Goal: Use online tool/utility: Utilize a website feature to perform a specific function

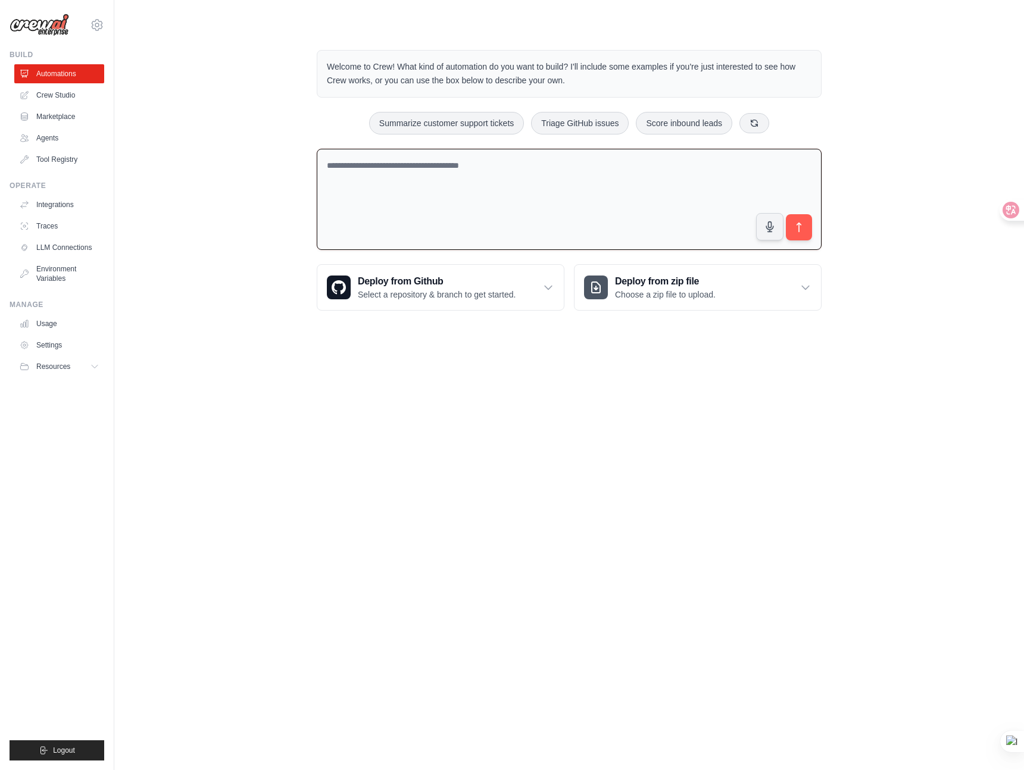
click at [401, 190] on textarea at bounding box center [569, 200] width 505 height 102
click at [396, 193] on textarea at bounding box center [569, 200] width 505 height 102
type textarea "*"
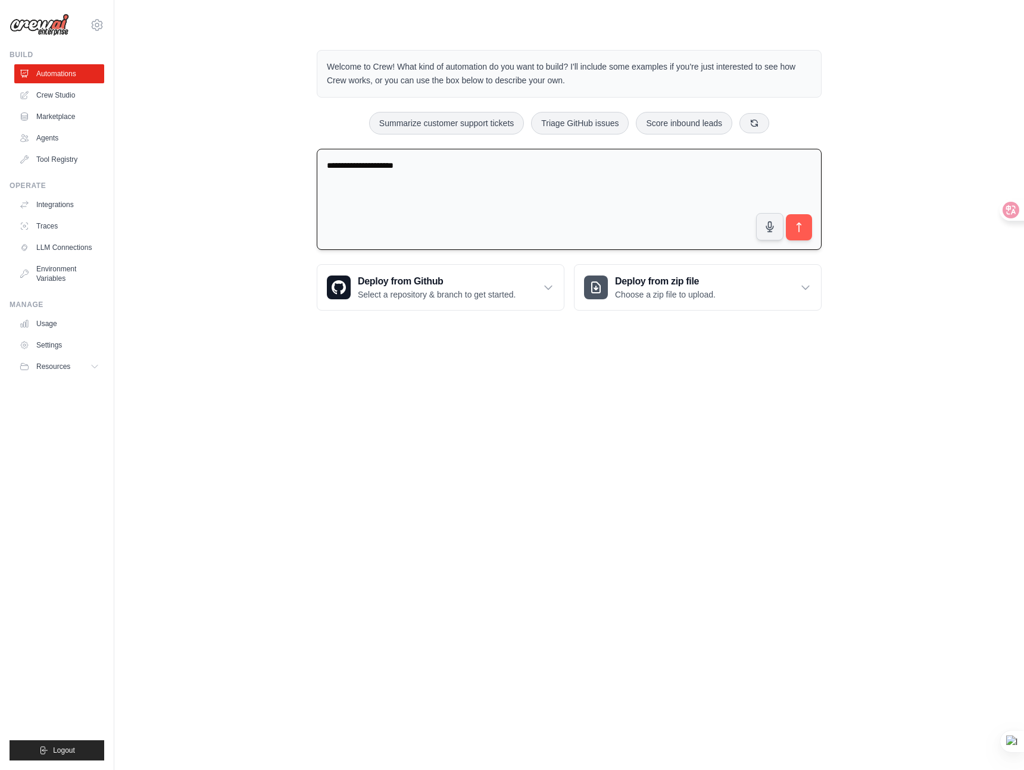
click at [564, 160] on textarea "**********" at bounding box center [569, 200] width 505 height 102
click at [564, 192] on textarea "**********" at bounding box center [569, 200] width 505 height 102
click at [542, 165] on textarea "**********" at bounding box center [569, 200] width 505 height 102
click at [590, 170] on textarea "**********" at bounding box center [569, 200] width 505 height 102
click at [601, 168] on textarea "**********" at bounding box center [569, 200] width 505 height 102
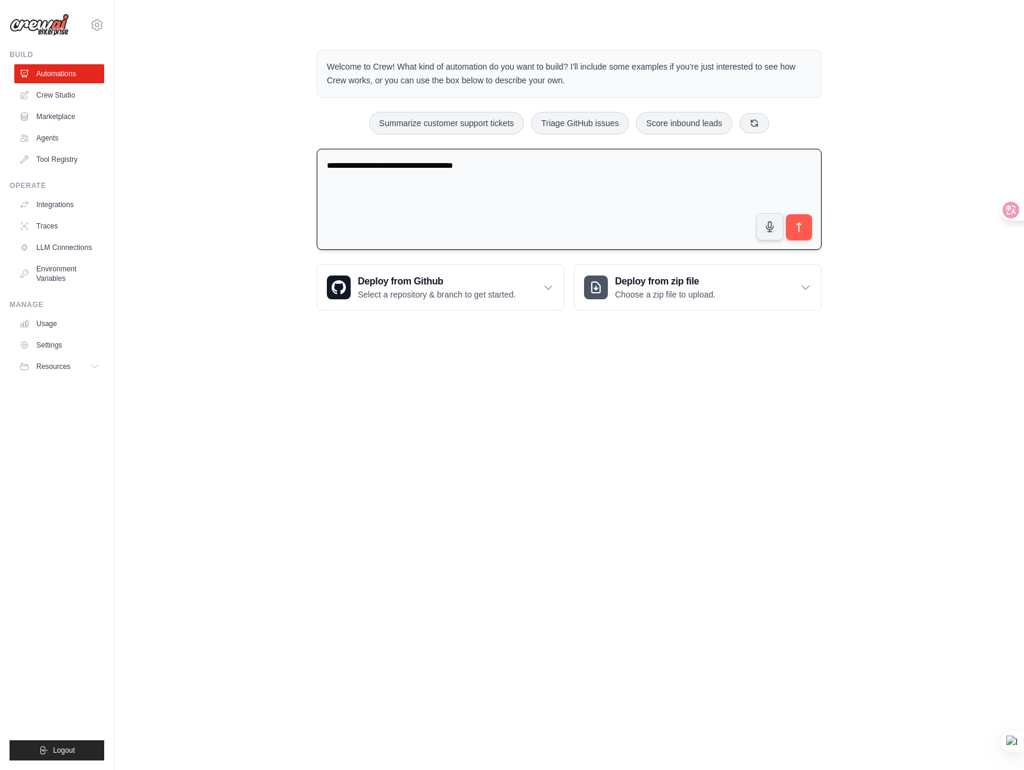
click at [533, 173] on textarea "**********" at bounding box center [569, 200] width 505 height 102
click at [670, 164] on textarea "**********" at bounding box center [569, 200] width 505 height 102
click at [668, 166] on textarea "**********" at bounding box center [569, 200] width 505 height 102
click at [740, 187] on textarea "**********" at bounding box center [569, 200] width 505 height 102
click at [742, 172] on textarea "**********" at bounding box center [569, 200] width 505 height 102
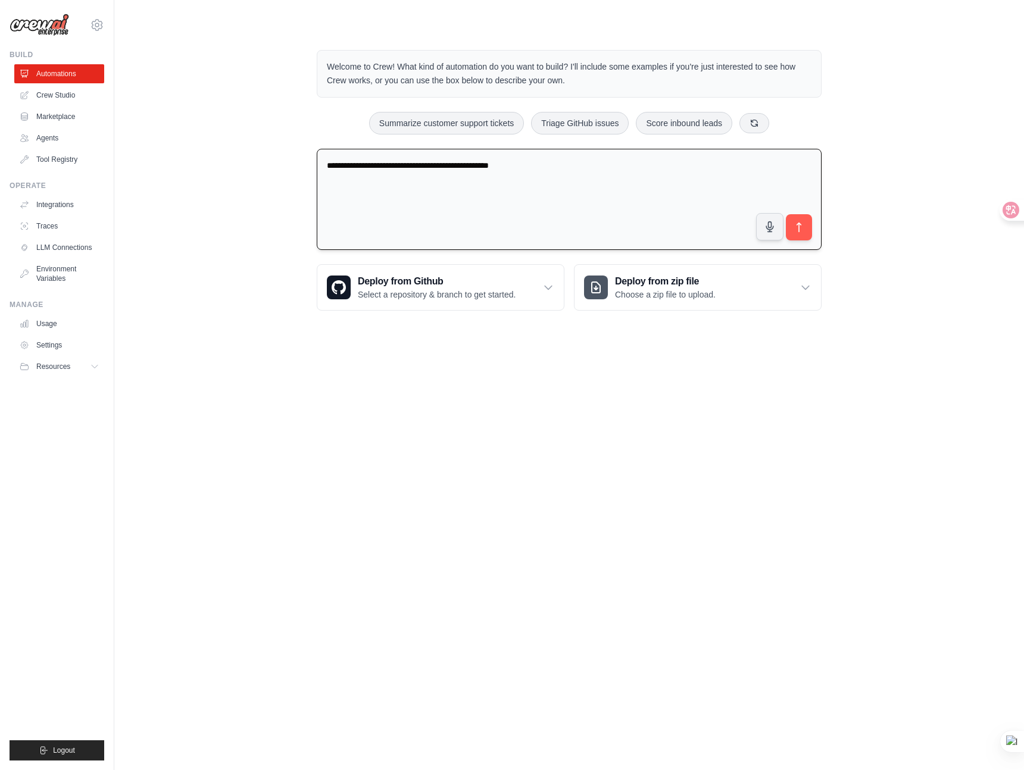
click at [733, 164] on textarea "**********" at bounding box center [569, 200] width 505 height 102
paste textarea "**********"
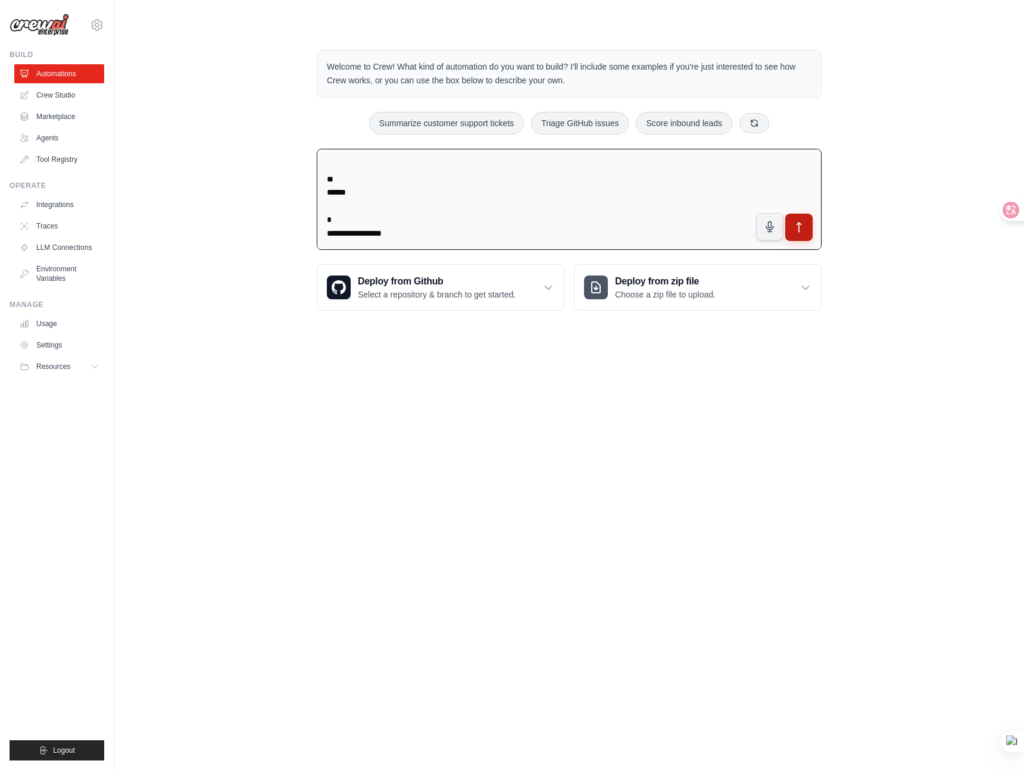
type textarea "**********"
click at [801, 224] on icon "submit" at bounding box center [799, 227] width 12 height 12
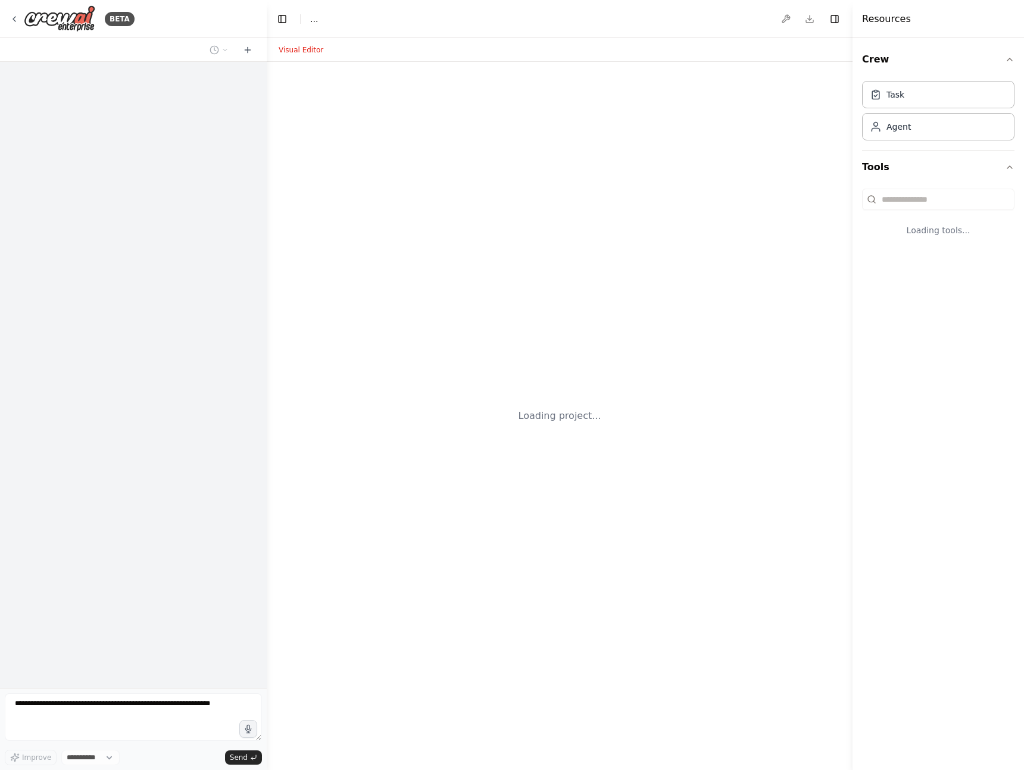
select select "****"
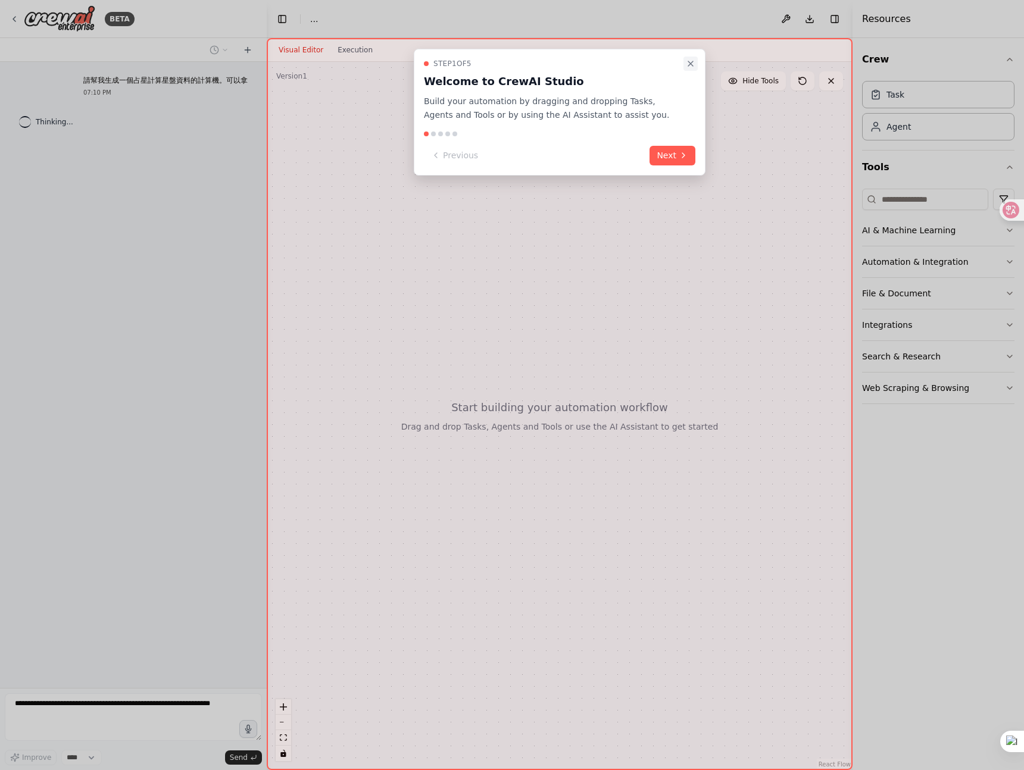
click at [693, 59] on icon "Close walkthrough" at bounding box center [691, 64] width 10 height 10
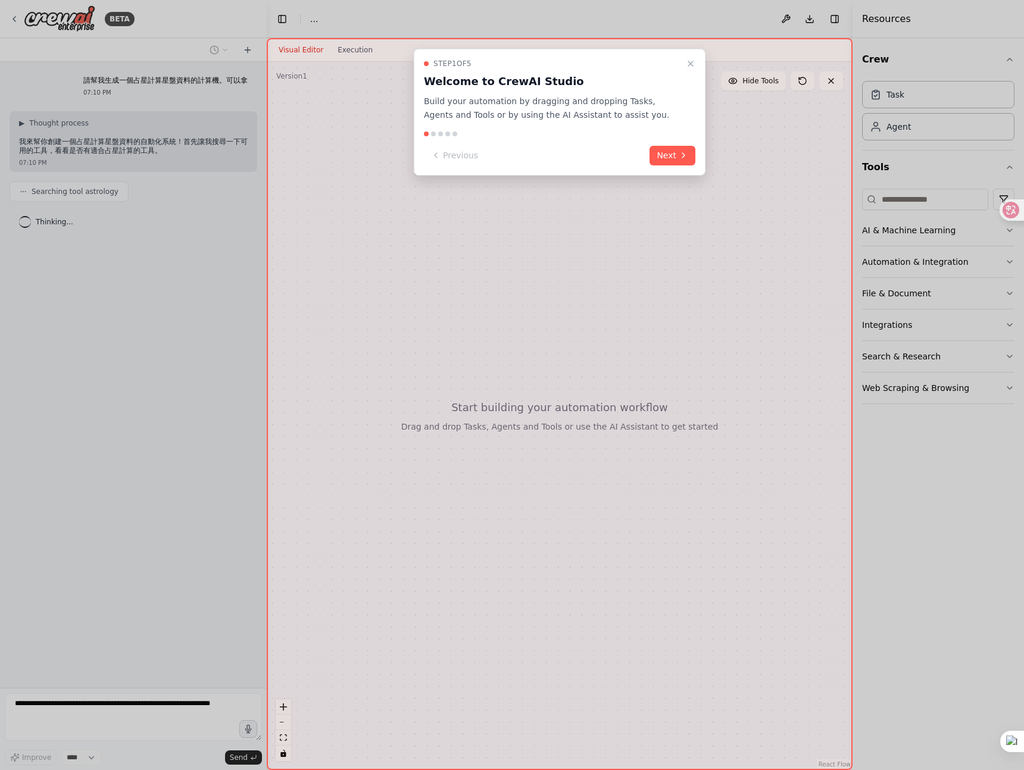
click at [691, 64] on icon "Close walkthrough" at bounding box center [690, 63] width 5 height 5
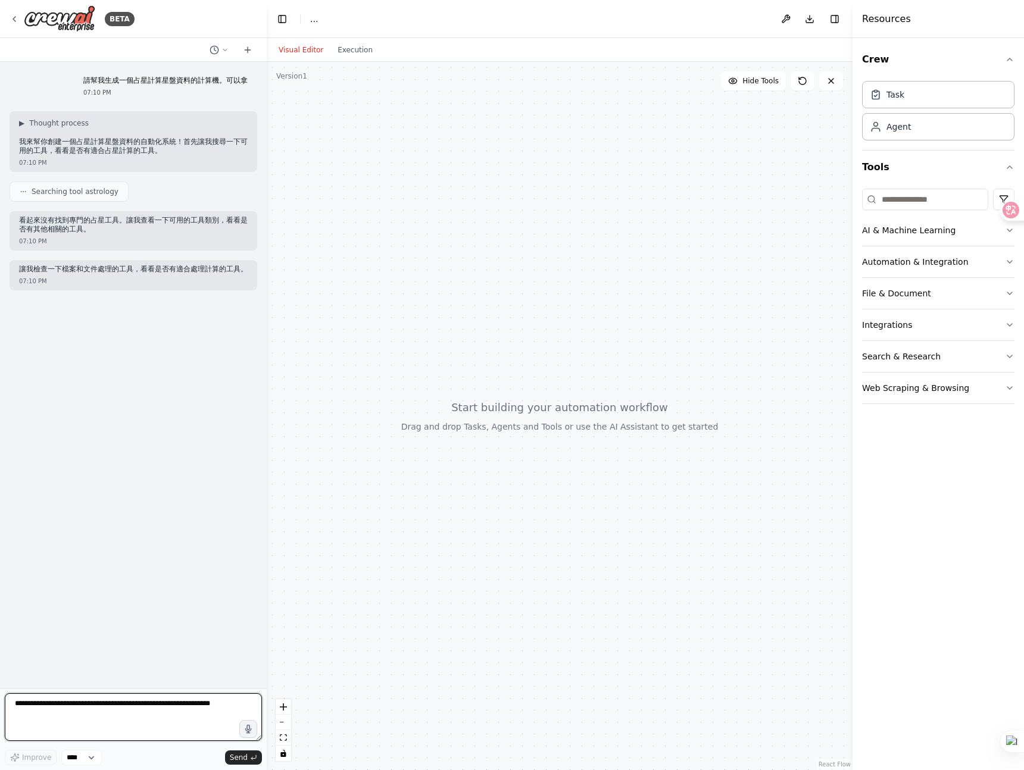
click at [173, 717] on textarea at bounding box center [133, 717] width 257 height 48
drag, startPoint x: 83, startPoint y: 79, endPoint x: 248, endPoint y: 81, distance: 164.9
click at [248, 81] on div "請幫我生成一個占星計算星盤資料的計算機。可以拿 07:10 PM" at bounding box center [165, 86] width 183 height 30
copy p "請幫我生成一個占星計算星盤資料的計算機。可以拿"
click at [68, 10] on img at bounding box center [59, 18] width 71 height 27
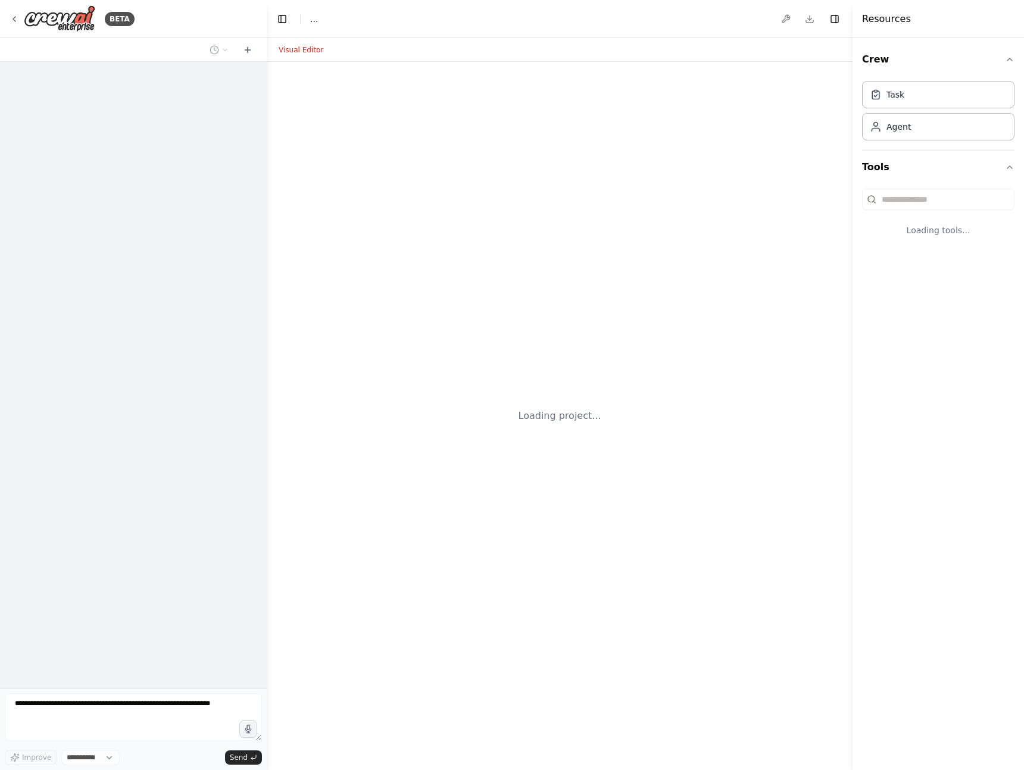
select select "****"
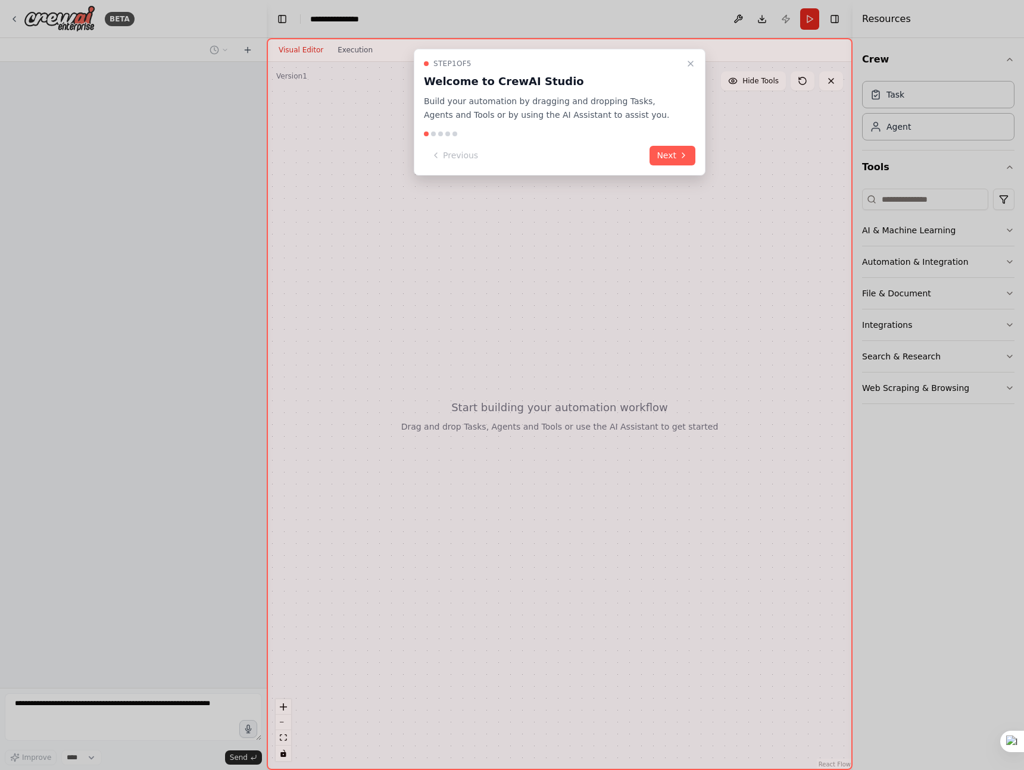
scroll to position [158, 0]
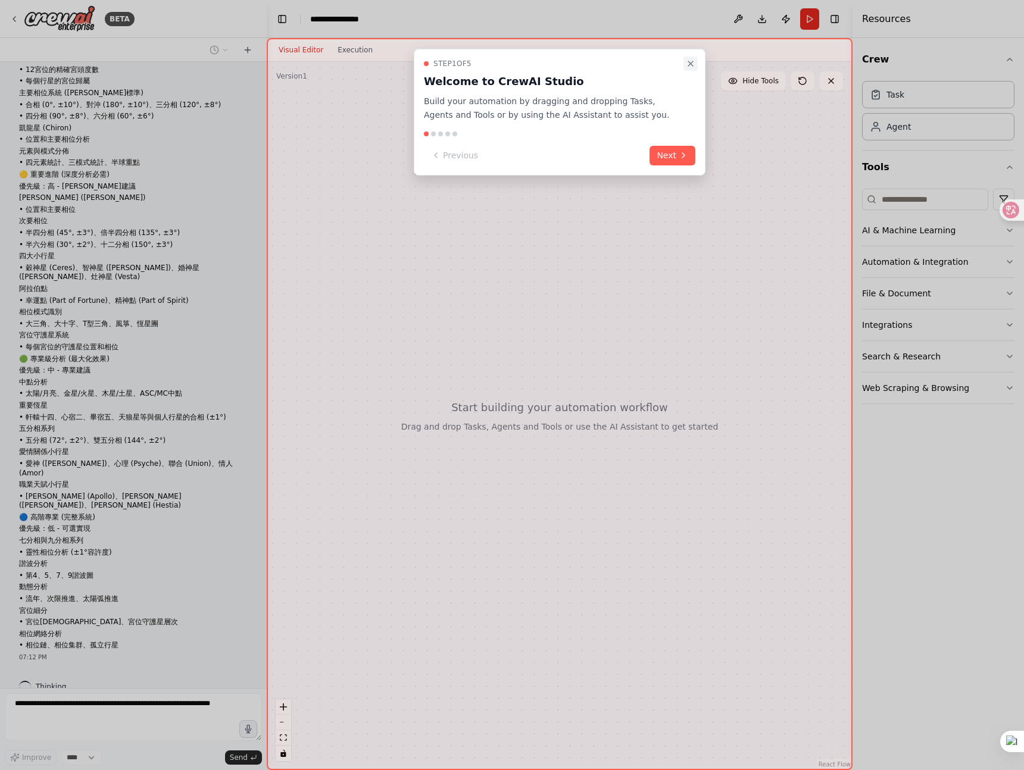
click at [690, 65] on icon "Close walkthrough" at bounding box center [691, 64] width 10 height 10
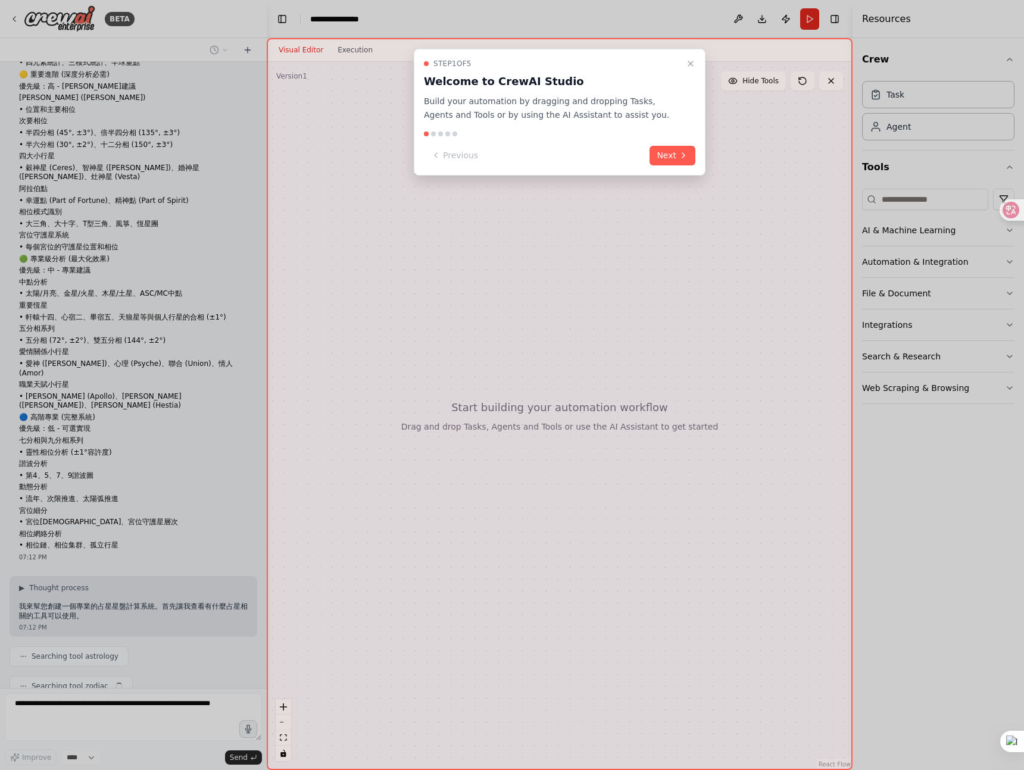
scroll to position [287, 0]
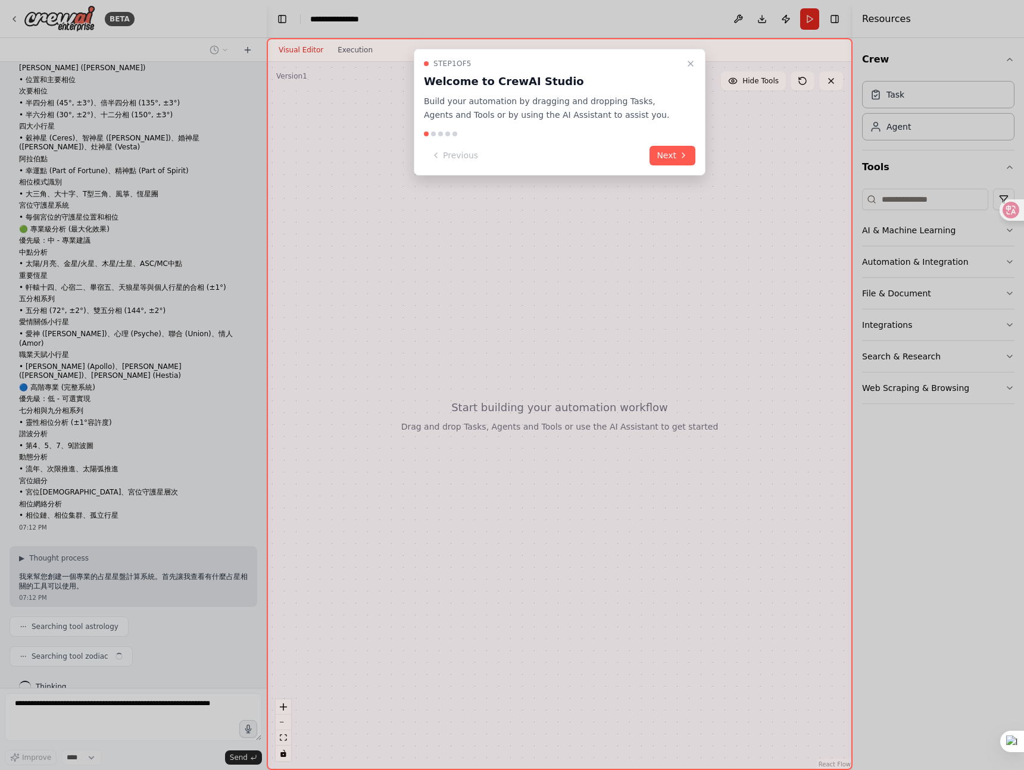
click at [697, 162] on div "Step 1 of 5 Welcome to CrewAI Studio Build your automation by dragging and drop…" at bounding box center [560, 112] width 292 height 127
click at [687, 158] on icon at bounding box center [684, 156] width 10 height 10
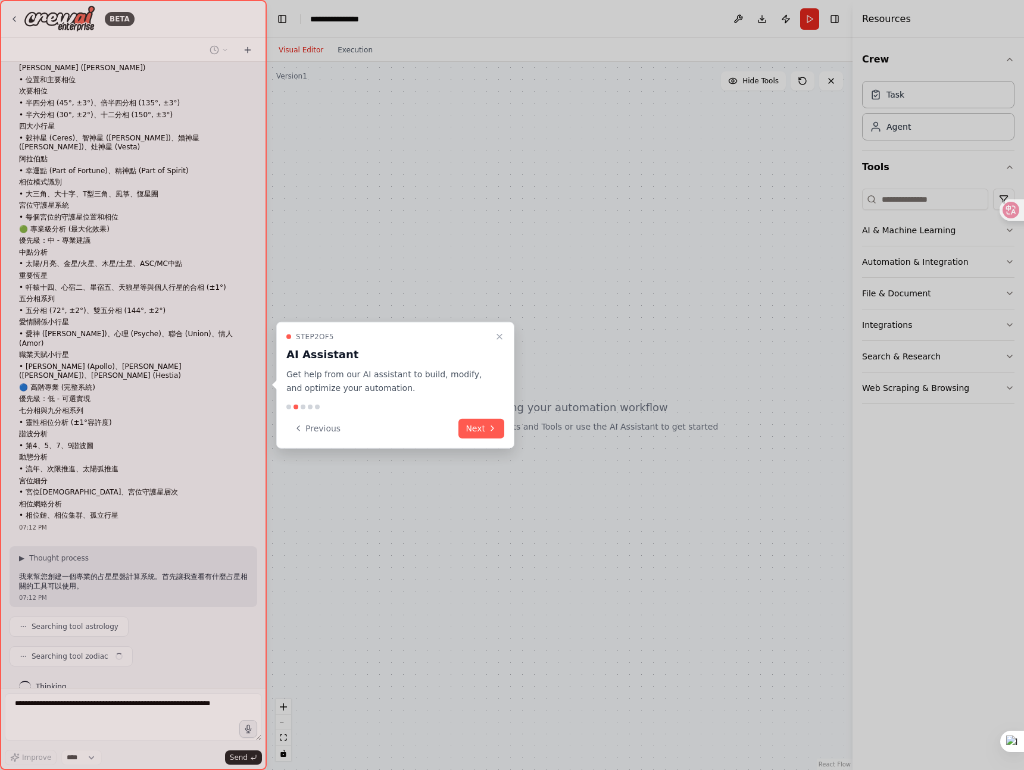
click at [682, 158] on div at bounding box center [512, 385] width 1024 height 770
click at [500, 339] on icon "Close walkthrough" at bounding box center [500, 337] width 10 height 10
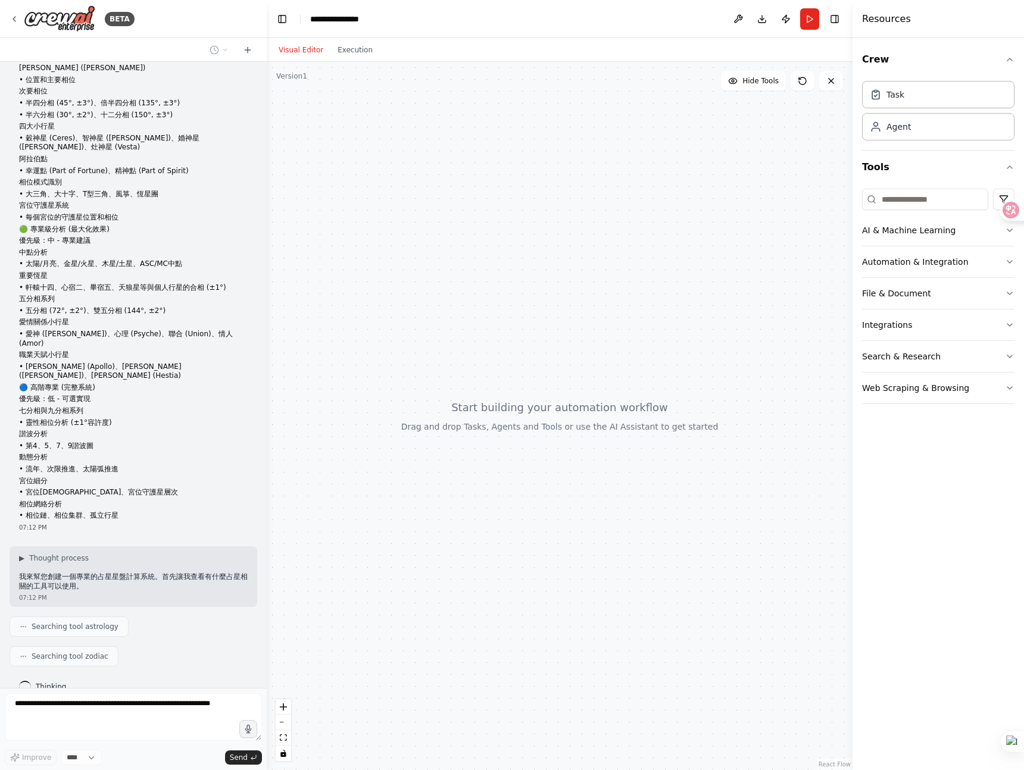
scroll to position [317, 0]
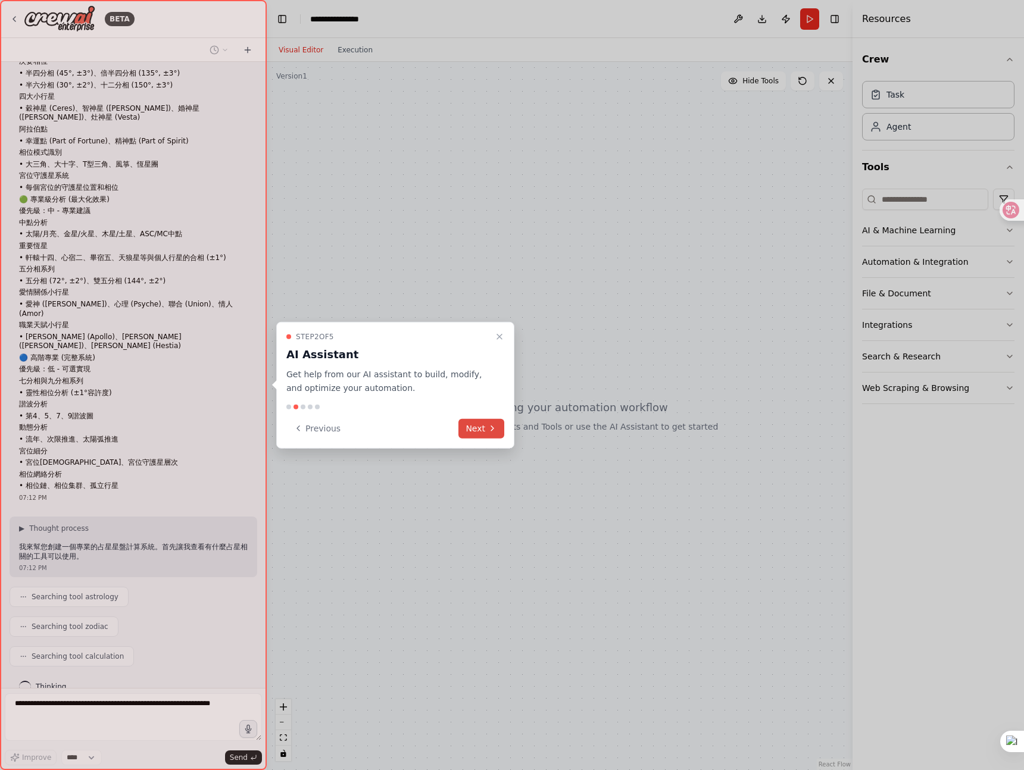
click at [480, 436] on button "Next" at bounding box center [481, 428] width 46 height 20
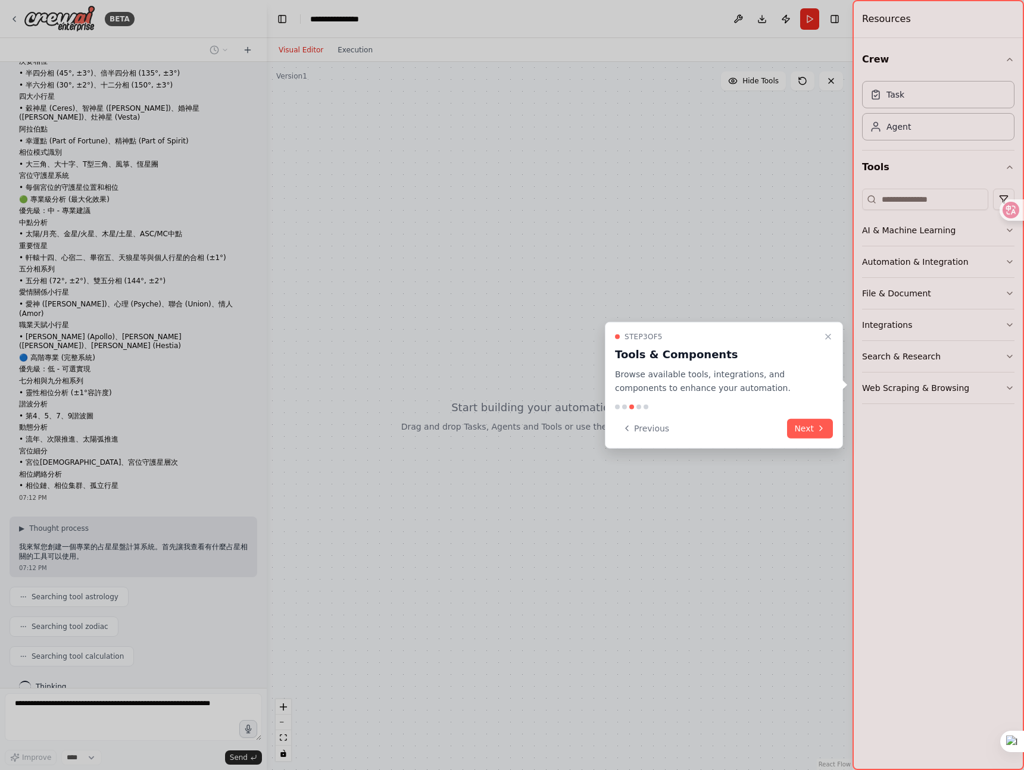
scroll to position [347, 0]
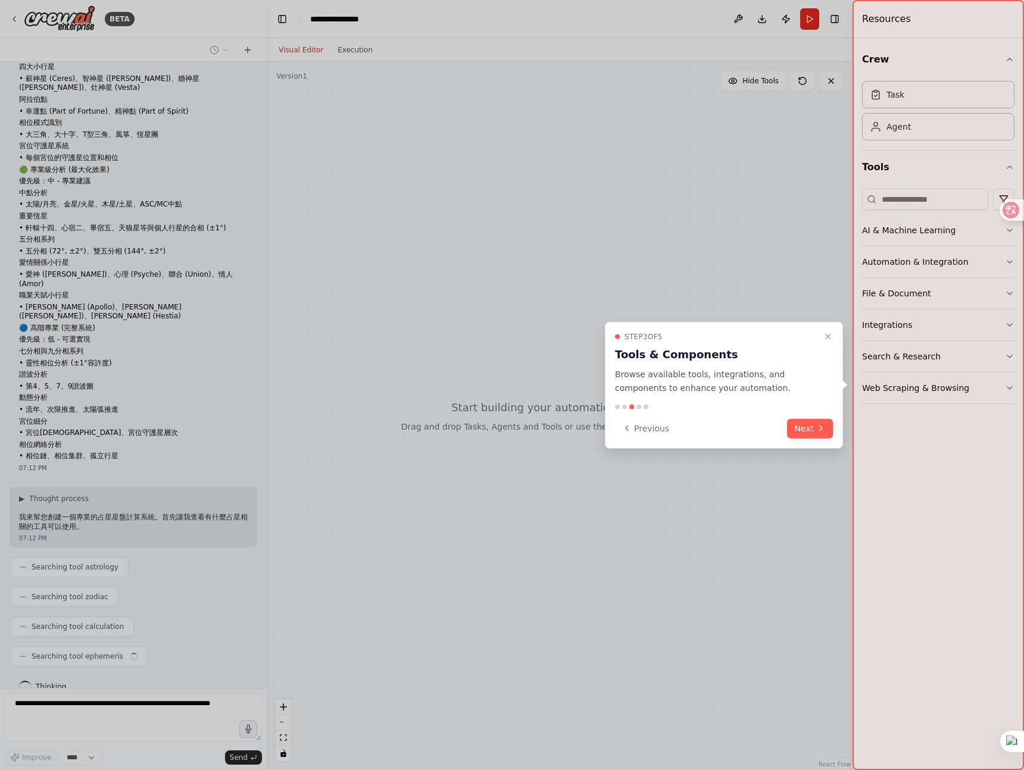
click at [804, 432] on button "Next" at bounding box center [810, 428] width 46 height 20
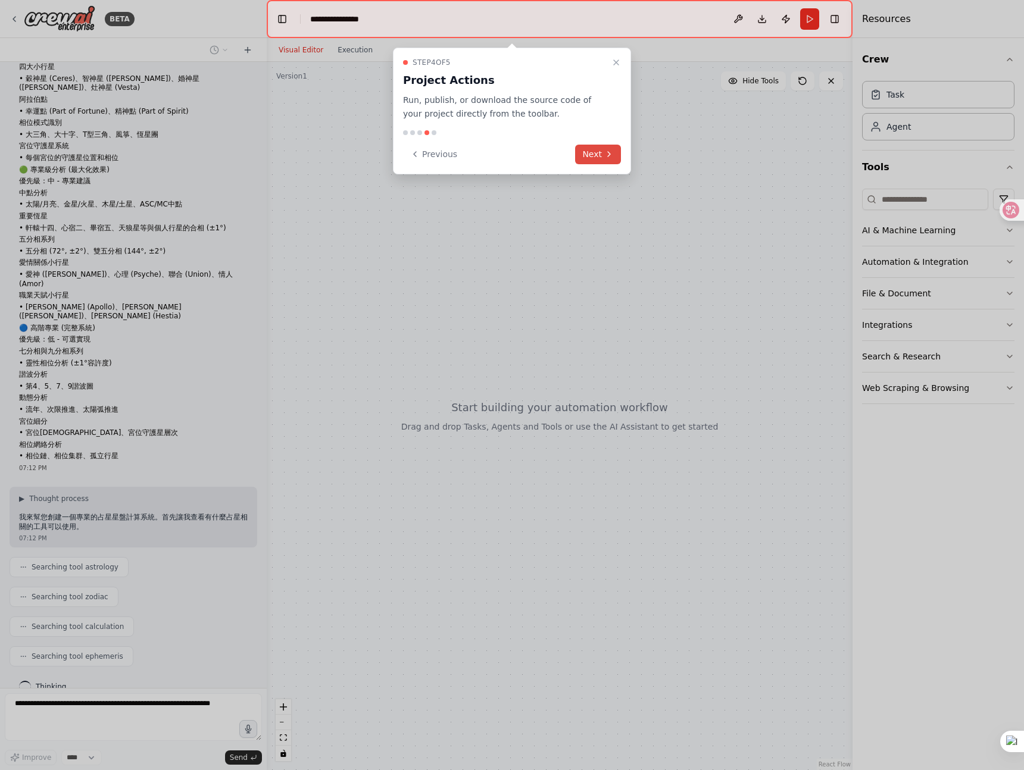
click at [596, 151] on button "Next" at bounding box center [598, 155] width 46 height 20
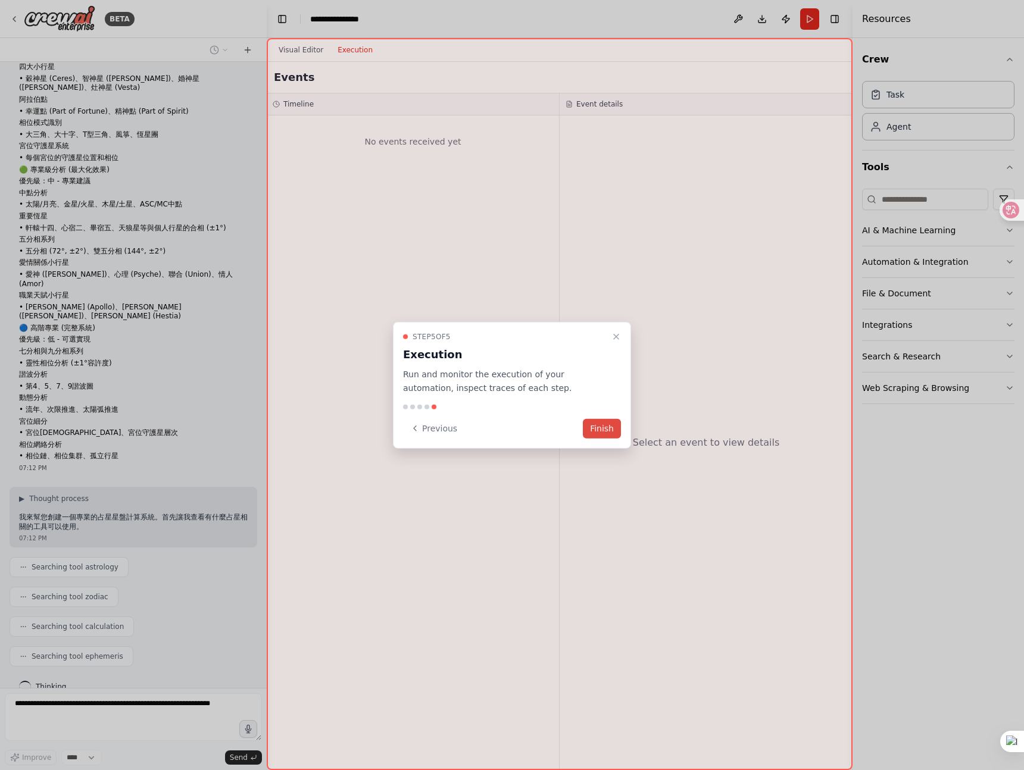
click at [613, 432] on button "Finish" at bounding box center [602, 428] width 38 height 20
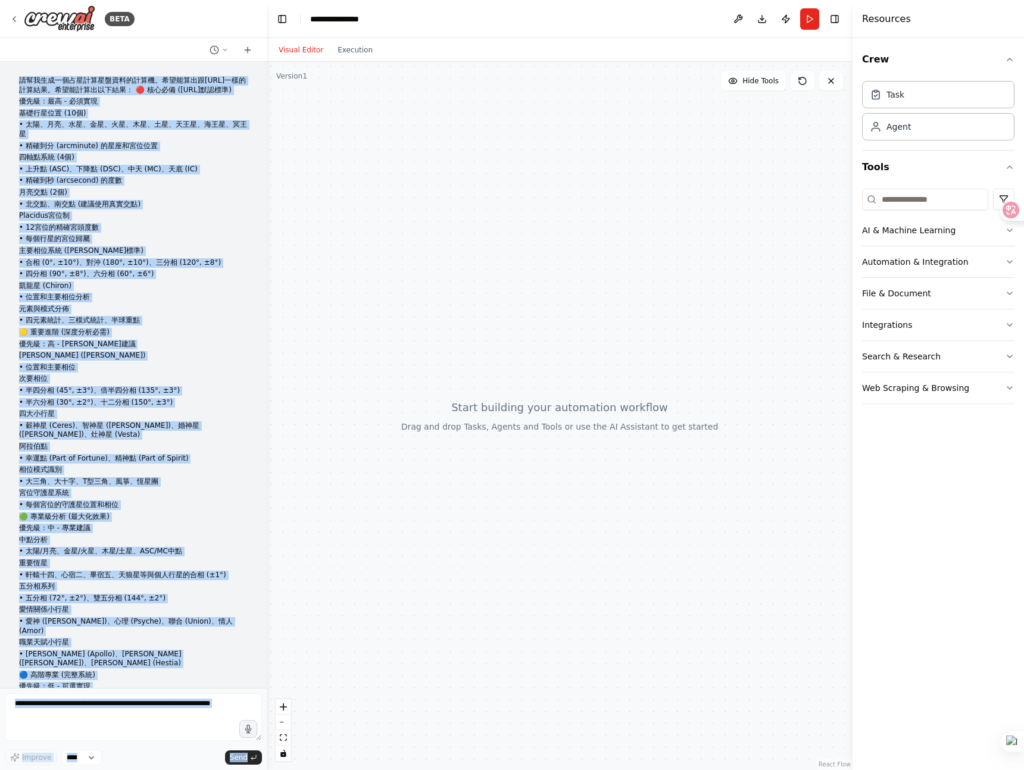
scroll to position [365, 0]
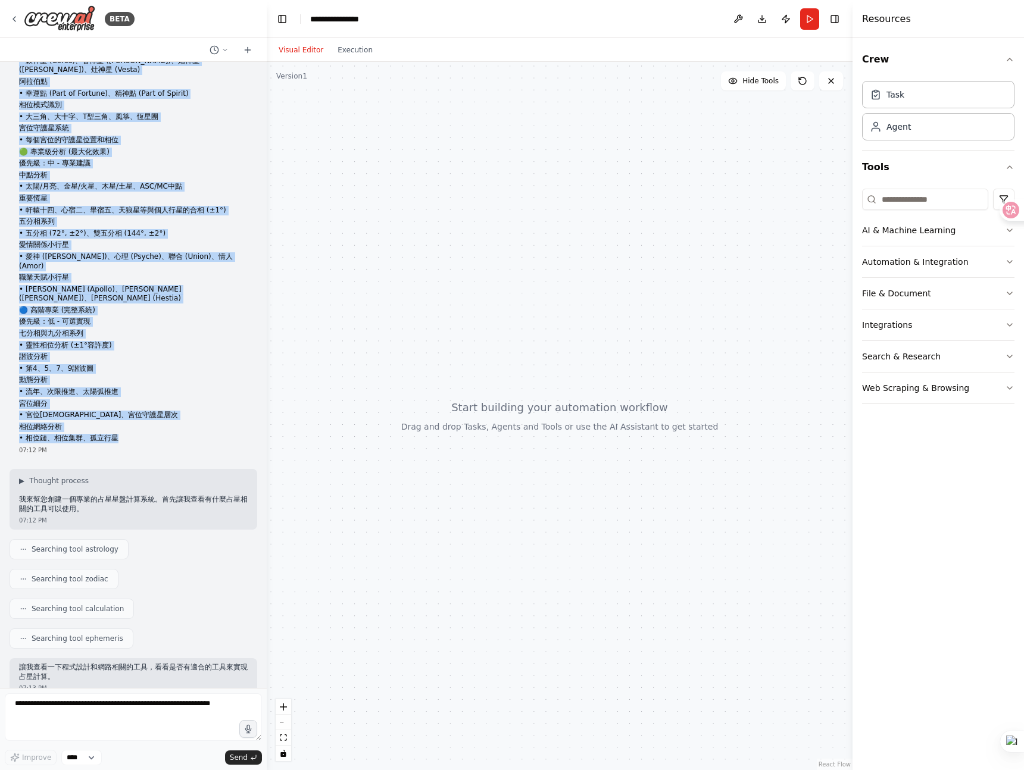
drag, startPoint x: 20, startPoint y: 79, endPoint x: 139, endPoint y: 420, distance: 362.0
click at [139, 420] on div "請幫我生成一個占星計算星盤資料的計算機。希望能算出跟Astro.co一樣的計算結果。希望能計算出以下結果： 🔴 核心必備 (Astro.com默認標準) 優先…" at bounding box center [133, 77] width 229 height 732
copy div "請幫我生成一個占星計算星盤資料的計算機。希望能算出跟Astro.co一樣的計算結果。希望能計算出以下結果： 🔴 核心必備 (Astro.com默認標準) 優先…"
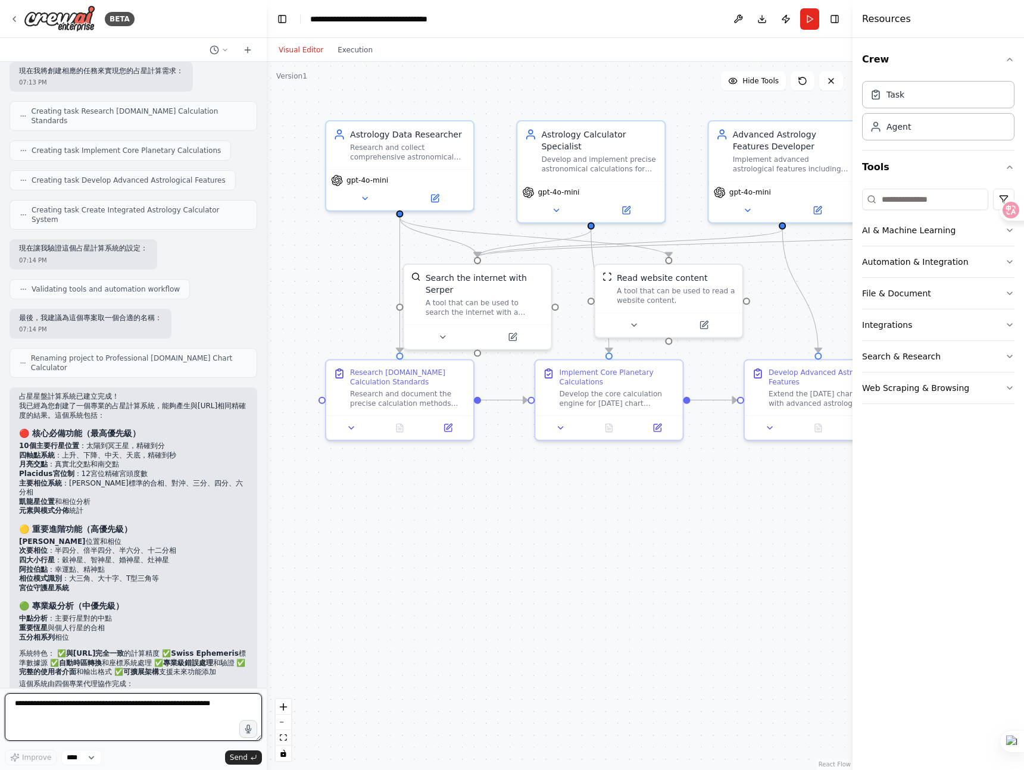
scroll to position [1254, 0]
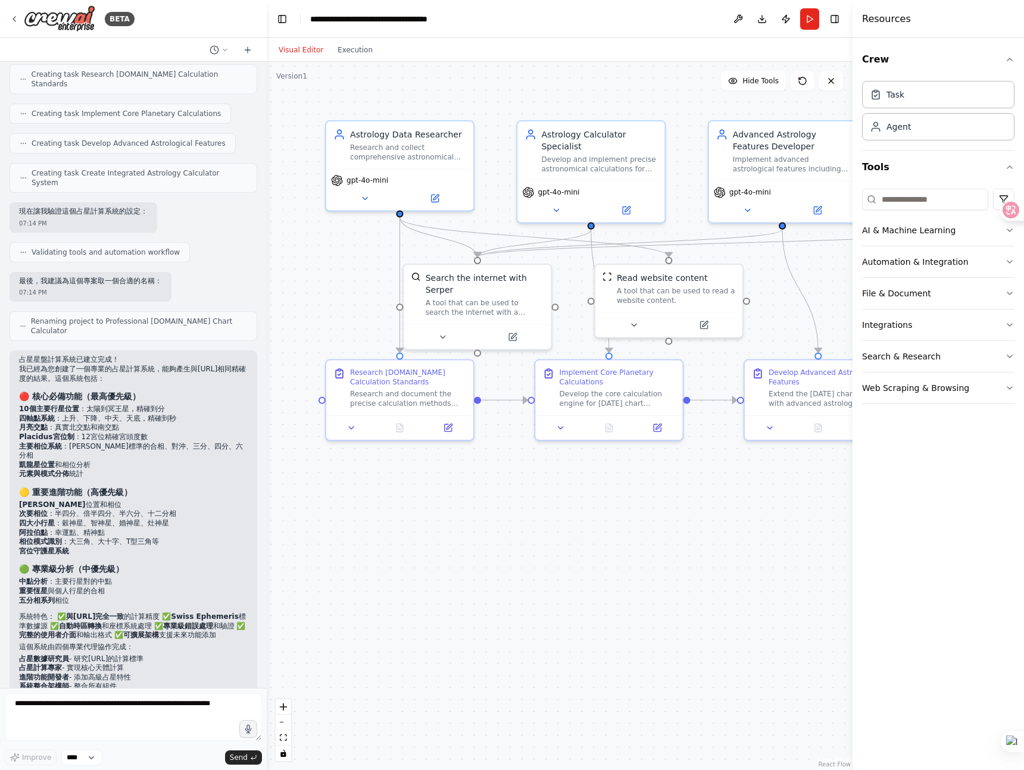
click at [583, 528] on div ".deletable-edge-delete-btn { width: 20px; height: 20px; border: 0px solid #ffff…" at bounding box center [560, 416] width 586 height 708
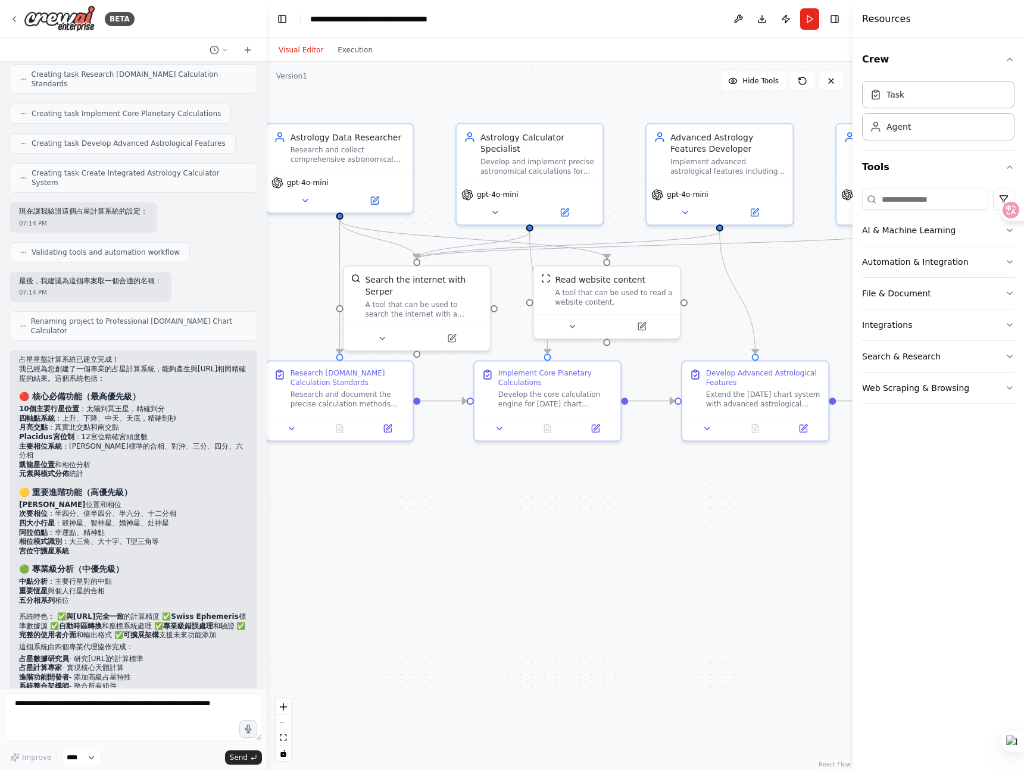
drag, startPoint x: 635, startPoint y: 508, endPoint x: 573, endPoint y: 508, distance: 62.5
click at [573, 508] on div ".deletable-edge-delete-btn { width: 20px; height: 20px; border: 0px solid #ffff…" at bounding box center [560, 416] width 586 height 708
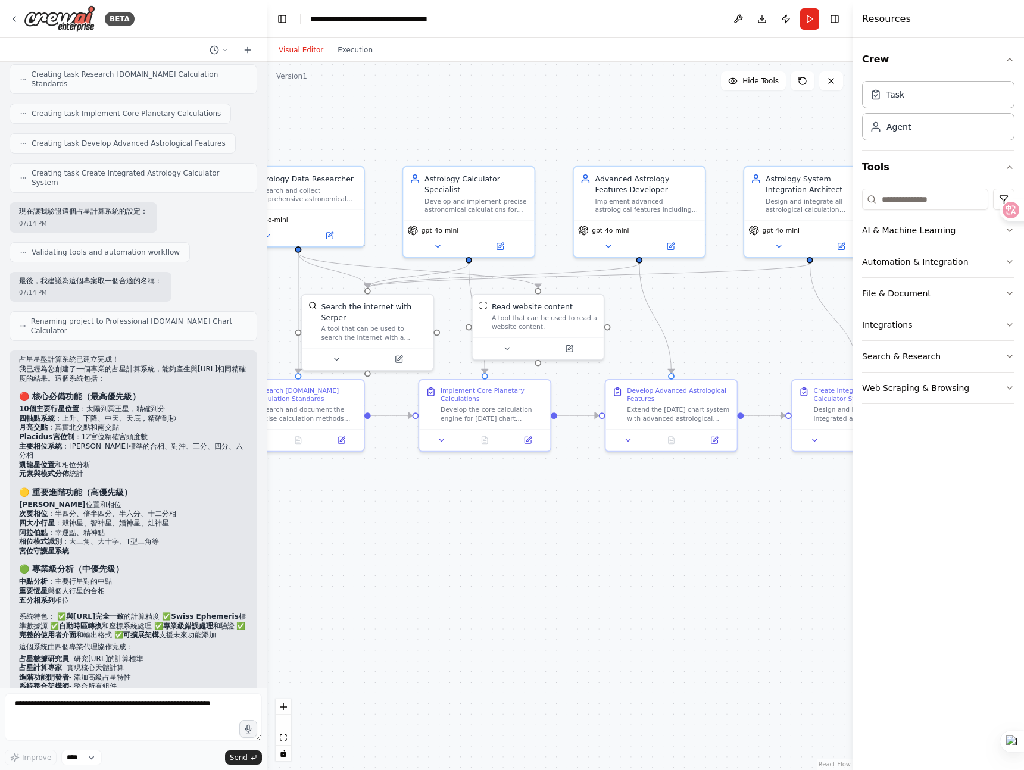
drag, startPoint x: 625, startPoint y: 501, endPoint x: 501, endPoint y: 510, distance: 124.8
click at [501, 510] on div ".deletable-edge-delete-btn { width: 20px; height: 20px; border: 0px solid #ffff…" at bounding box center [560, 416] width 586 height 708
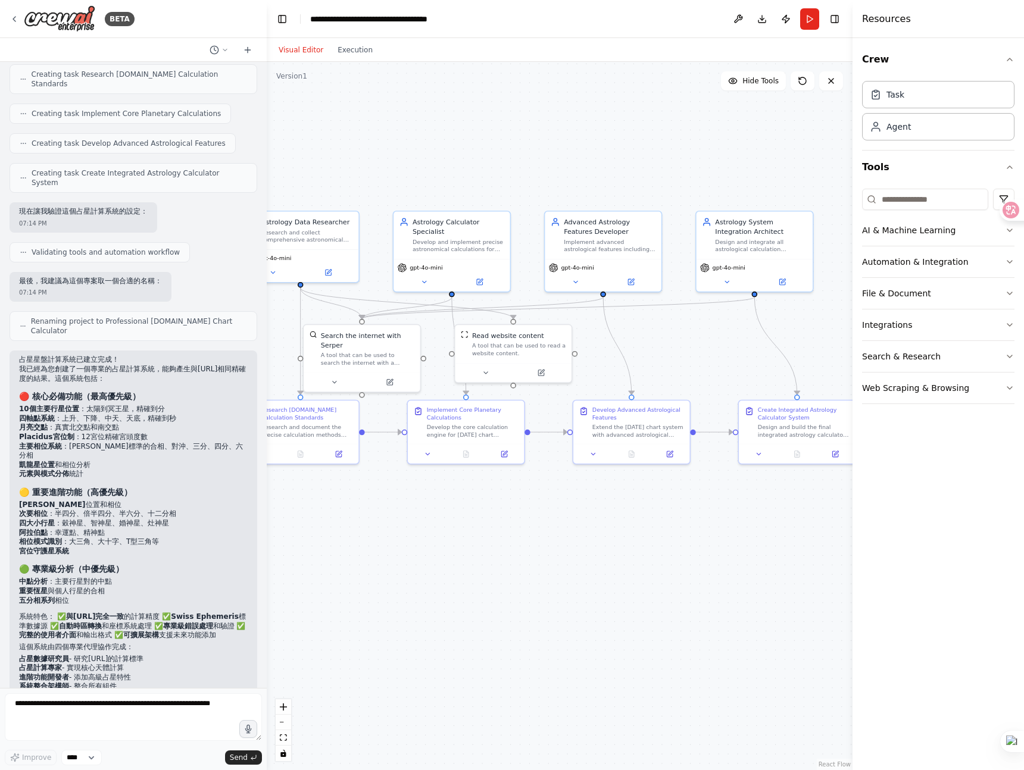
drag, startPoint x: 493, startPoint y: 507, endPoint x: 535, endPoint y: 508, distance: 42.3
click at [535, 508] on div ".deletable-edge-delete-btn { width: 20px; height: 20px; border: 0px solid #ffff…" at bounding box center [560, 416] width 586 height 708
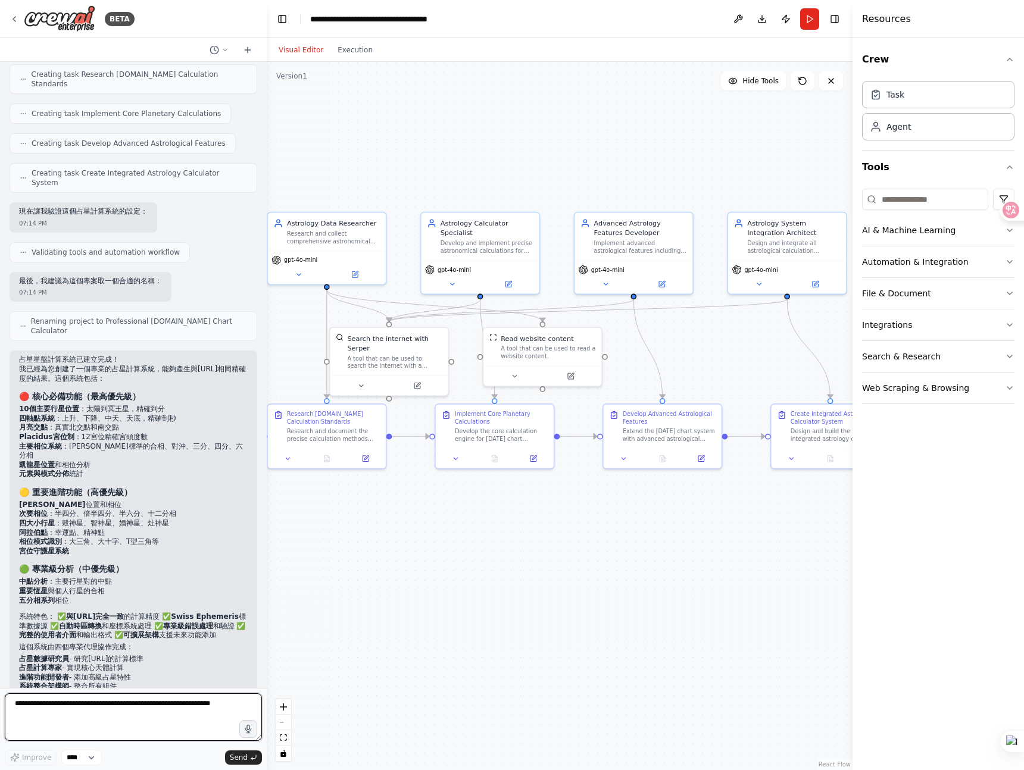
click at [111, 705] on textarea at bounding box center [133, 717] width 257 height 48
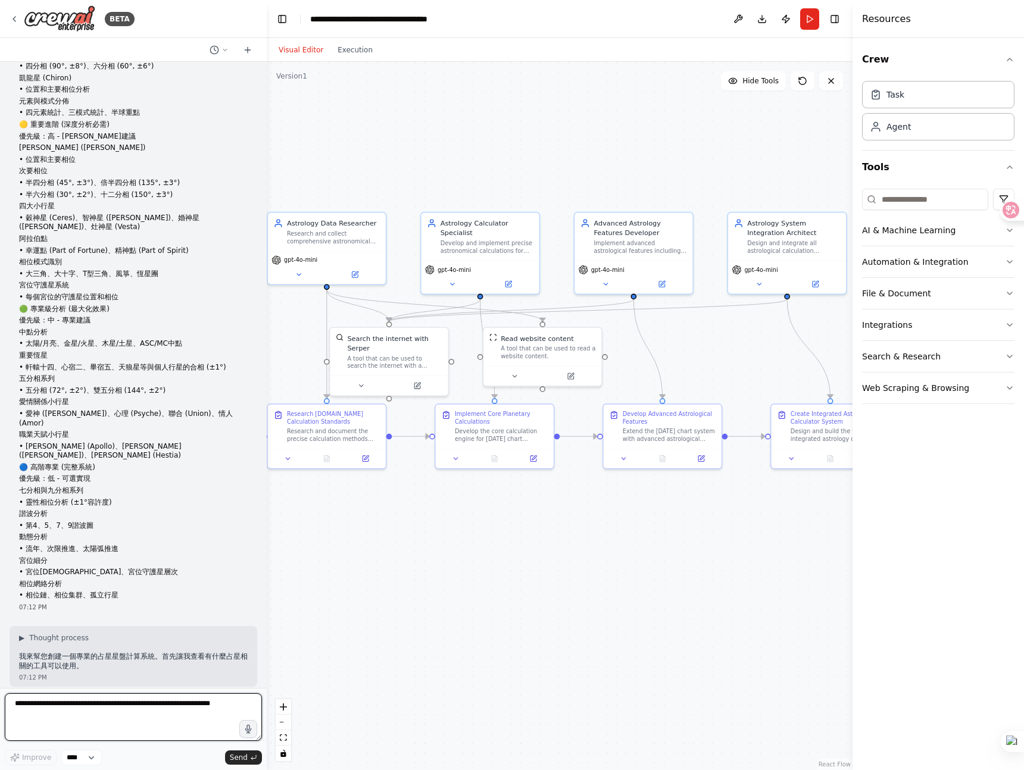
scroll to position [0, 0]
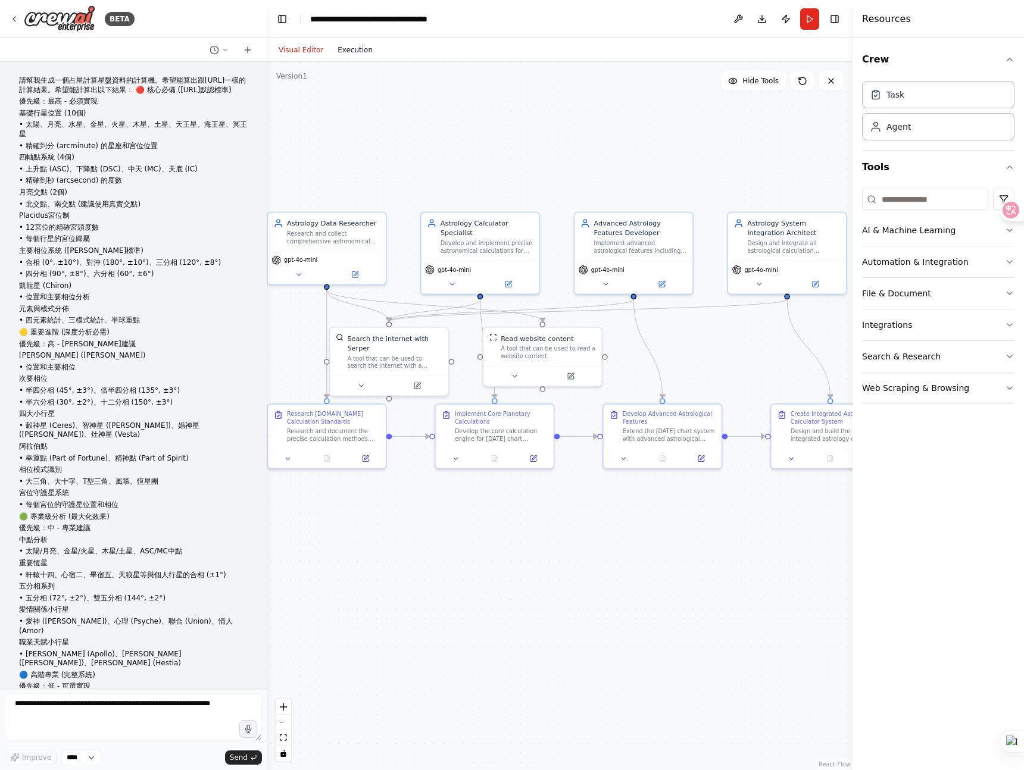
click at [354, 55] on button "Execution" at bounding box center [354, 50] width 49 height 14
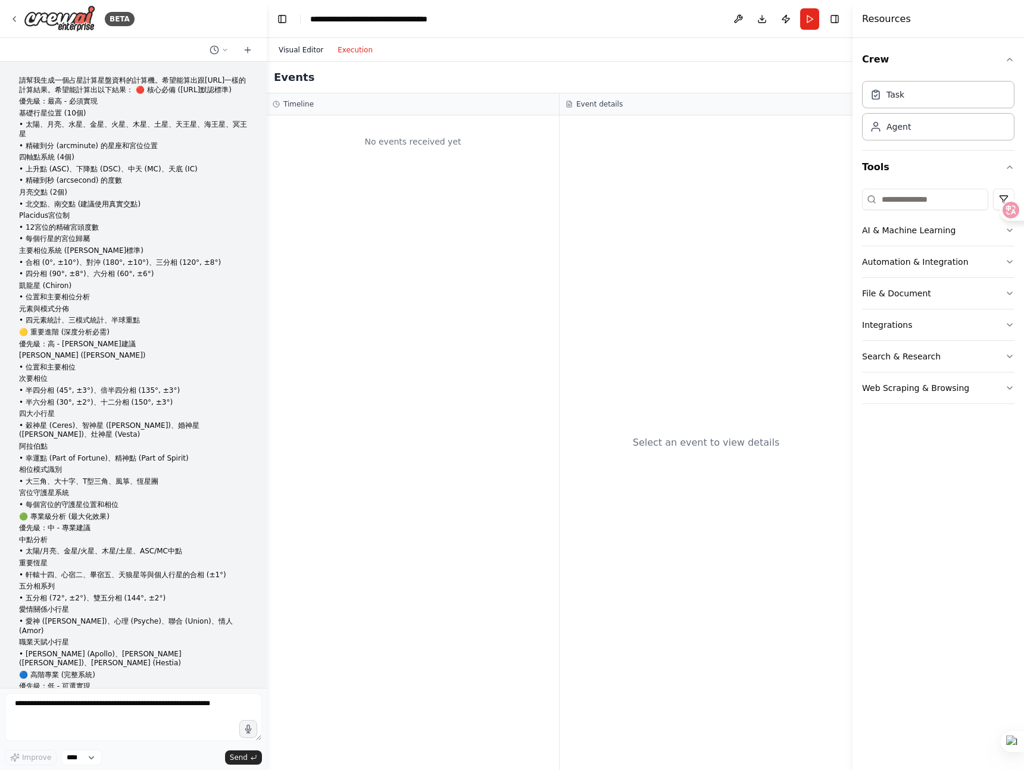
click at [298, 51] on button "Visual Editor" at bounding box center [300, 50] width 59 height 14
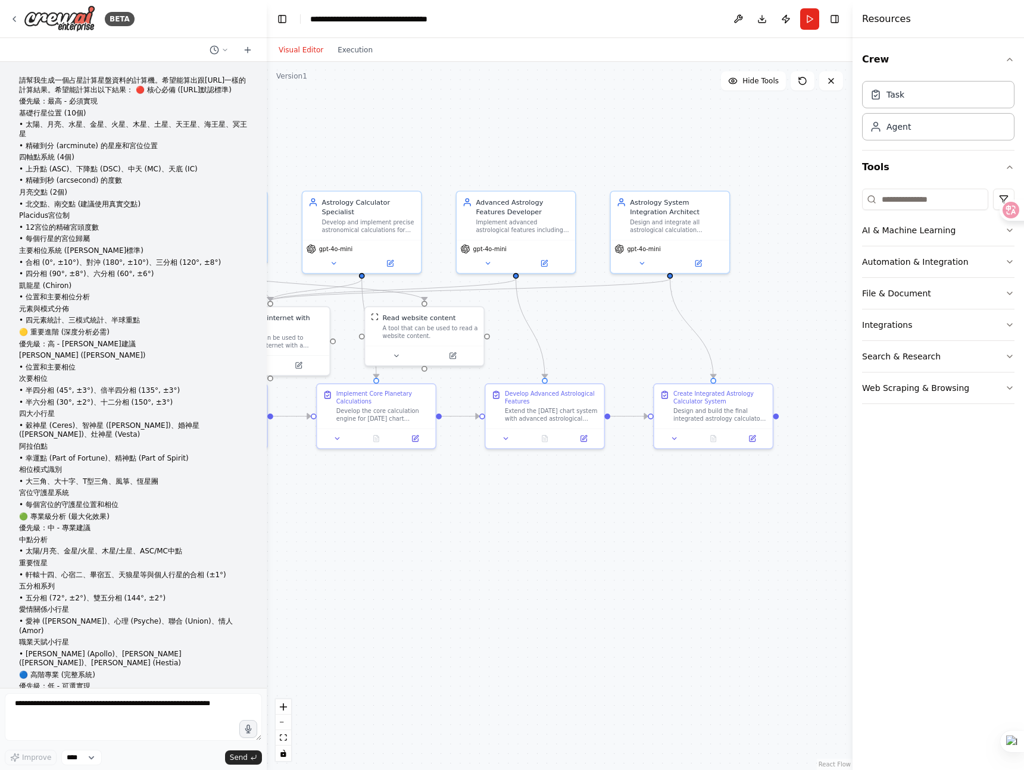
drag, startPoint x: 764, startPoint y: 386, endPoint x: 646, endPoint y: 365, distance: 120.2
click at [646, 365] on div ".deletable-edge-delete-btn { width: 20px; height: 20px; border: 0px solid #ffff…" at bounding box center [560, 416] width 586 height 708
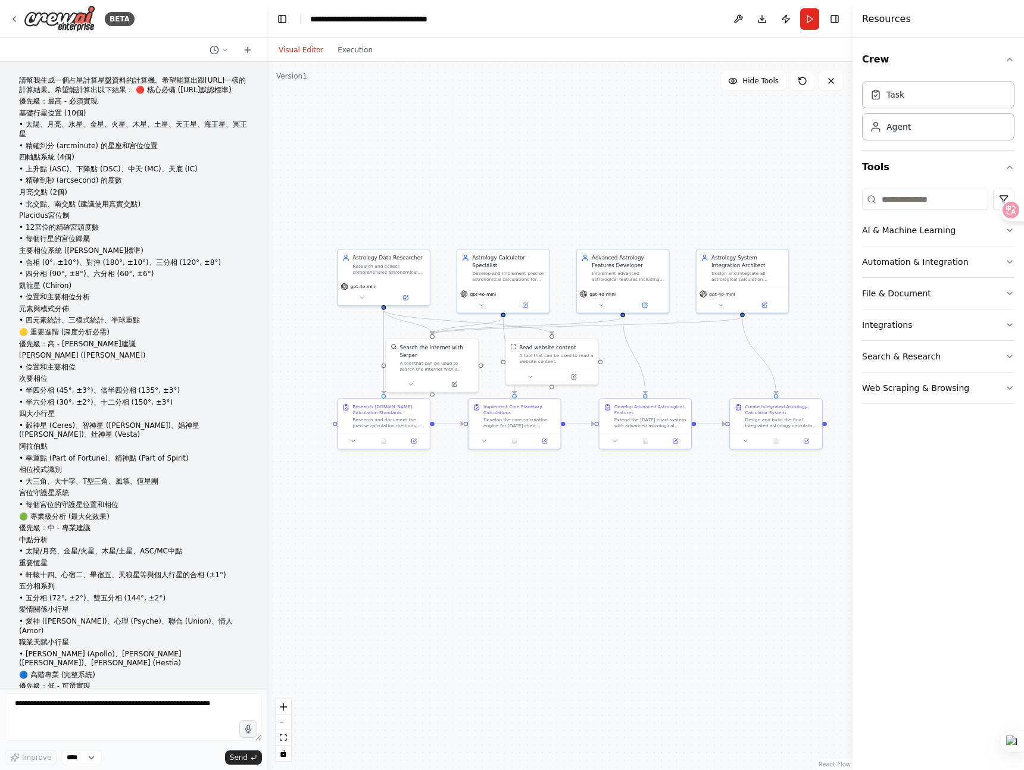
drag, startPoint x: 606, startPoint y: 356, endPoint x: 685, endPoint y: 375, distance: 80.8
click at [685, 375] on div ".deletable-edge-delete-btn { width: 20px; height: 20px; border: 0px solid #ffff…" at bounding box center [560, 416] width 586 height 708
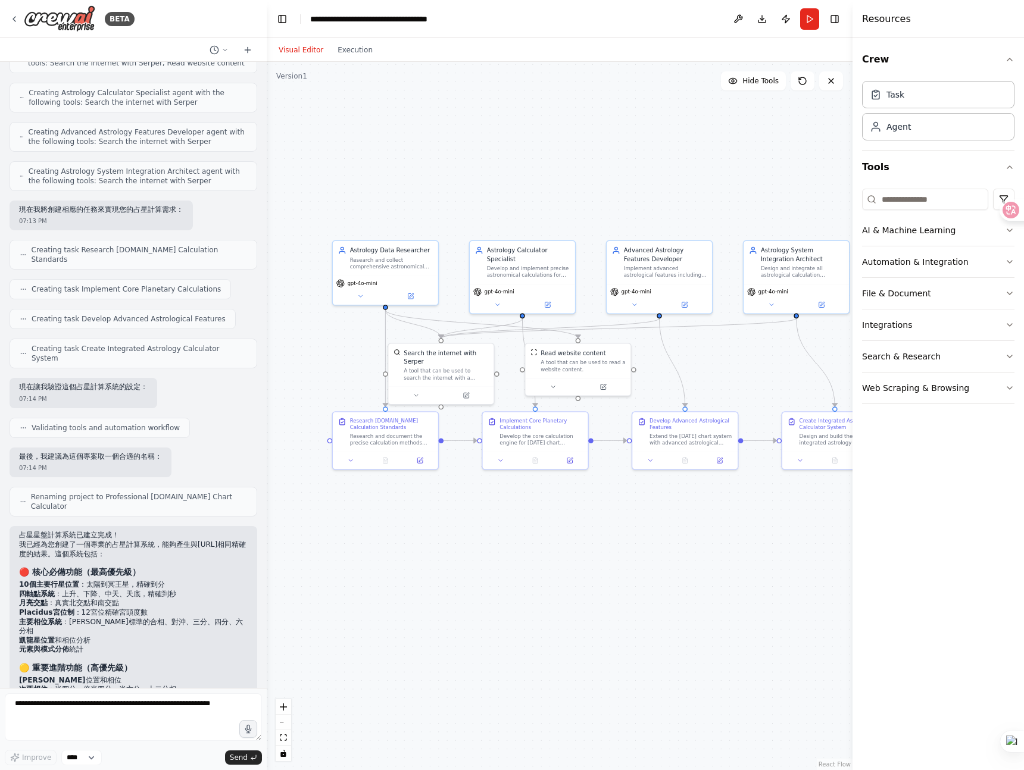
scroll to position [1254, 0]
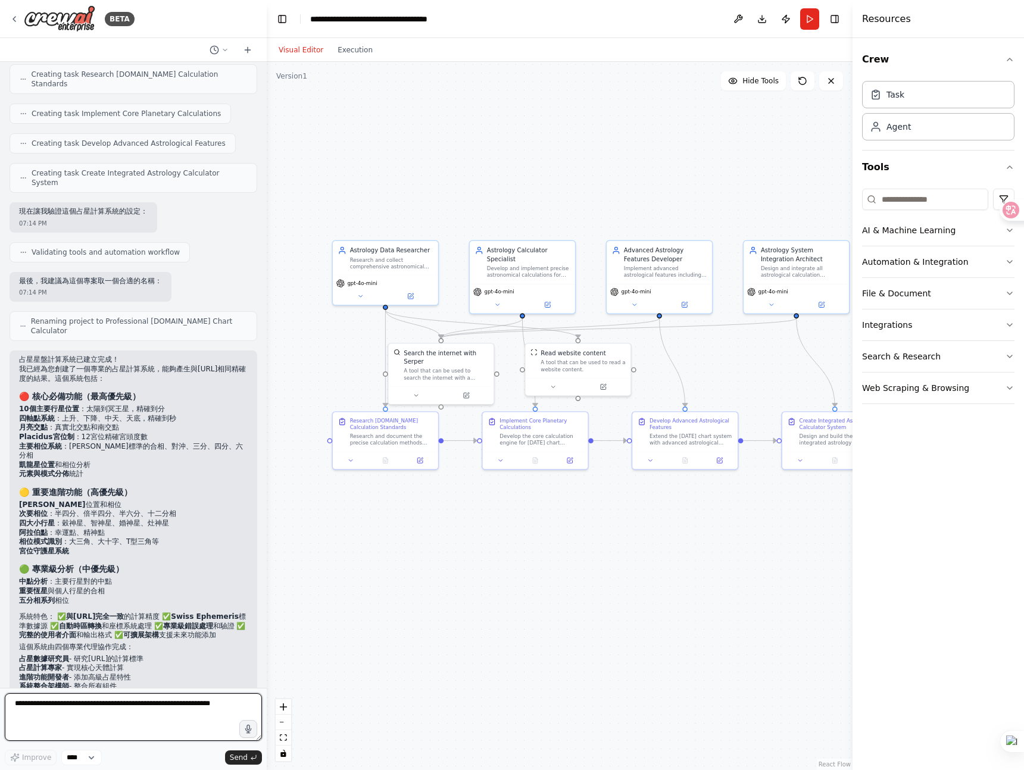
click at [140, 712] on textarea at bounding box center [133, 717] width 257 height 48
type textarea "*"
type textarea "*******"
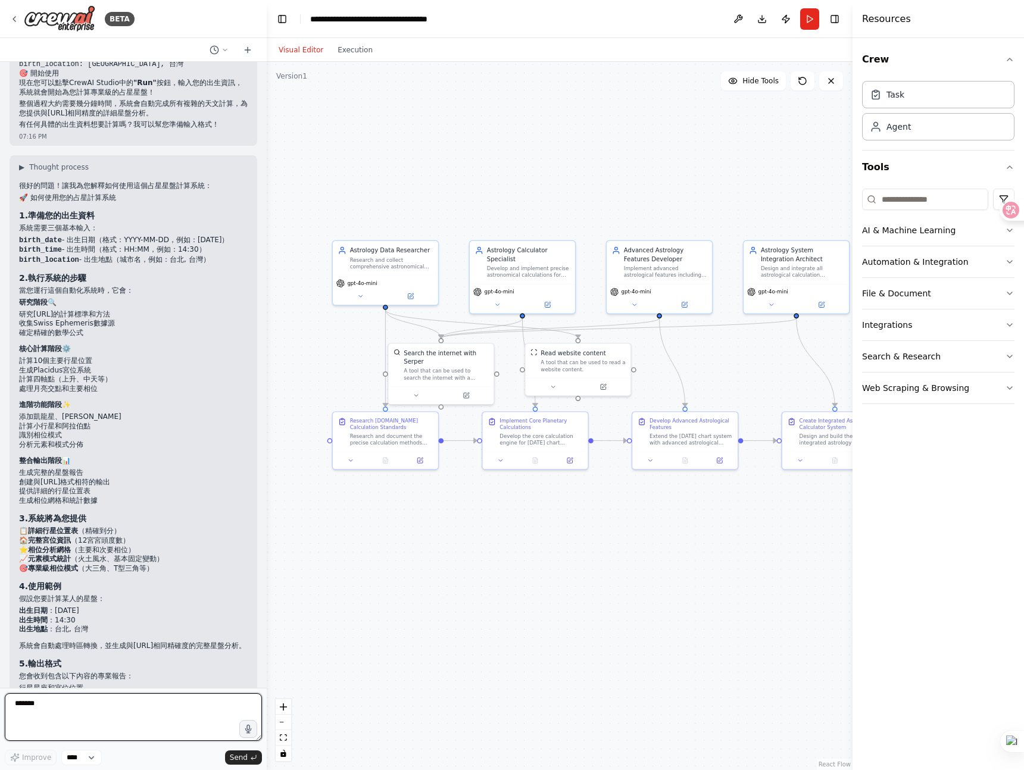
scroll to position [2579, 0]
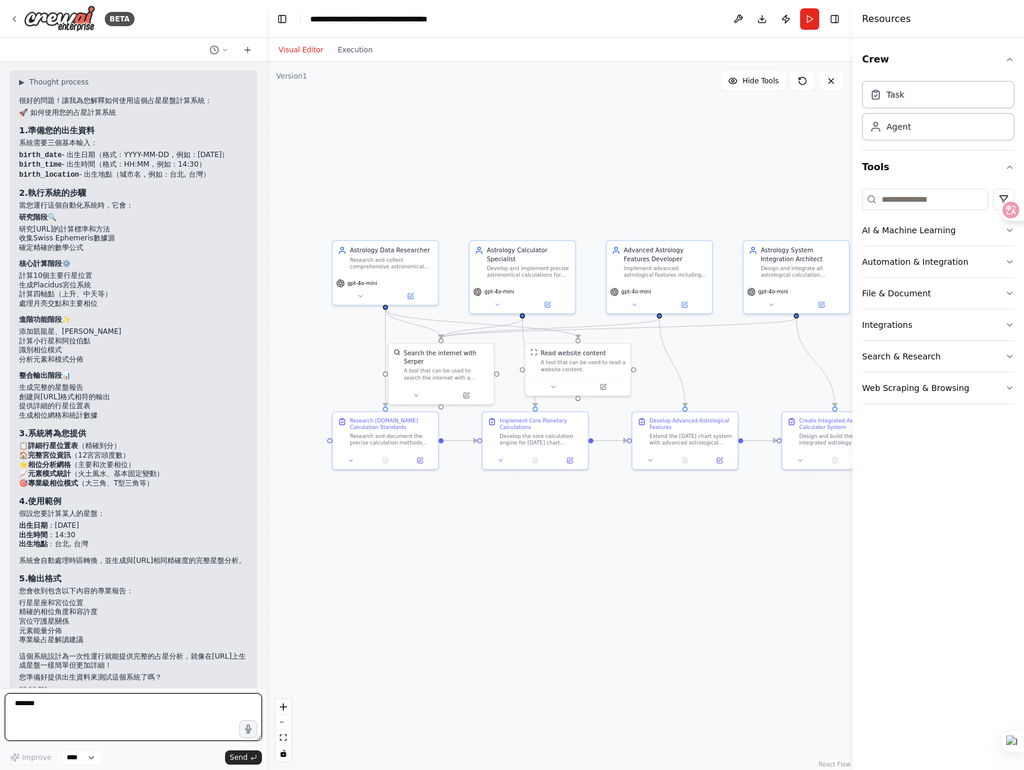
click at [92, 706] on textarea "*******" at bounding box center [133, 717] width 257 height 48
click at [96, 705] on textarea "*******" at bounding box center [133, 717] width 257 height 48
type textarea "*"
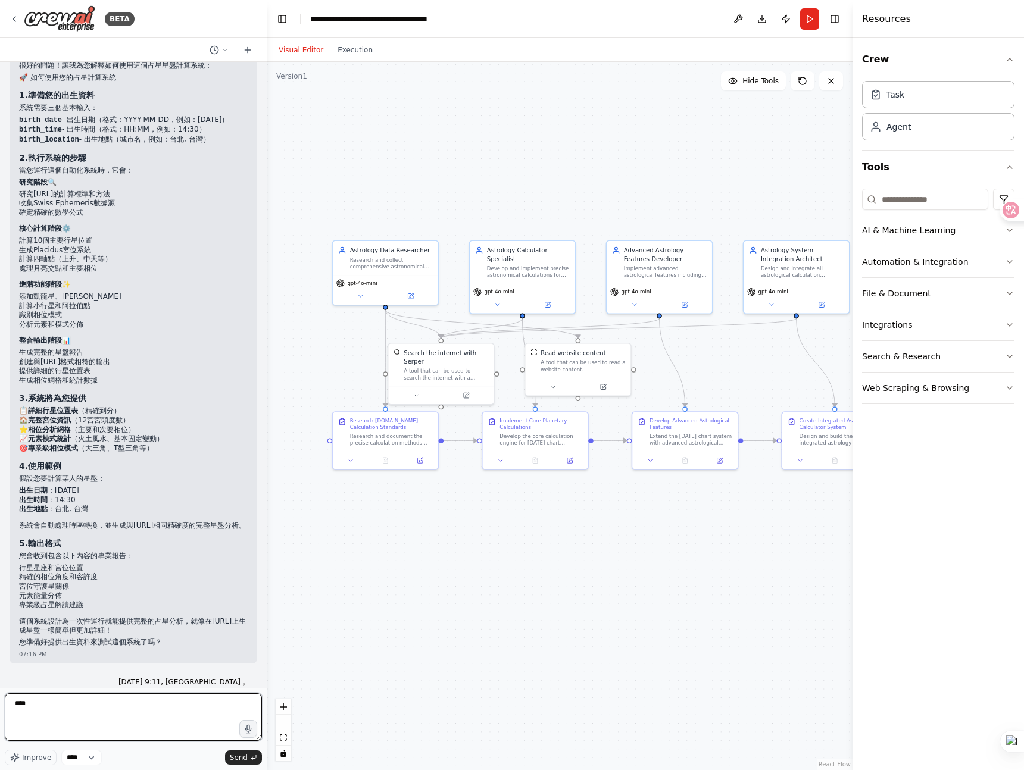
type textarea "****"
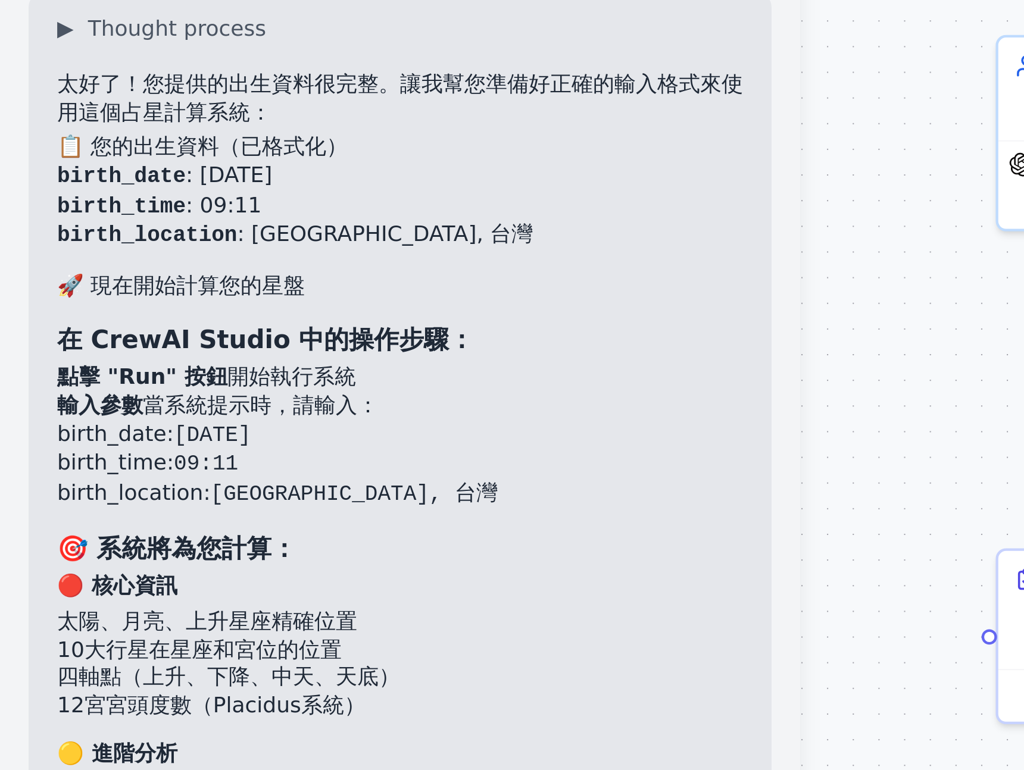
scroll to position [3101, 0]
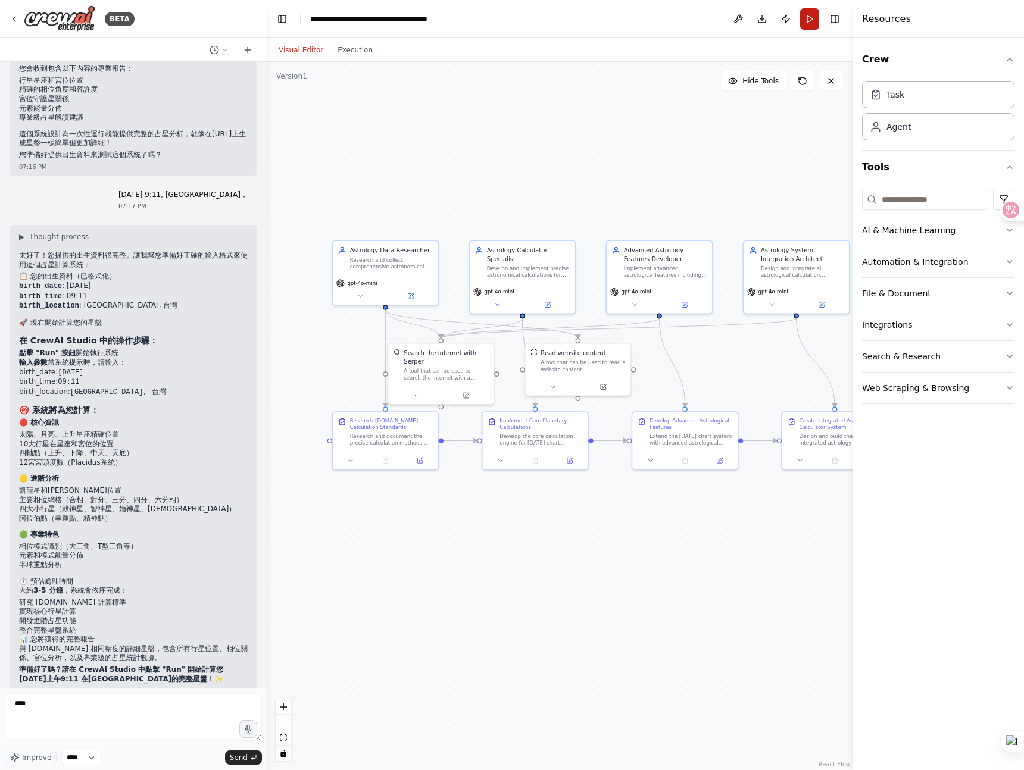
click at [812, 17] on button "Run" at bounding box center [809, 18] width 19 height 21
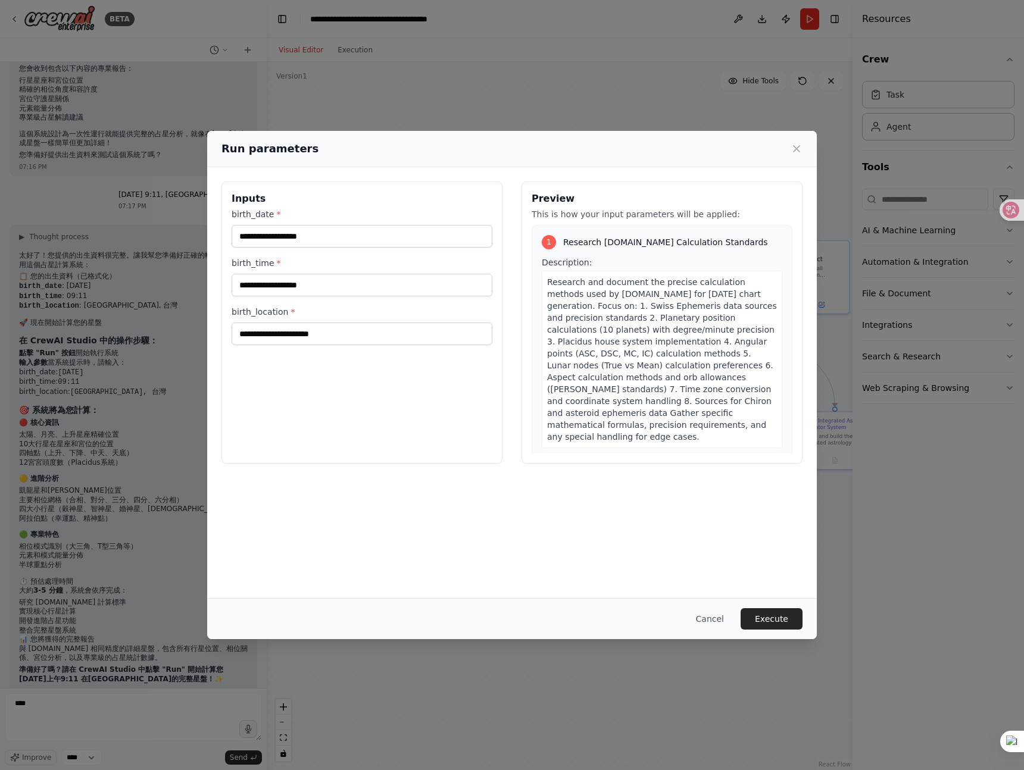
drag, startPoint x: 328, startPoint y: 260, endPoint x: 329, endPoint y: 248, distance: 11.9
click at [329, 258] on label "birth_time *" at bounding box center [362, 263] width 261 height 12
click at [329, 274] on input "birth_time *" at bounding box center [362, 285] width 261 height 23
click at [329, 248] on div "birth_date * birth_time * birth_location *" at bounding box center [362, 276] width 261 height 137
click at [331, 233] on input "birth_date *" at bounding box center [362, 236] width 261 height 23
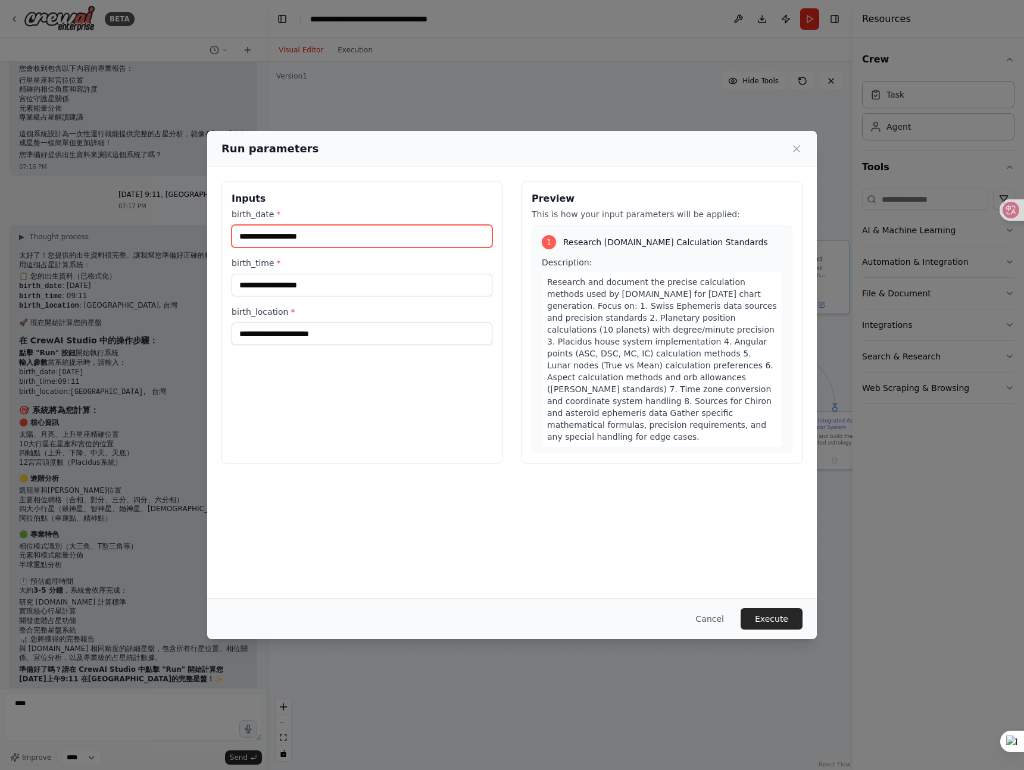
type input "*"
type input "*********"
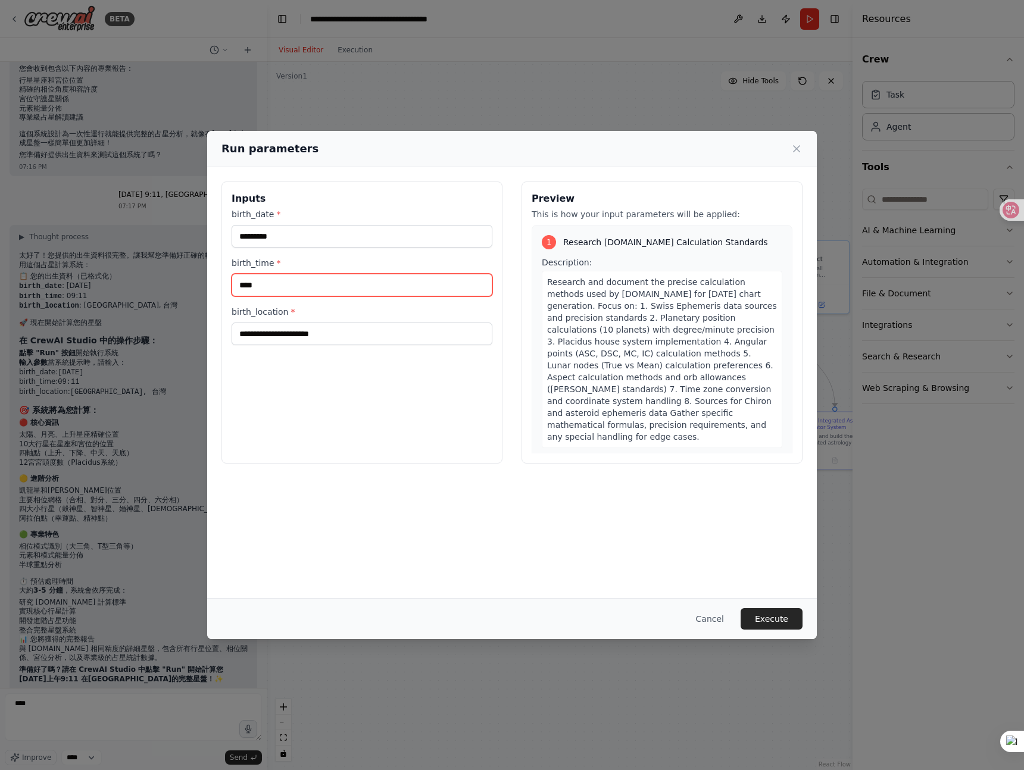
type input "****"
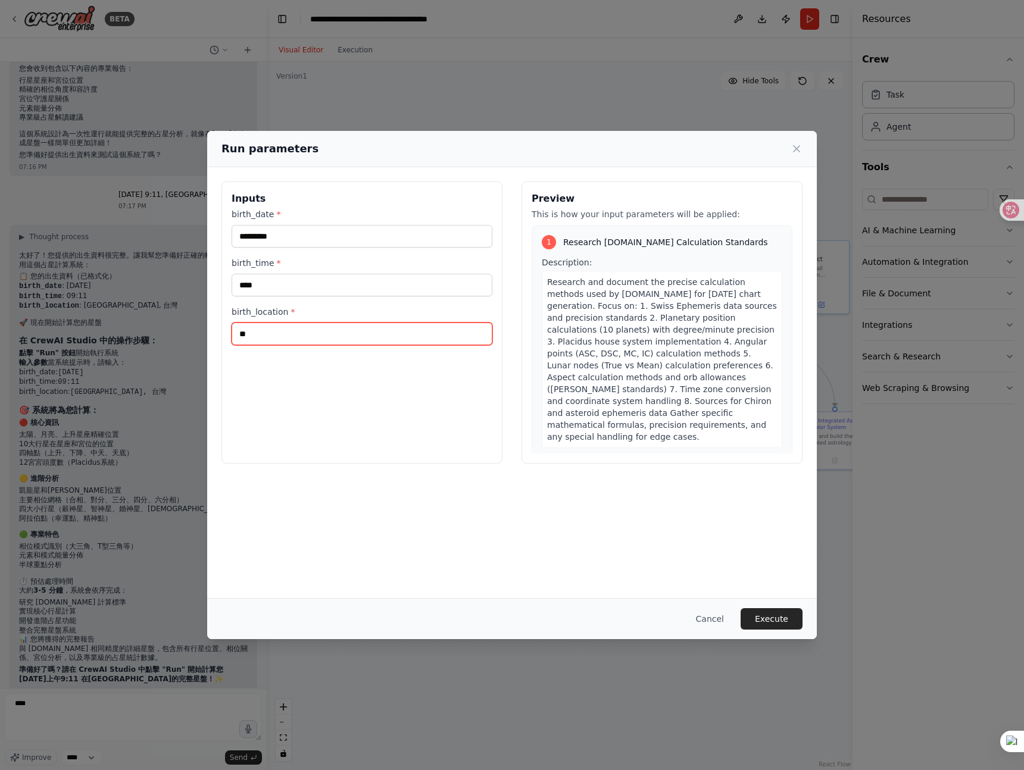
type input "*"
type input "******"
click at [783, 624] on button "Execute" at bounding box center [771, 618] width 62 height 21
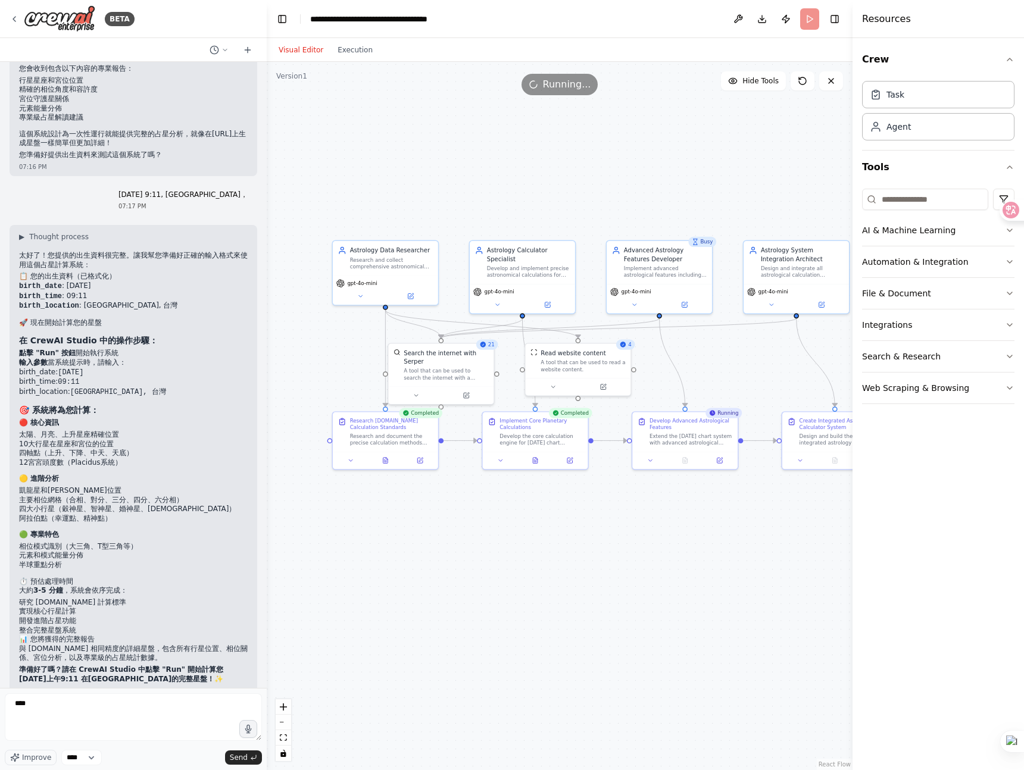
scroll to position [3103, 0]
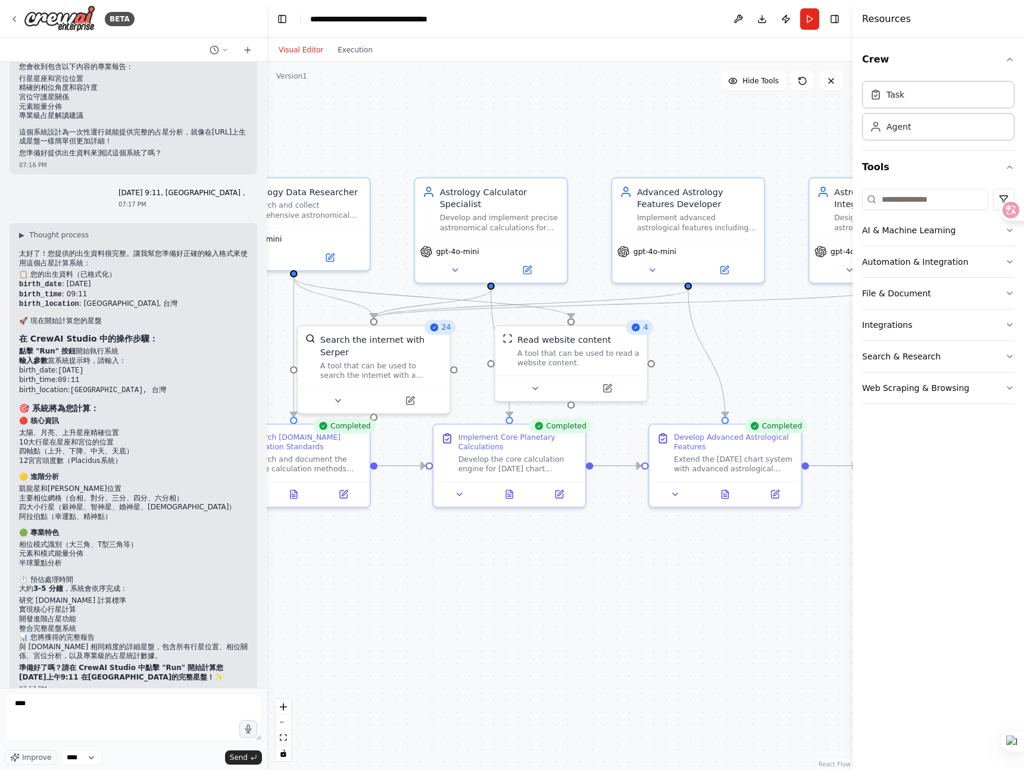
drag, startPoint x: 705, startPoint y: 300, endPoint x: 712, endPoint y: 332, distance: 32.2
click at [712, 332] on div ".deletable-edge-delete-btn { width: 20px; height: 20px; border: 0px solid #ffff…" at bounding box center [560, 416] width 586 height 708
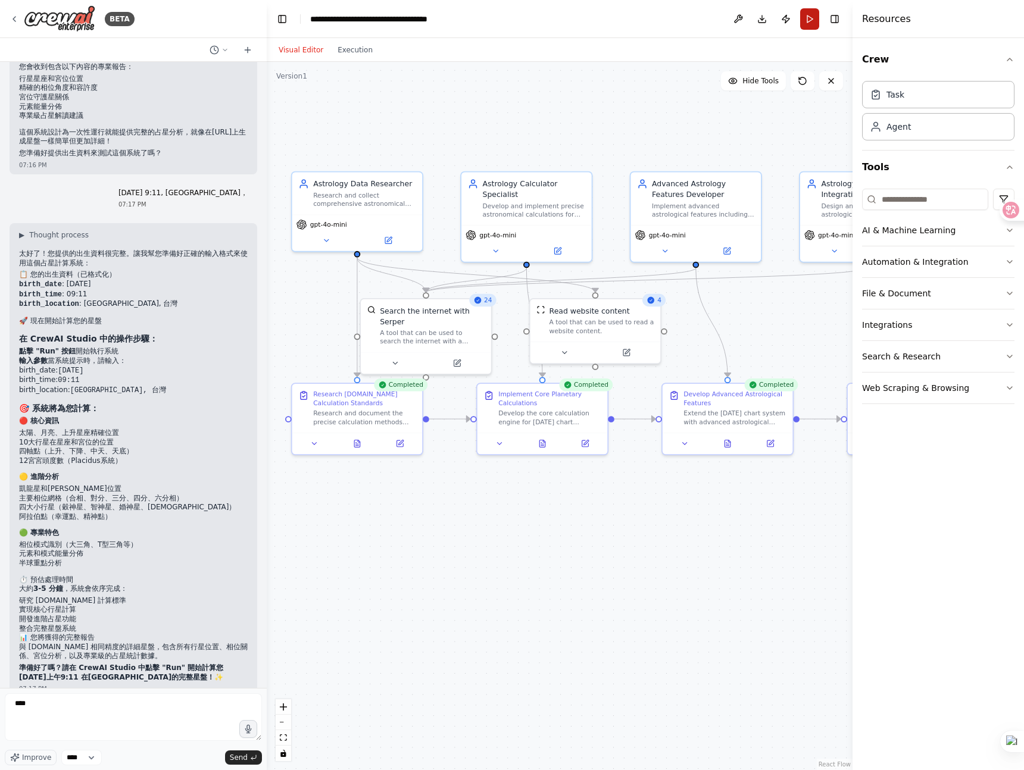
click at [809, 21] on button "Run" at bounding box center [809, 18] width 19 height 21
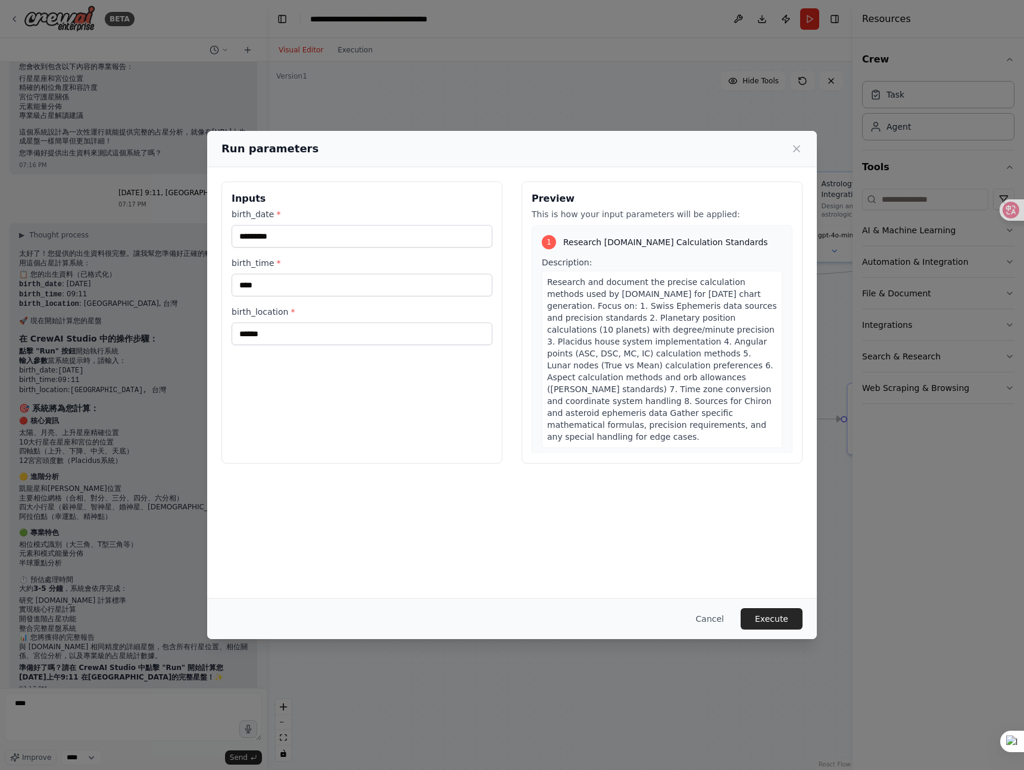
click at [764, 603] on div "Cancel Execute" at bounding box center [512, 618] width 610 height 41
click at [766, 618] on button "Execute" at bounding box center [771, 618] width 62 height 21
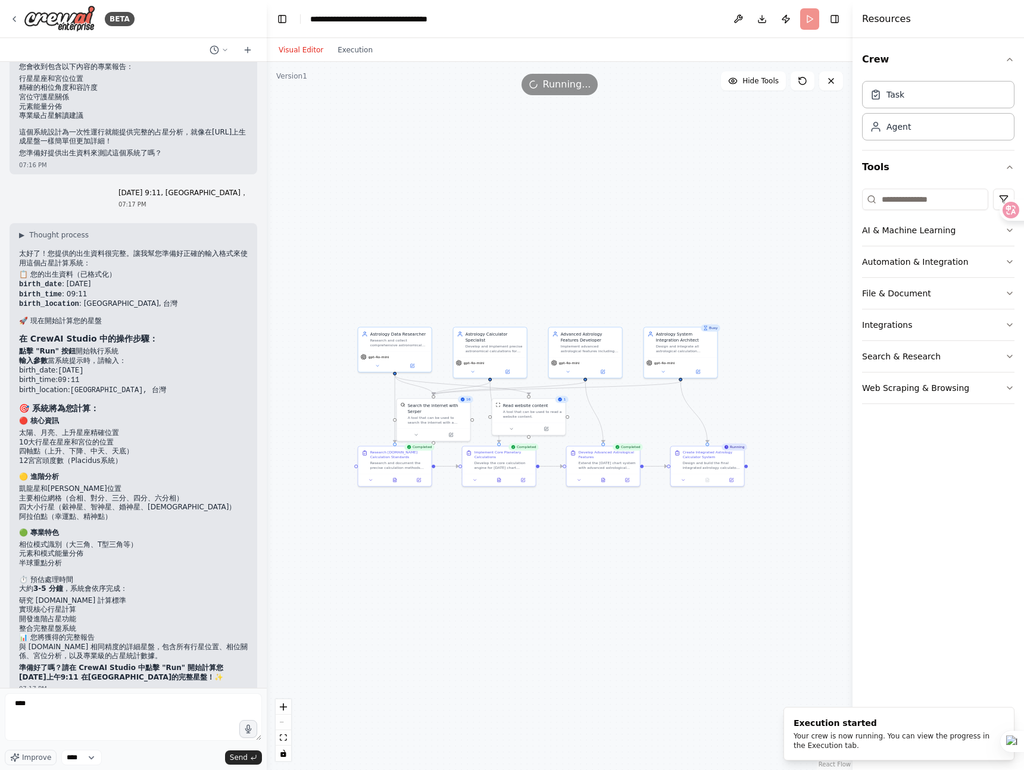
drag, startPoint x: 689, startPoint y: 506, endPoint x: 585, endPoint y: 560, distance: 117.1
click at [585, 560] on div ".deletable-edge-delete-btn { width: 20px; height: 20px; border: 0px solid #ffff…" at bounding box center [560, 416] width 586 height 708
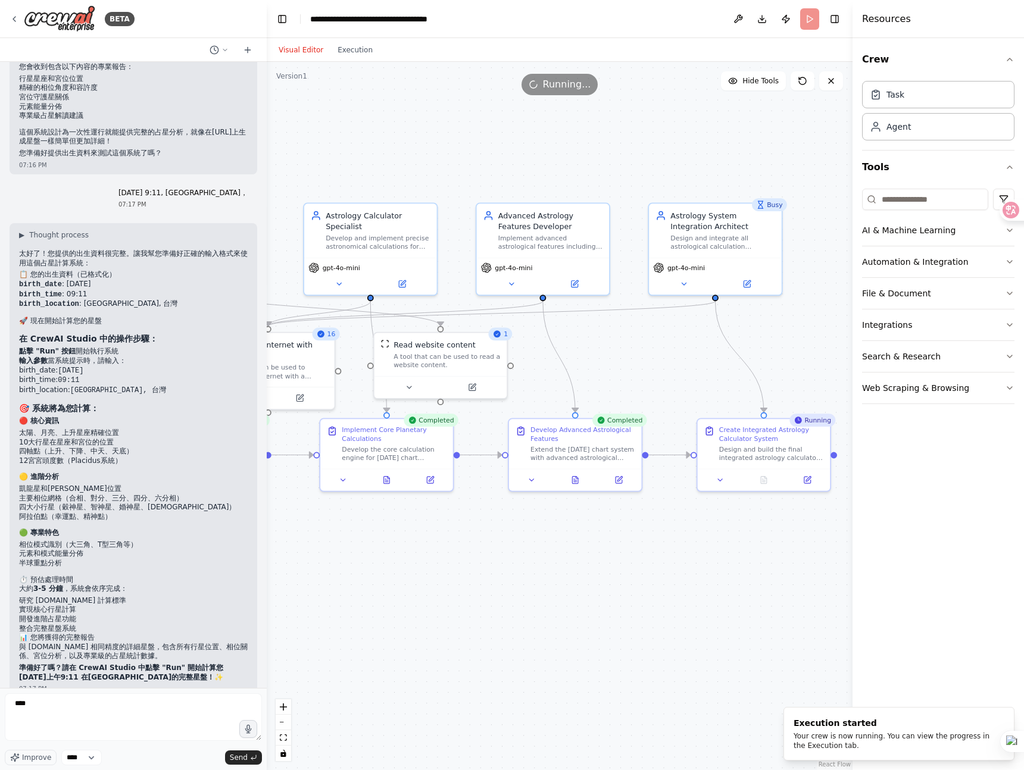
drag, startPoint x: 605, startPoint y: 511, endPoint x: 557, endPoint y: 530, distance: 51.6
click at [557, 530] on div ".deletable-edge-delete-btn { width: 20px; height: 20px; border: 0px solid #ffff…" at bounding box center [560, 416] width 586 height 708
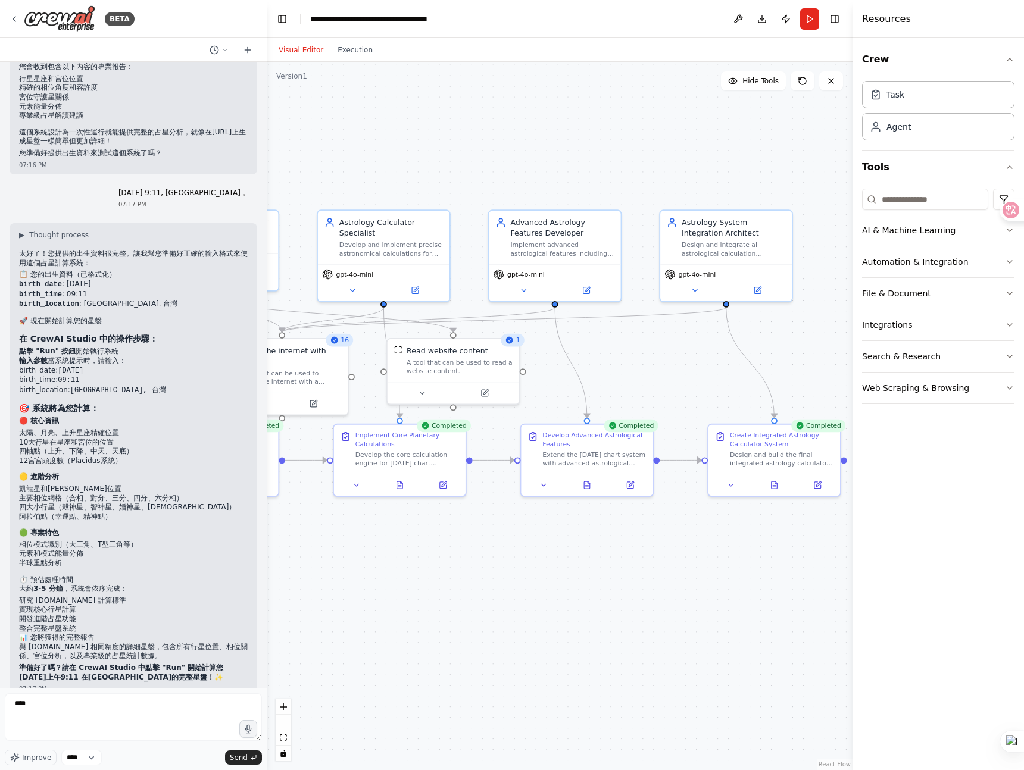
drag, startPoint x: 594, startPoint y: 589, endPoint x: 606, endPoint y: 594, distance: 12.8
click at [606, 594] on div ".deletable-edge-delete-btn { width: 20px; height: 20px; border: 0px solid #ffff…" at bounding box center [560, 416] width 586 height 708
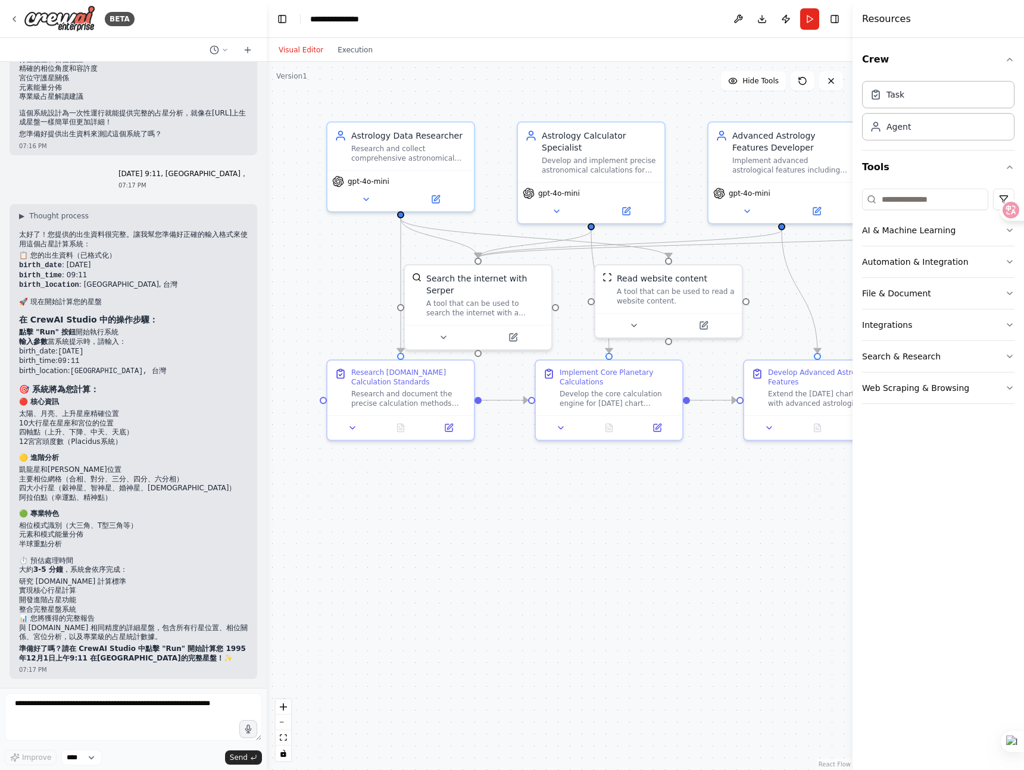
scroll to position [3103, 0]
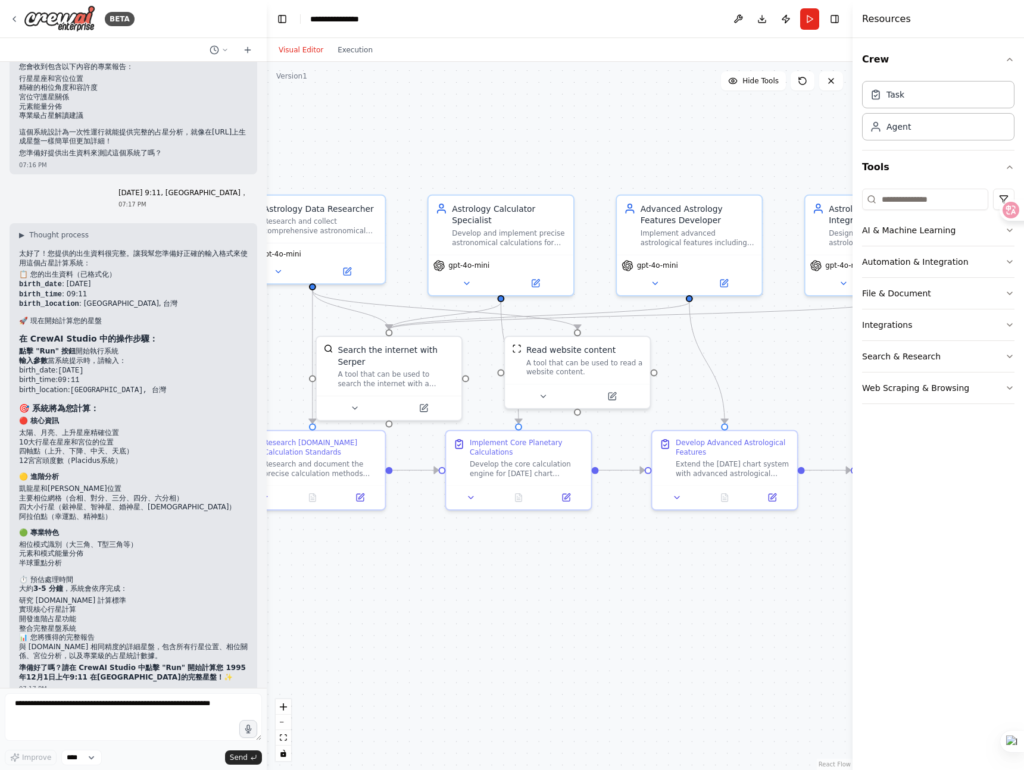
drag, startPoint x: 673, startPoint y: 492, endPoint x: 583, endPoint y: 561, distance: 113.8
click at [583, 561] on div ".deletable-edge-delete-btn { width: 20px; height: 20px; border: 0px solid #ffff…" at bounding box center [560, 416] width 586 height 708
click at [809, 21] on button "Run" at bounding box center [809, 18] width 19 height 21
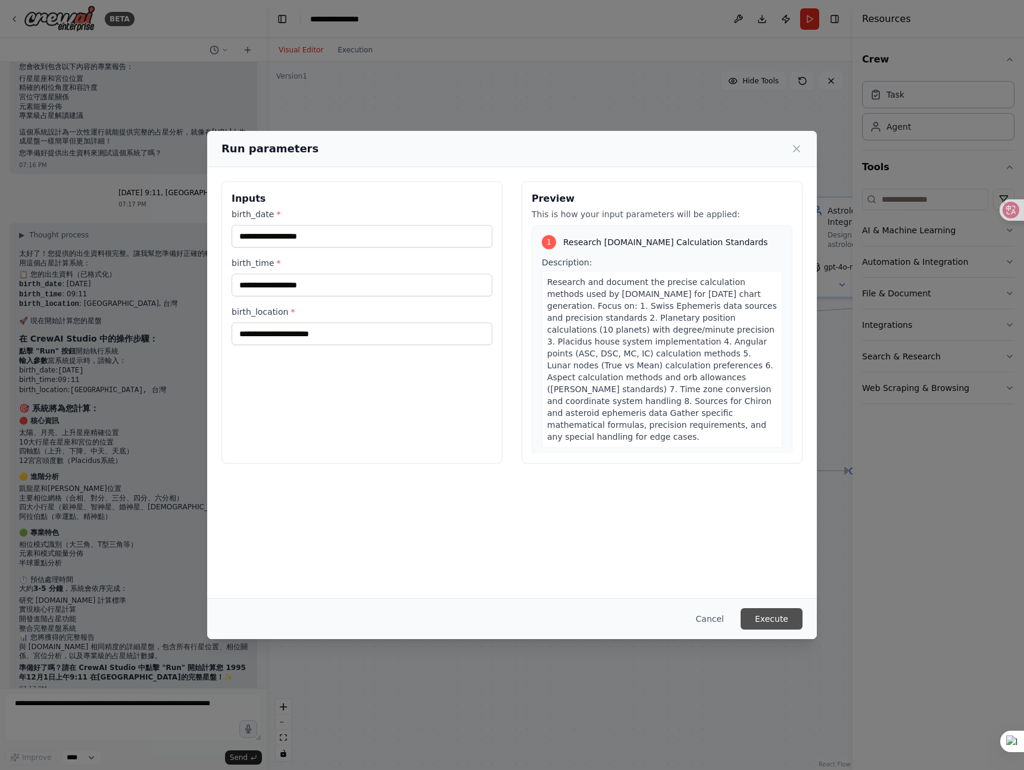
click at [774, 620] on button "Execute" at bounding box center [771, 618] width 62 height 21
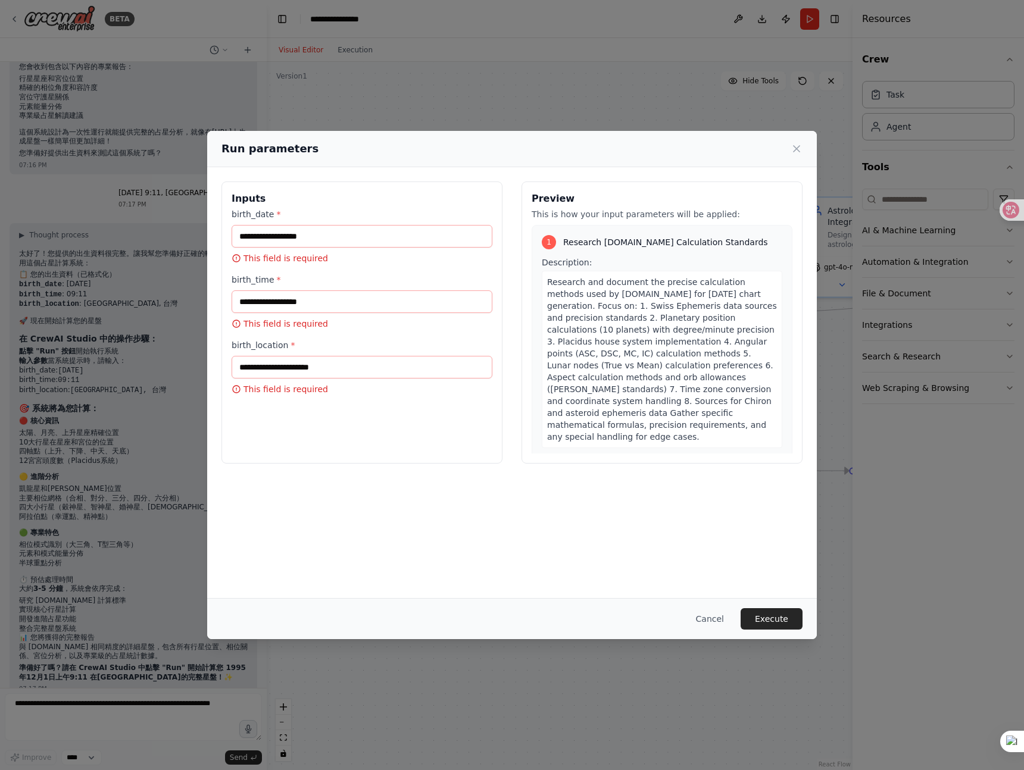
drag, startPoint x: 315, startPoint y: 261, endPoint x: 314, endPoint y: 242, distance: 18.5
click at [316, 259] on p "This field is required" at bounding box center [362, 258] width 261 height 12
click at [314, 242] on input "birth_date *" at bounding box center [362, 236] width 261 height 23
type input "**********"
click at [309, 307] on p "This field is required" at bounding box center [362, 307] width 261 height 12
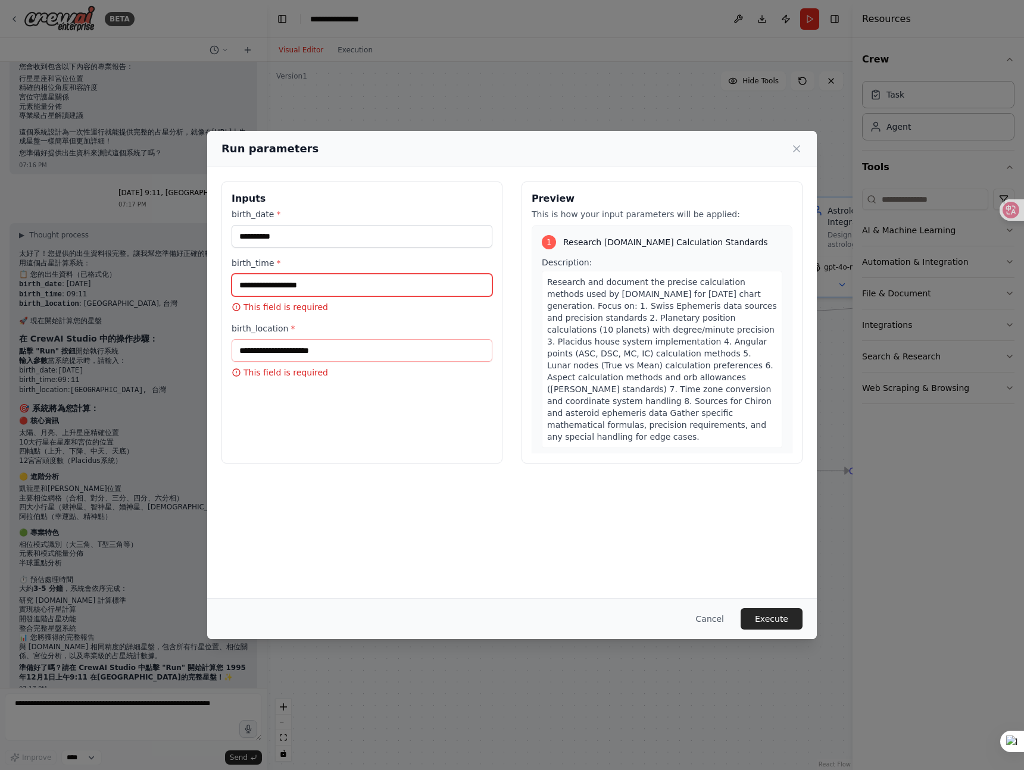
click at [309, 281] on input "birth_time *" at bounding box center [362, 285] width 261 height 23
click at [293, 285] on input "birth_time *" at bounding box center [362, 285] width 261 height 23
type input "*********"
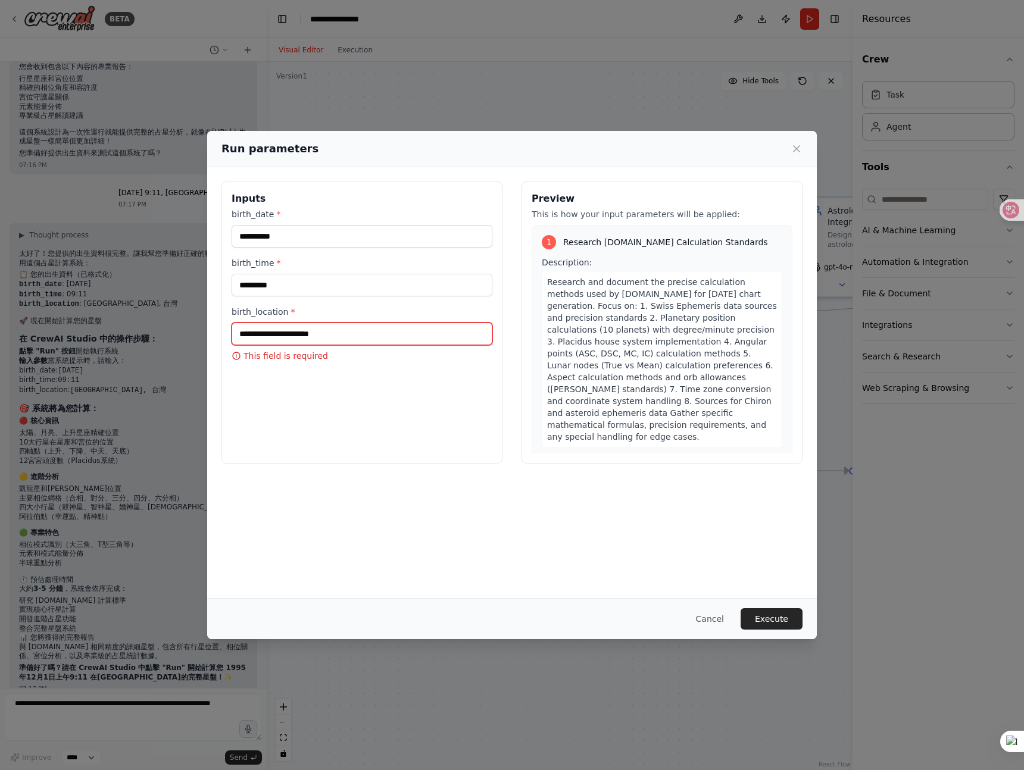
click at [269, 327] on input "birth_location *" at bounding box center [362, 334] width 261 height 23
click at [270, 332] on input "birth_location *" at bounding box center [362, 334] width 261 height 23
type input "***"
click at [770, 617] on button "Execute" at bounding box center [771, 618] width 62 height 21
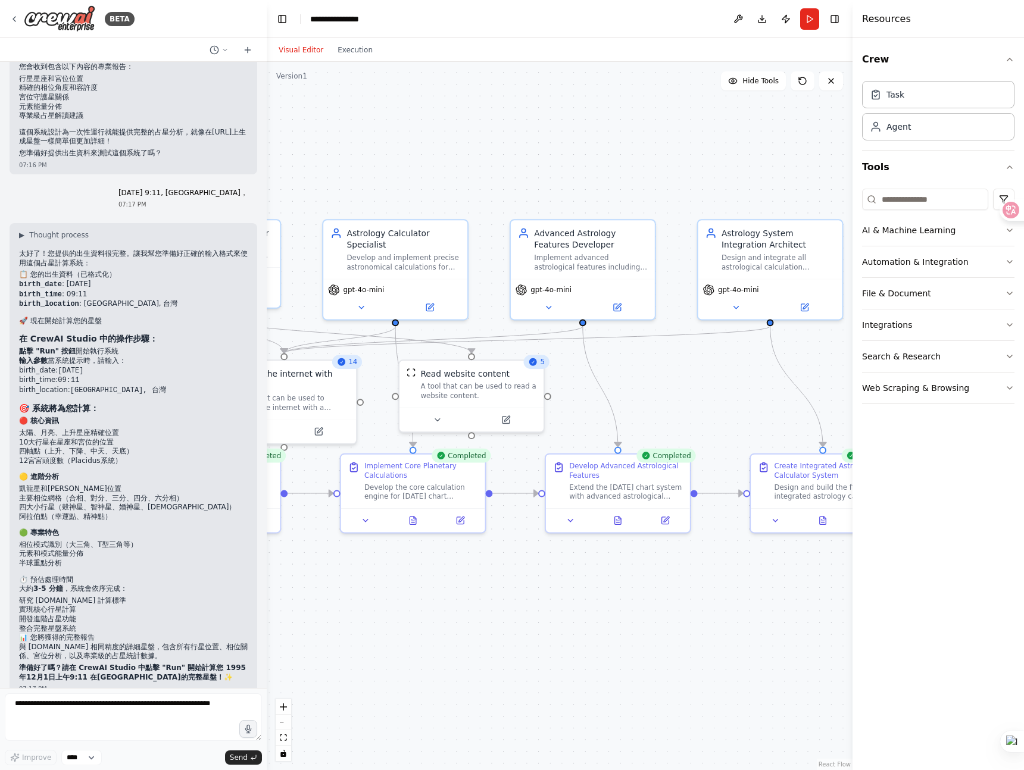
drag, startPoint x: 626, startPoint y: 535, endPoint x: 554, endPoint y: 552, distance: 74.8
click at [549, 556] on div ".deletable-edge-delete-btn { width: 20px; height: 20px; border: 0px solid #ffff…" at bounding box center [560, 416] width 586 height 708
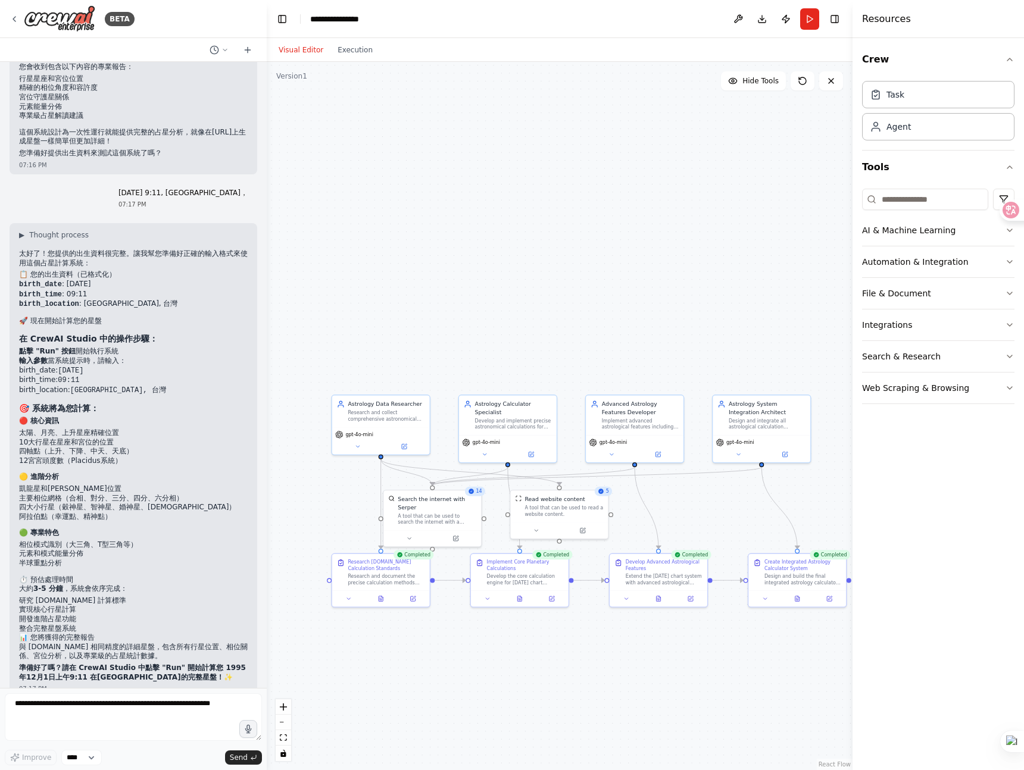
drag, startPoint x: 533, startPoint y: 574, endPoint x: 595, endPoint y: 640, distance: 90.1
click at [595, 640] on div ".deletable-edge-delete-btn { width: 20px; height: 20px; border: 0px solid #ffff…" at bounding box center [560, 416] width 586 height 708
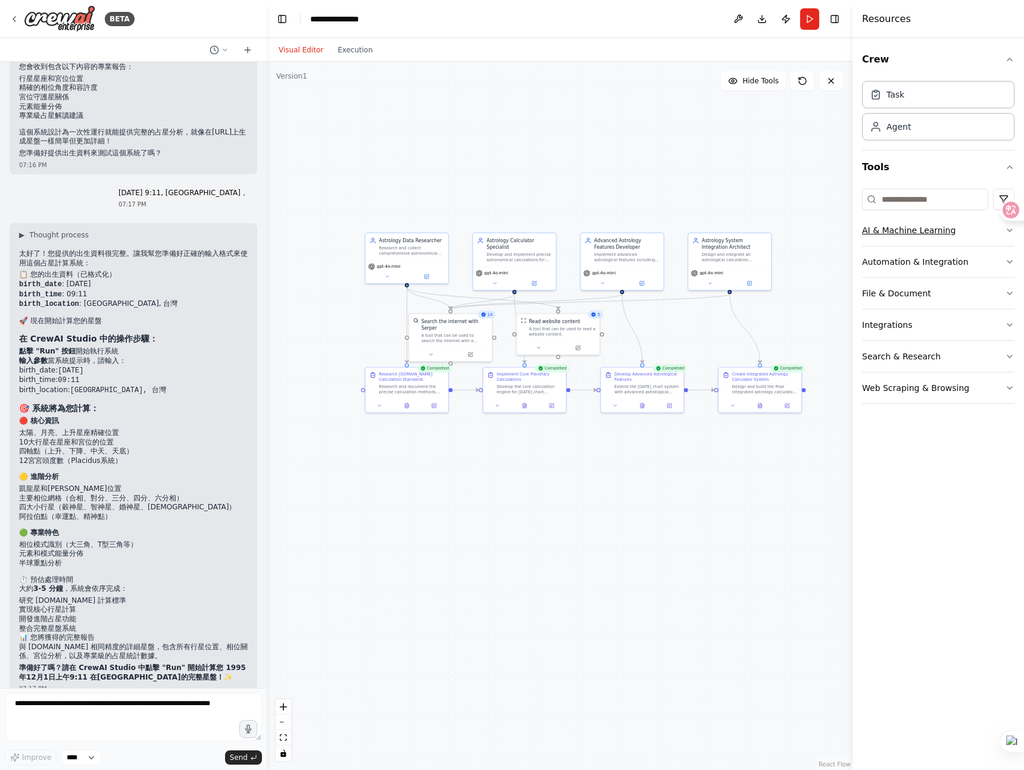
click at [978, 234] on button "AI & Machine Learning" at bounding box center [938, 230] width 152 height 31
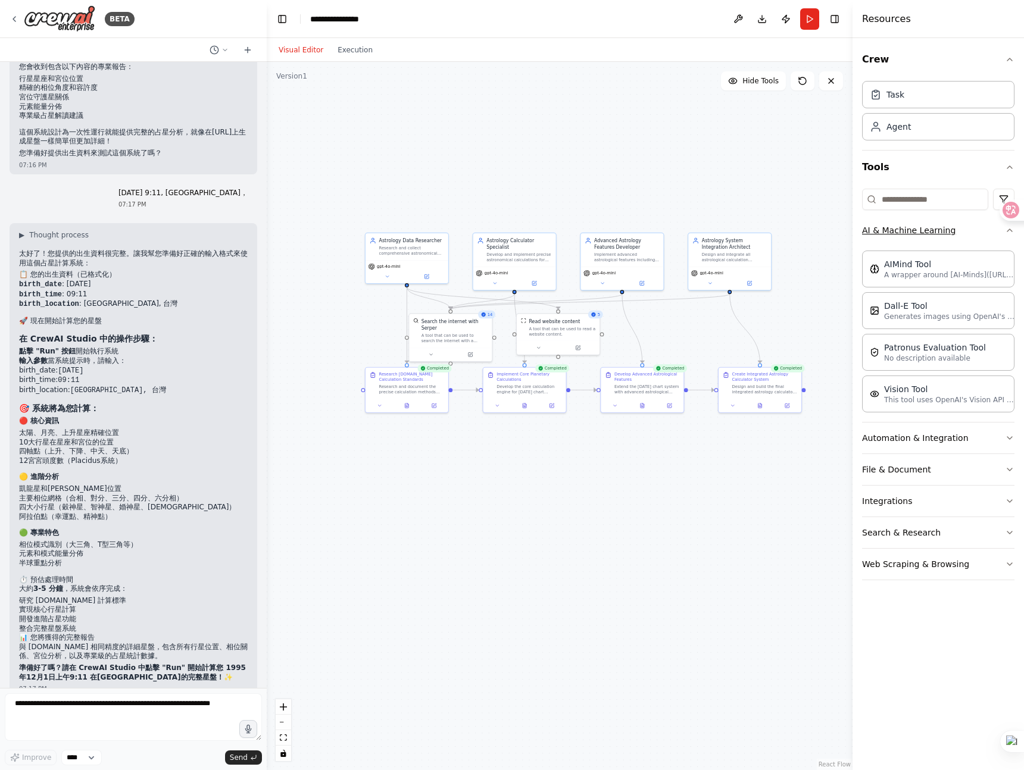
click at [978, 234] on button "AI & Machine Learning" at bounding box center [938, 230] width 152 height 31
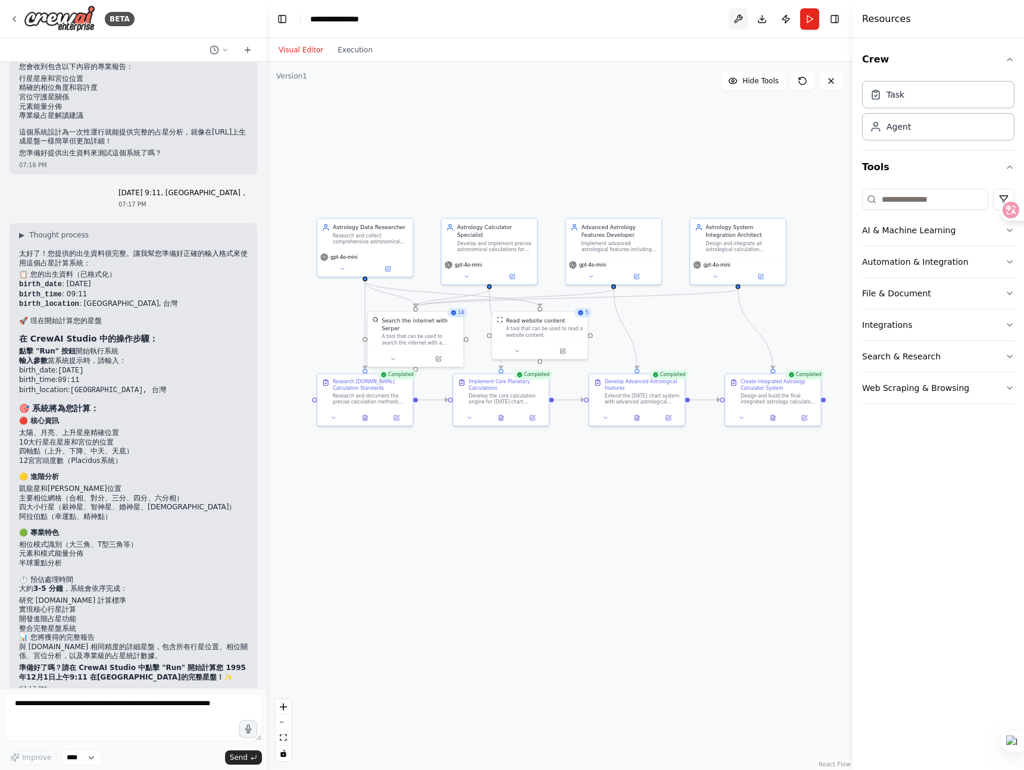
click at [739, 16] on button at bounding box center [738, 18] width 19 height 21
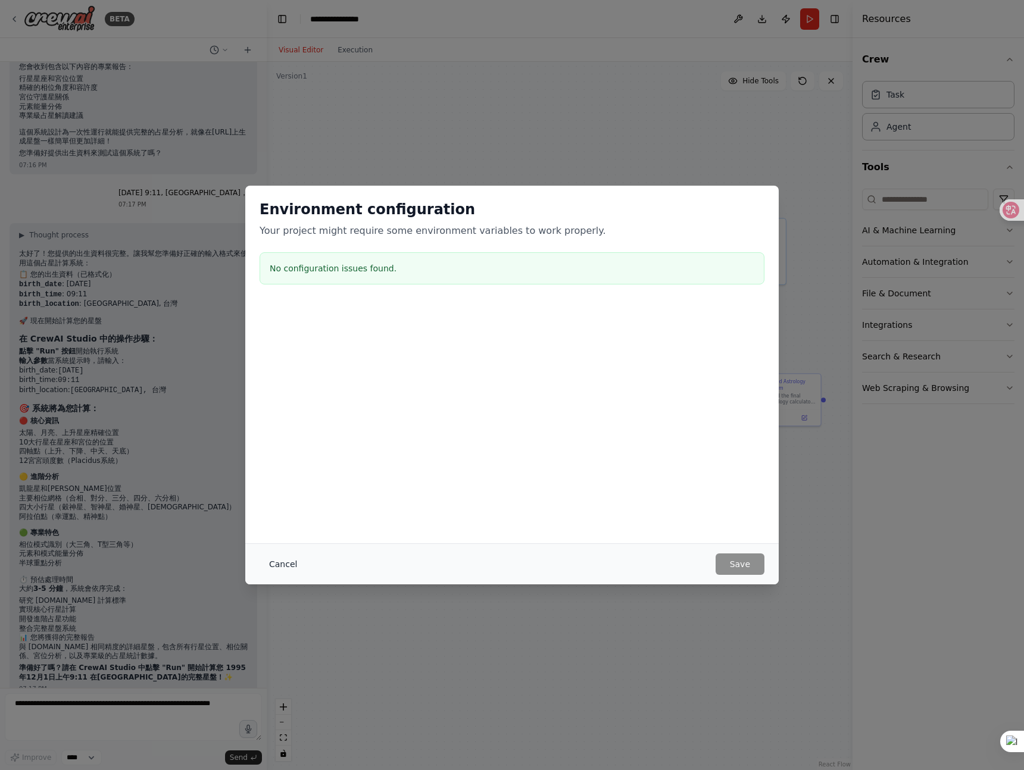
click at [282, 565] on button "Cancel" at bounding box center [283, 564] width 47 height 21
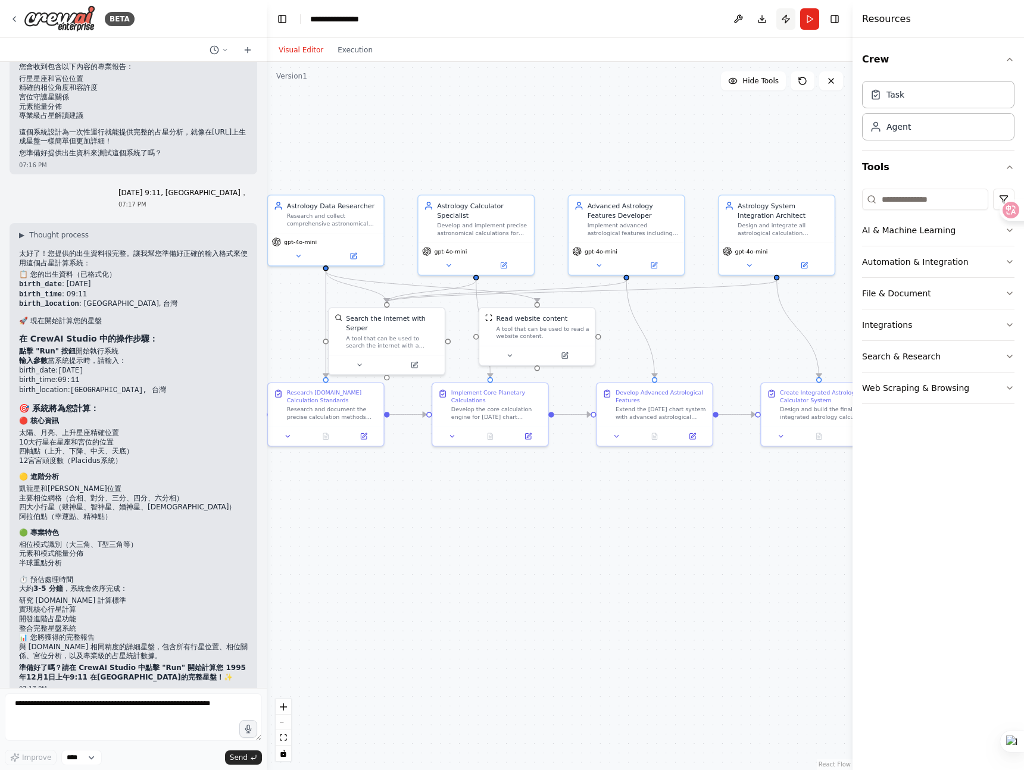
click at [788, 23] on button "Publish" at bounding box center [785, 18] width 19 height 21
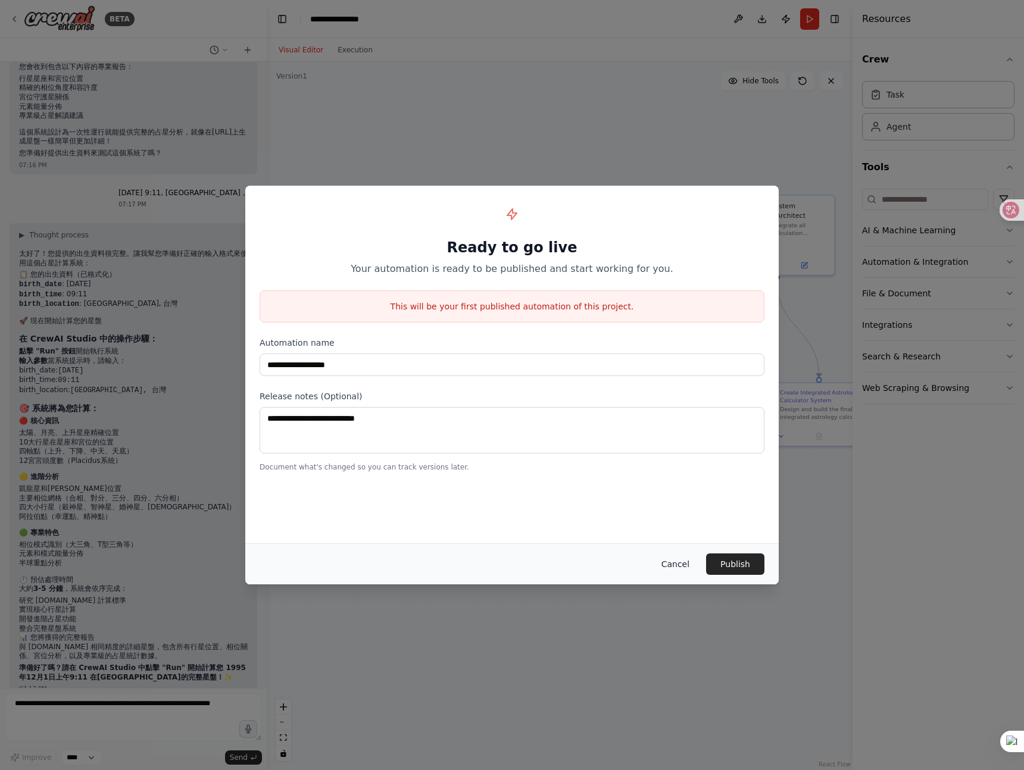
click at [673, 566] on button "Cancel" at bounding box center [675, 564] width 47 height 21
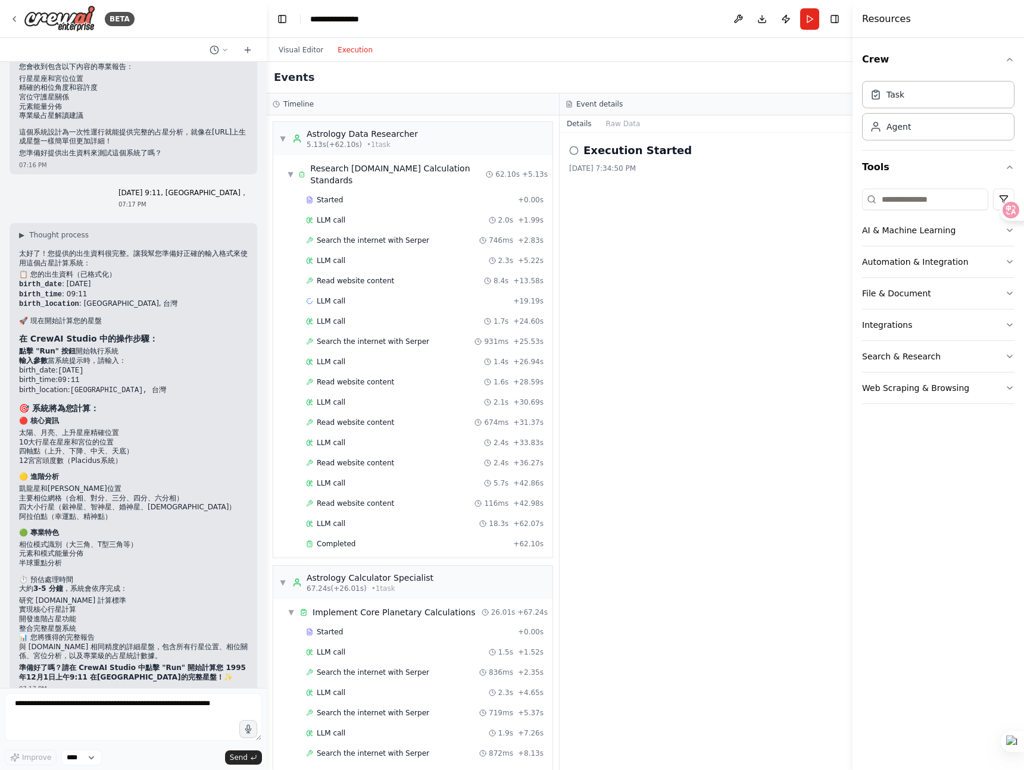
click at [337, 54] on button "Execution" at bounding box center [354, 50] width 49 height 14
click at [661, 138] on div "Execution Started 8/14/2025, 7:34:50 PM" at bounding box center [706, 451] width 293 height 637
click at [315, 47] on button "Visual Editor" at bounding box center [300, 50] width 59 height 14
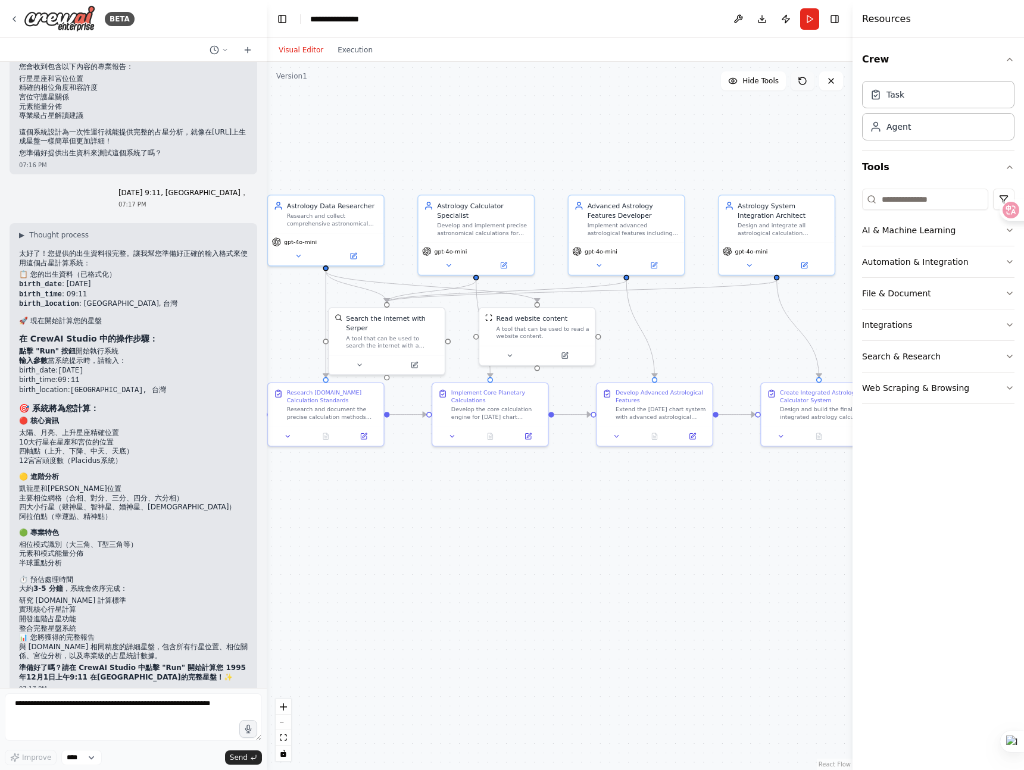
click at [803, 83] on icon at bounding box center [803, 81] width 10 height 10
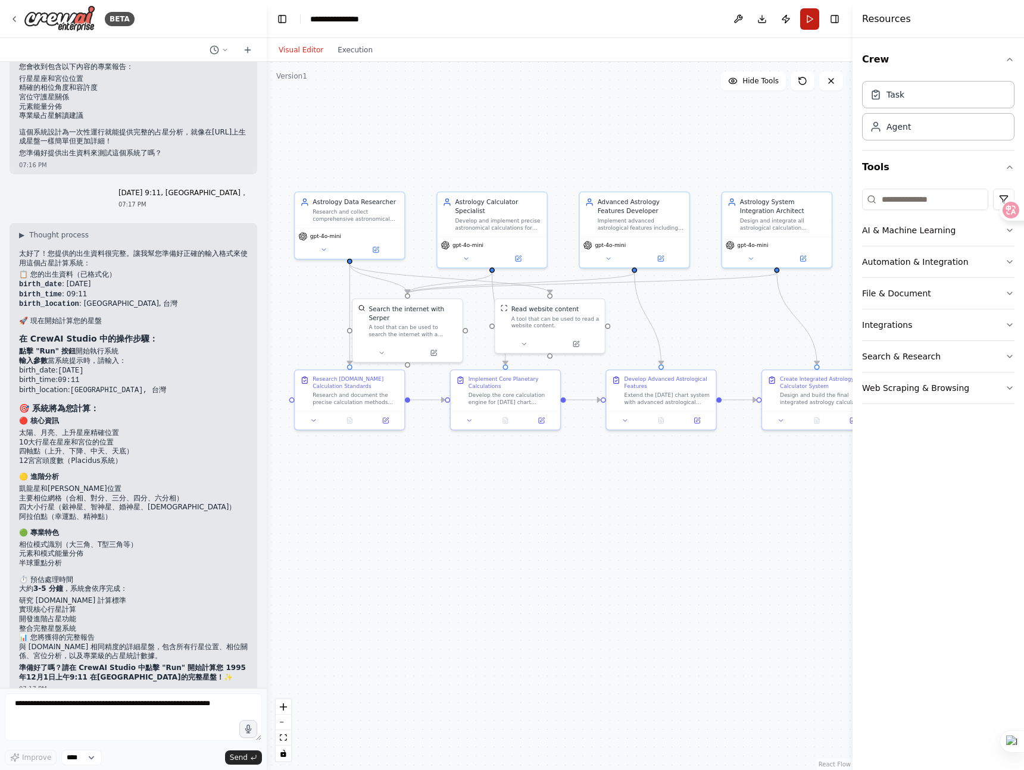
click at [812, 24] on button "Run" at bounding box center [809, 18] width 19 height 21
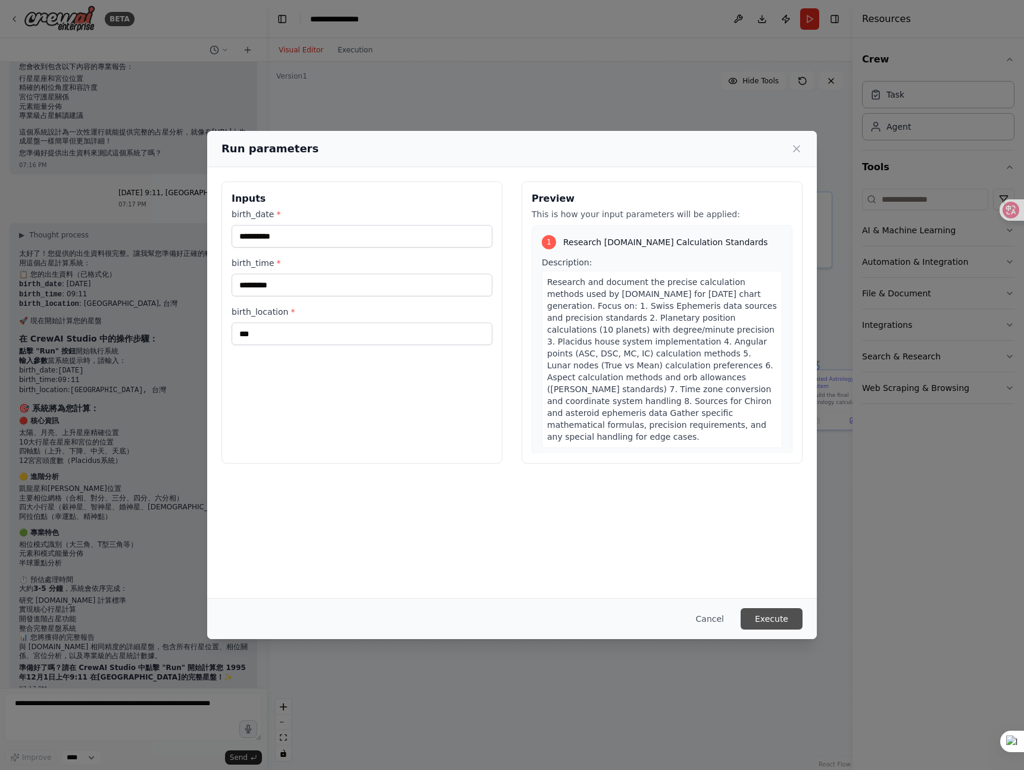
click at [763, 612] on button "Execute" at bounding box center [771, 618] width 62 height 21
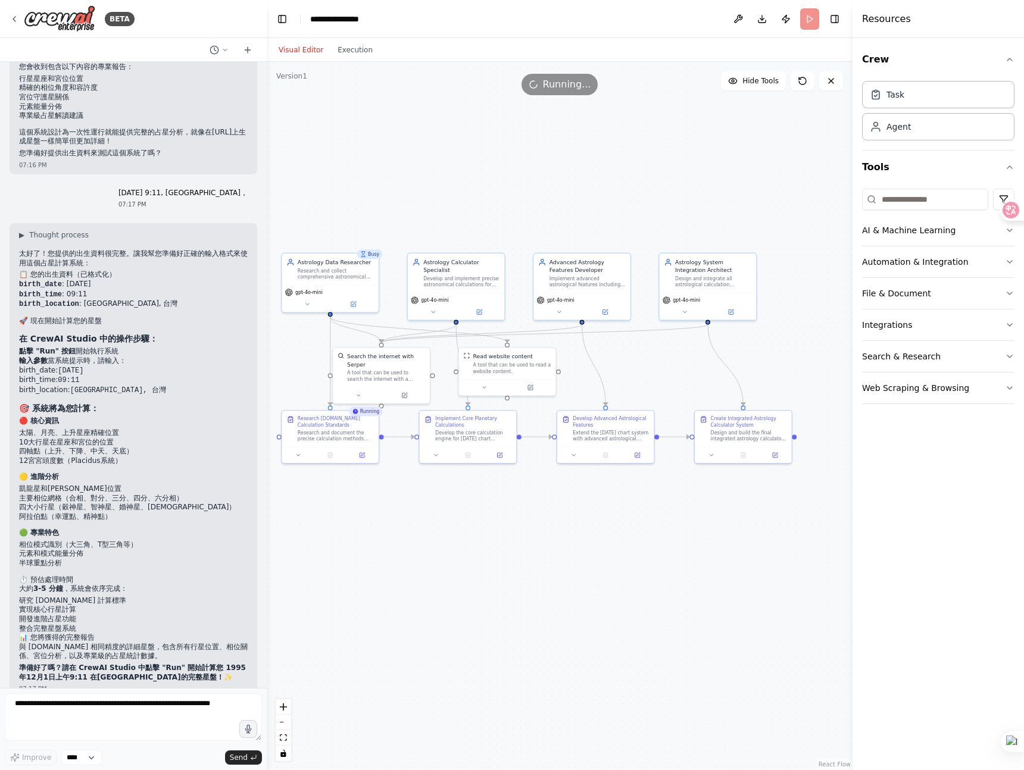
drag, startPoint x: 776, startPoint y: 590, endPoint x: 730, endPoint y: 627, distance: 59.3
click at [730, 627] on div ".deletable-edge-delete-btn { width: 20px; height: 20px; border: 0px solid #ffff…" at bounding box center [560, 416] width 586 height 708
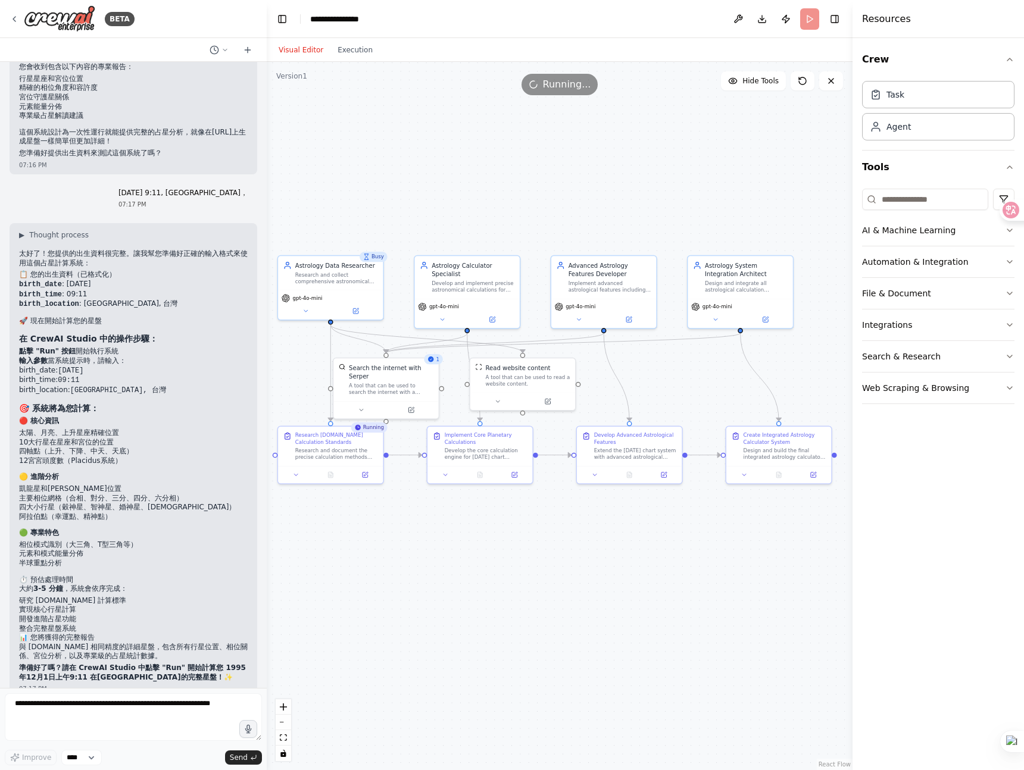
drag, startPoint x: 613, startPoint y: 548, endPoint x: 639, endPoint y: 574, distance: 36.6
click at [639, 574] on div ".deletable-edge-delete-btn { width: 20px; height: 20px; border: 0px solid #ffff…" at bounding box center [560, 416] width 586 height 708
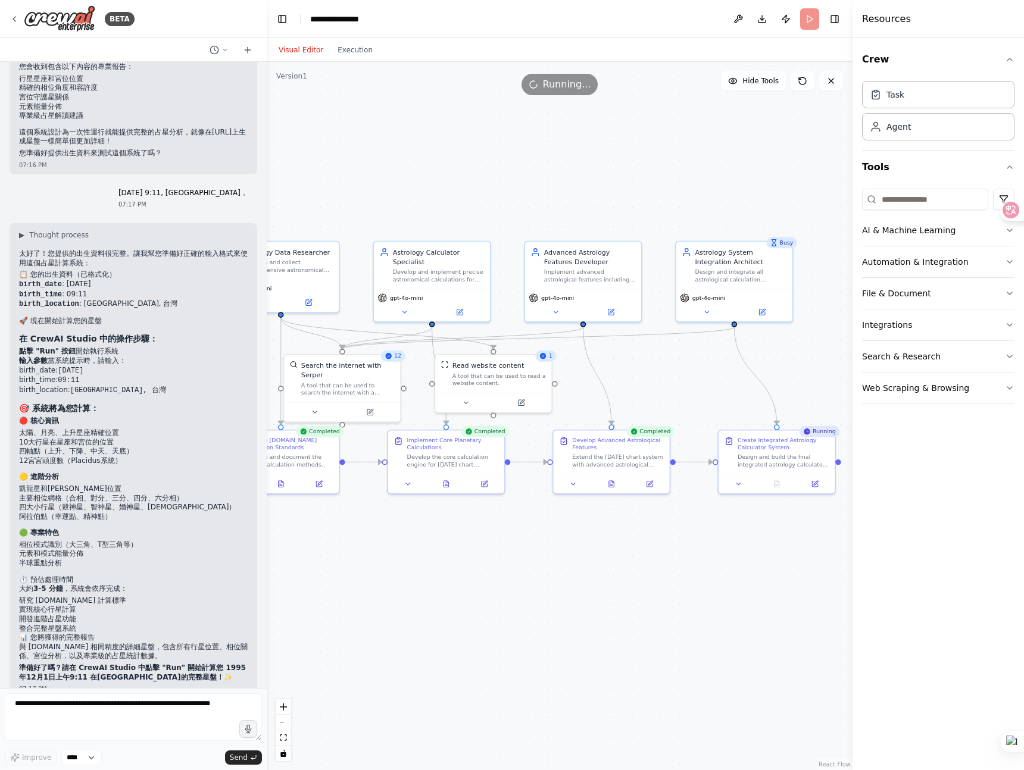
drag, startPoint x: 647, startPoint y: 208, endPoint x: 612, endPoint y: 205, distance: 35.2
click at [612, 205] on div ".deletable-edge-delete-btn { width: 20px; height: 20px; border: 0px solid #ffff…" at bounding box center [560, 416] width 586 height 708
click at [395, 363] on div "Search the internet with Serper A tool that can be used to search the internet …" at bounding box center [342, 376] width 116 height 47
click at [417, 364] on div ".deletable-edge-delete-btn { width: 20px; height: 20px; border: 0px solid #ffff…" at bounding box center [560, 416] width 586 height 708
click at [989, 388] on button "Web Scraping & Browsing" at bounding box center [938, 388] width 152 height 31
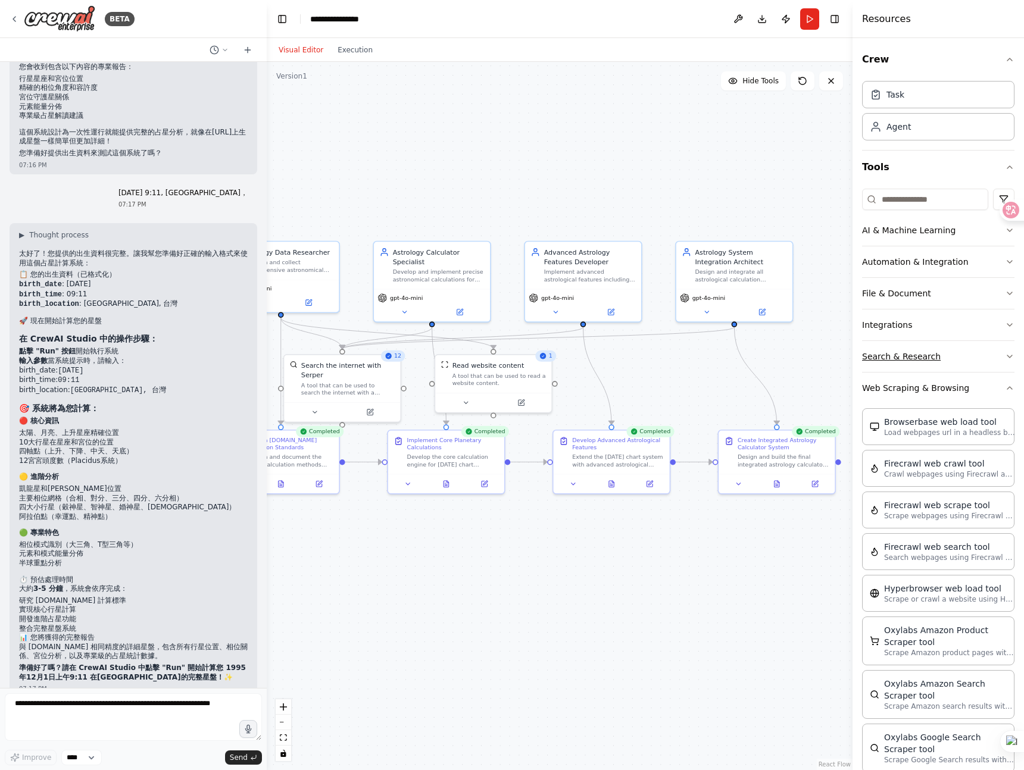
click at [994, 358] on button "Search & Research" at bounding box center [938, 356] width 152 height 31
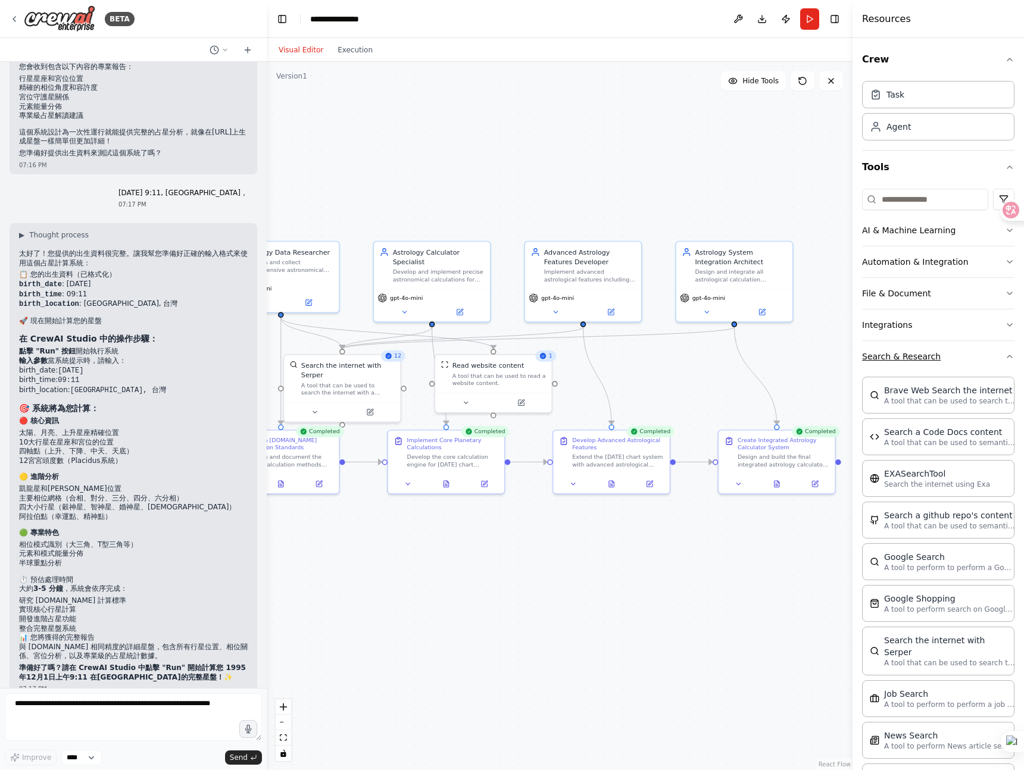
click at [994, 358] on button "Search & Research" at bounding box center [938, 356] width 152 height 31
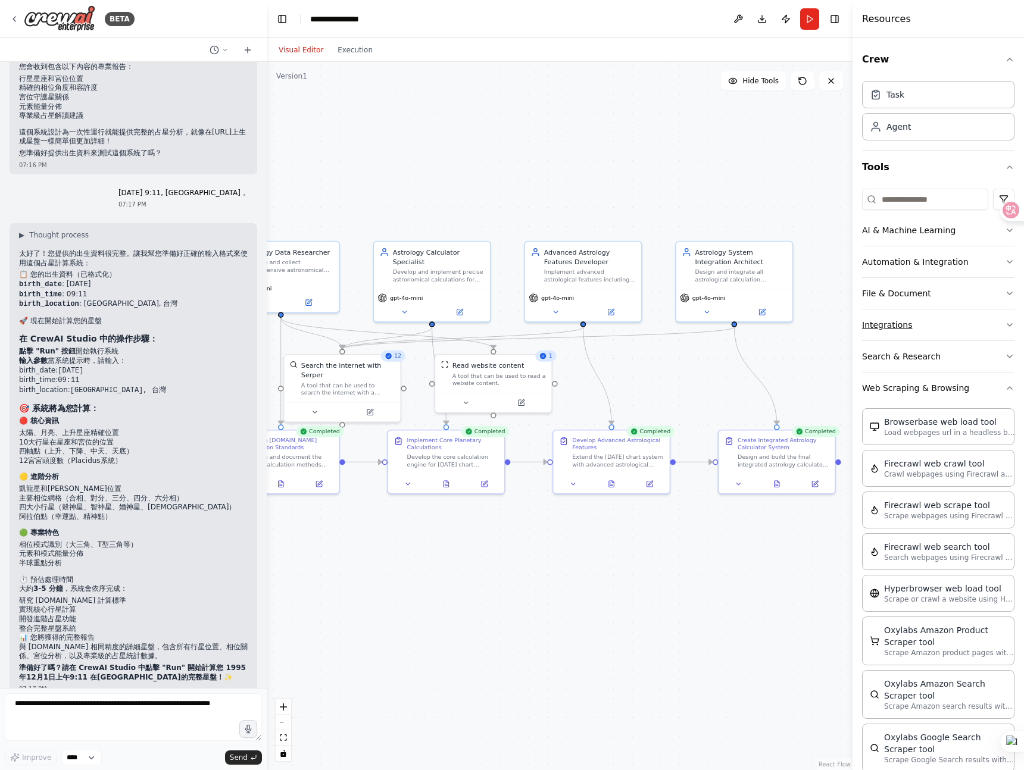
click at [980, 325] on button "Integrations" at bounding box center [938, 325] width 152 height 31
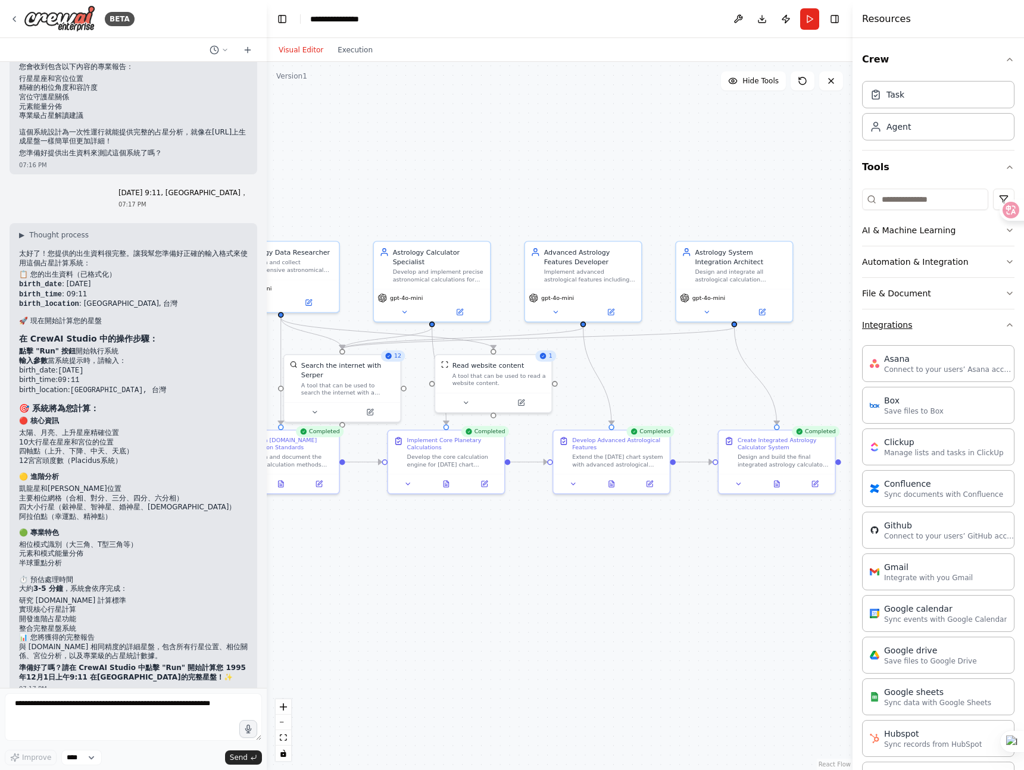
click at [980, 325] on button "Integrations" at bounding box center [938, 325] width 152 height 31
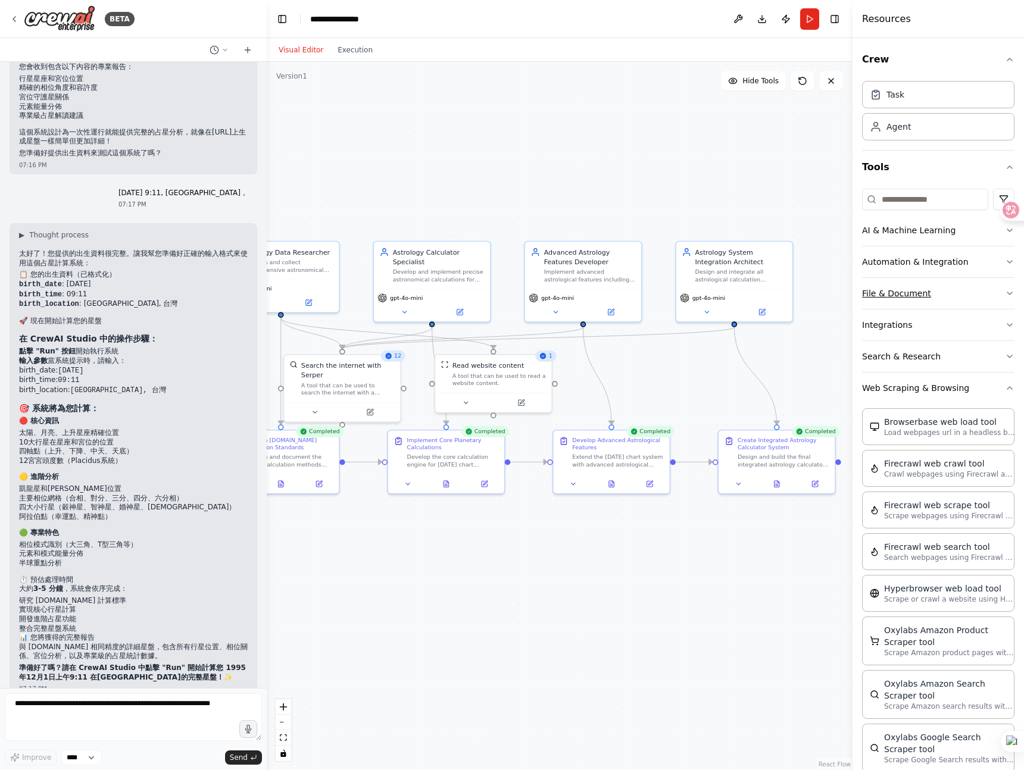
click at [978, 302] on button "File & Document" at bounding box center [938, 293] width 152 height 31
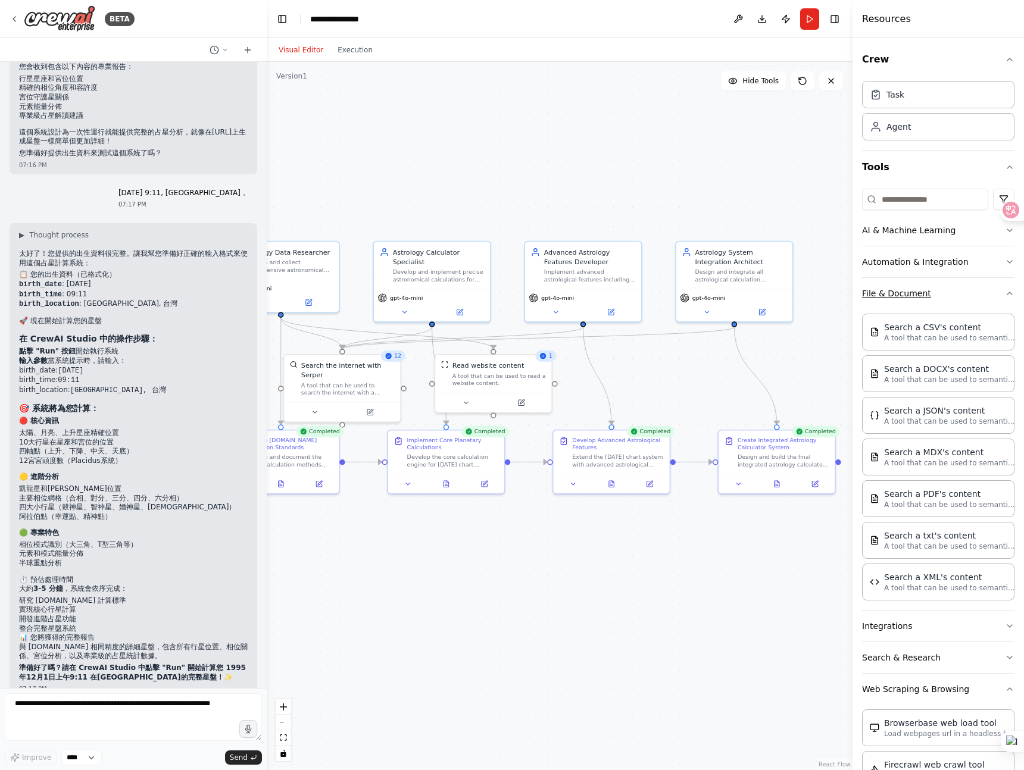
click at [985, 296] on button "File & Document" at bounding box center [938, 293] width 152 height 31
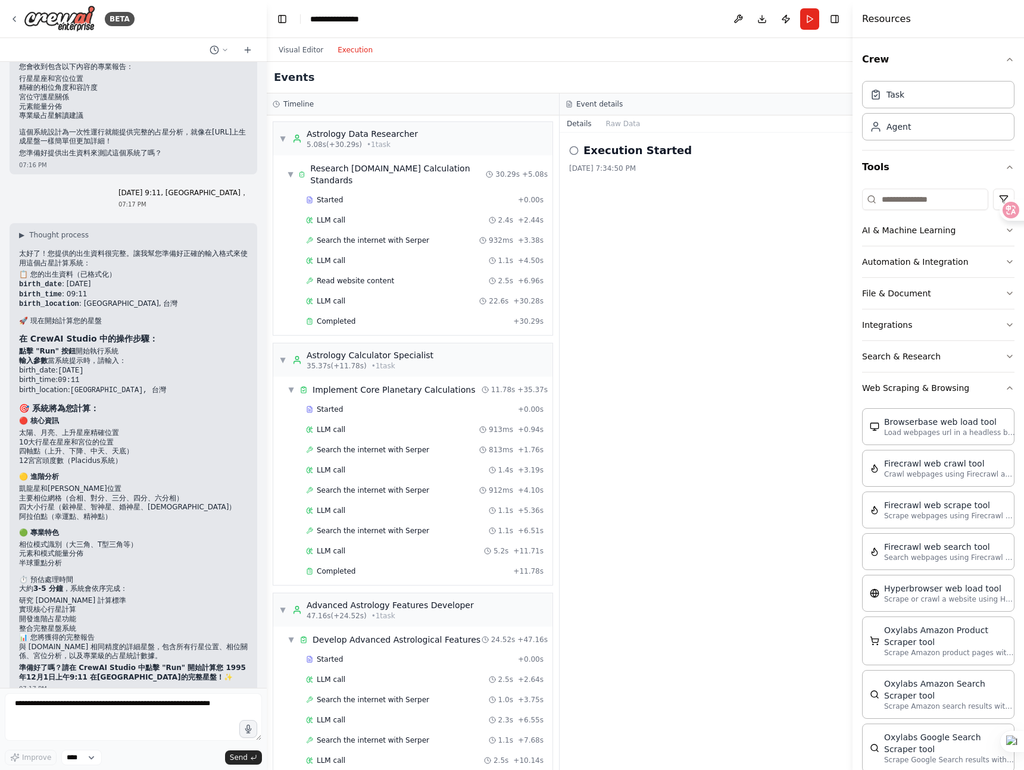
click at [369, 53] on button "Execution" at bounding box center [354, 50] width 49 height 14
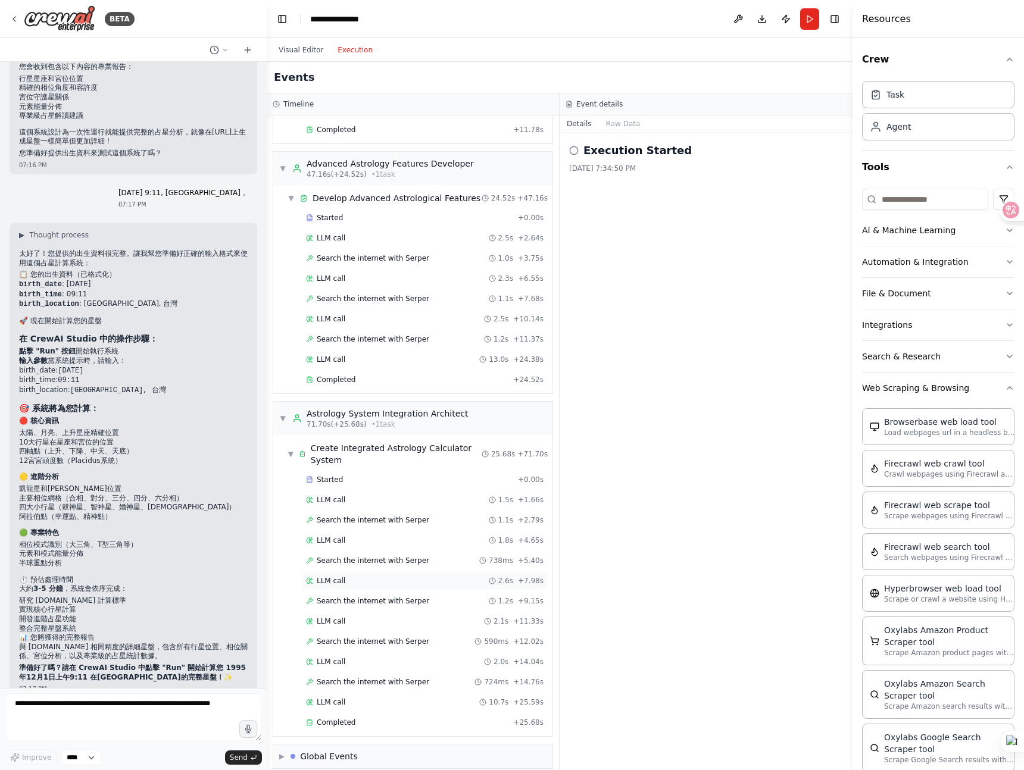
scroll to position [0, 0]
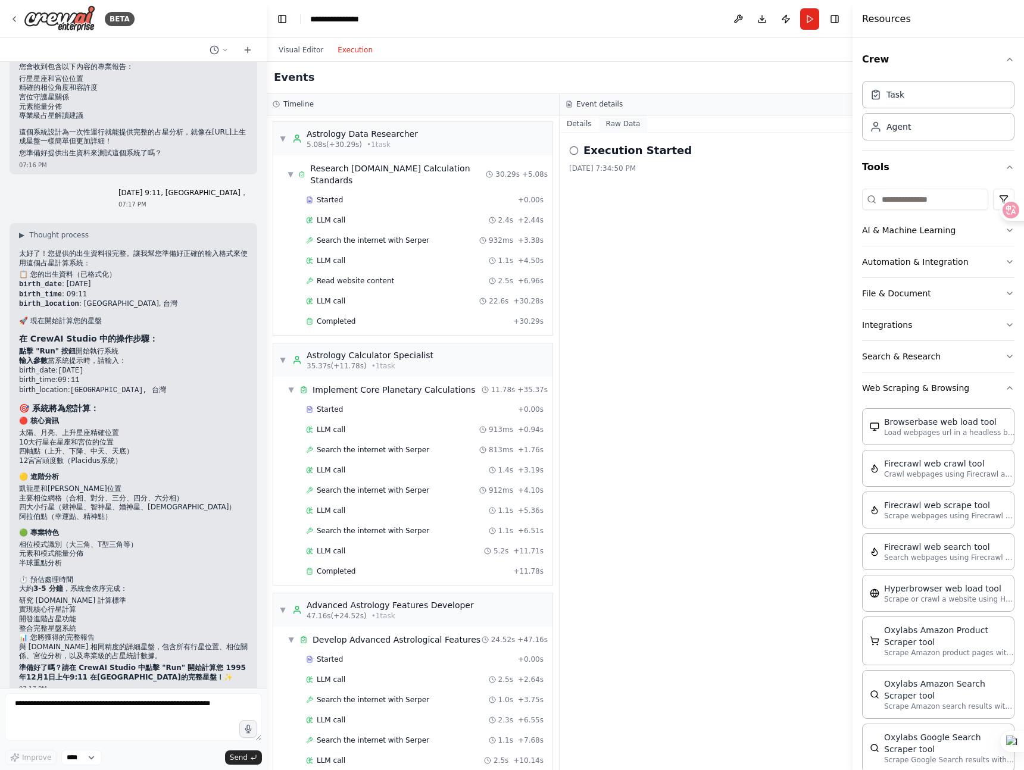
click at [629, 123] on button "Raw Data" at bounding box center [623, 123] width 49 height 17
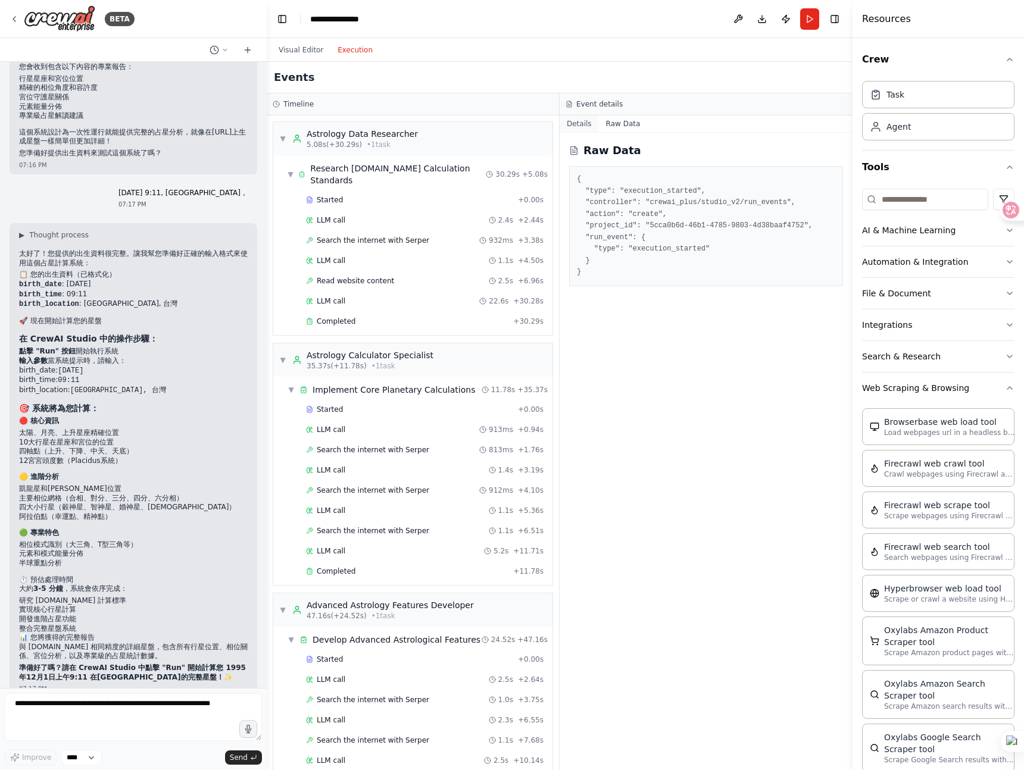
click at [586, 126] on button "Details" at bounding box center [579, 123] width 39 height 17
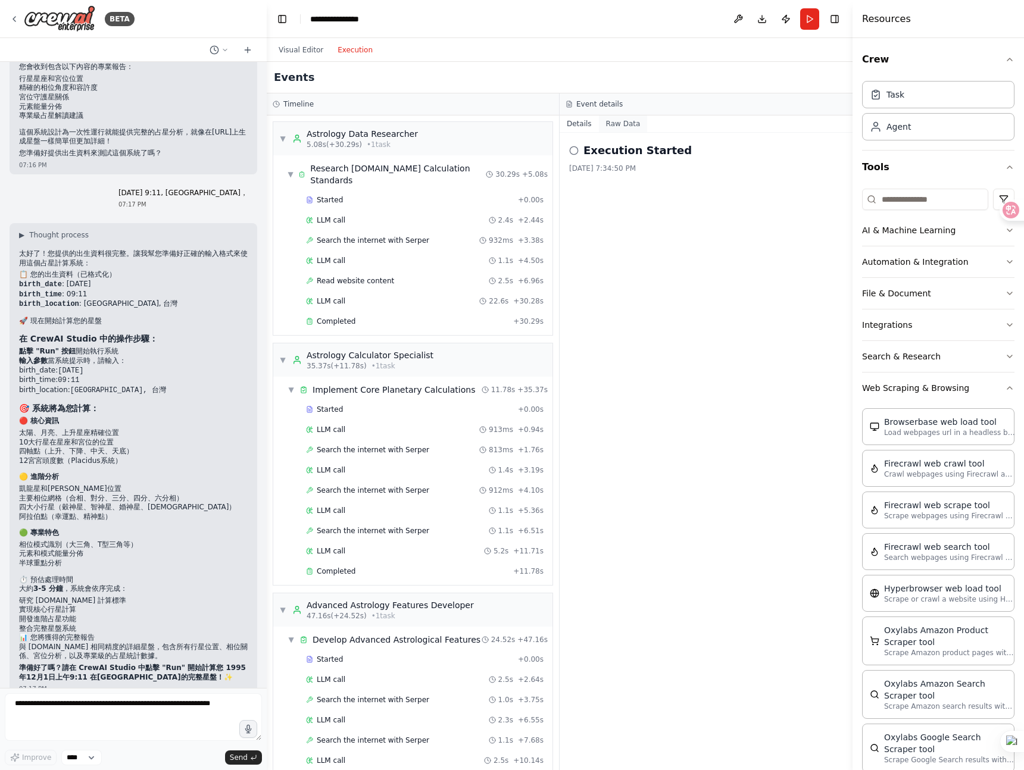
click at [608, 123] on button "Raw Data" at bounding box center [623, 123] width 49 height 17
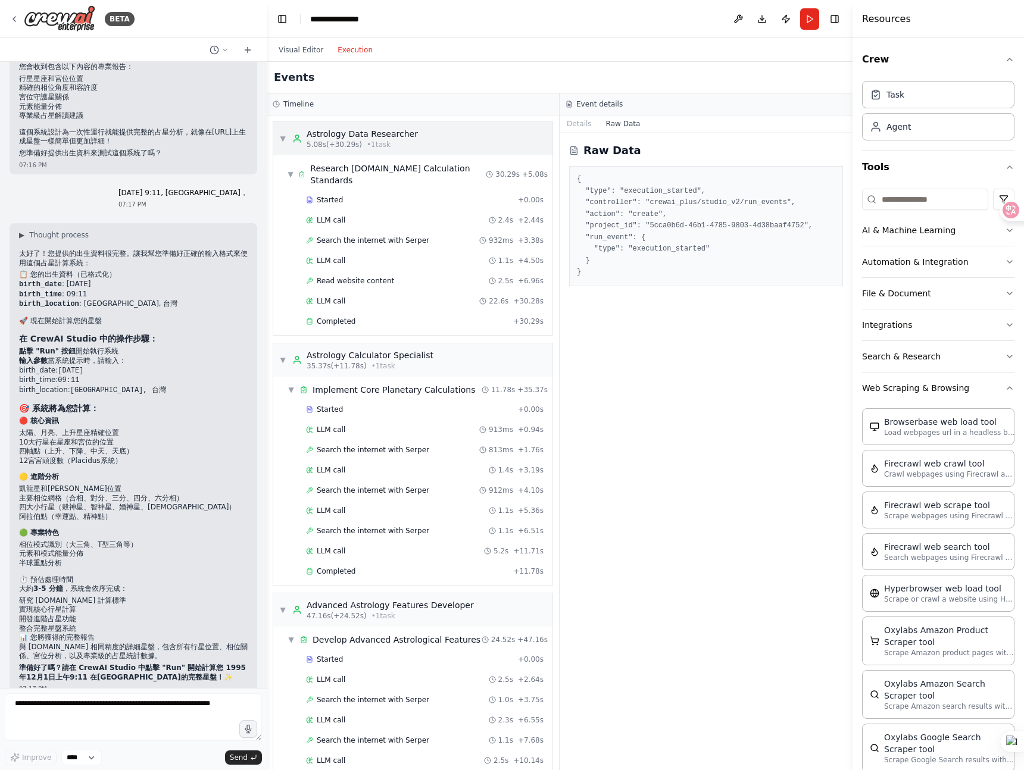
click at [284, 140] on span "▼" at bounding box center [282, 139] width 7 height 10
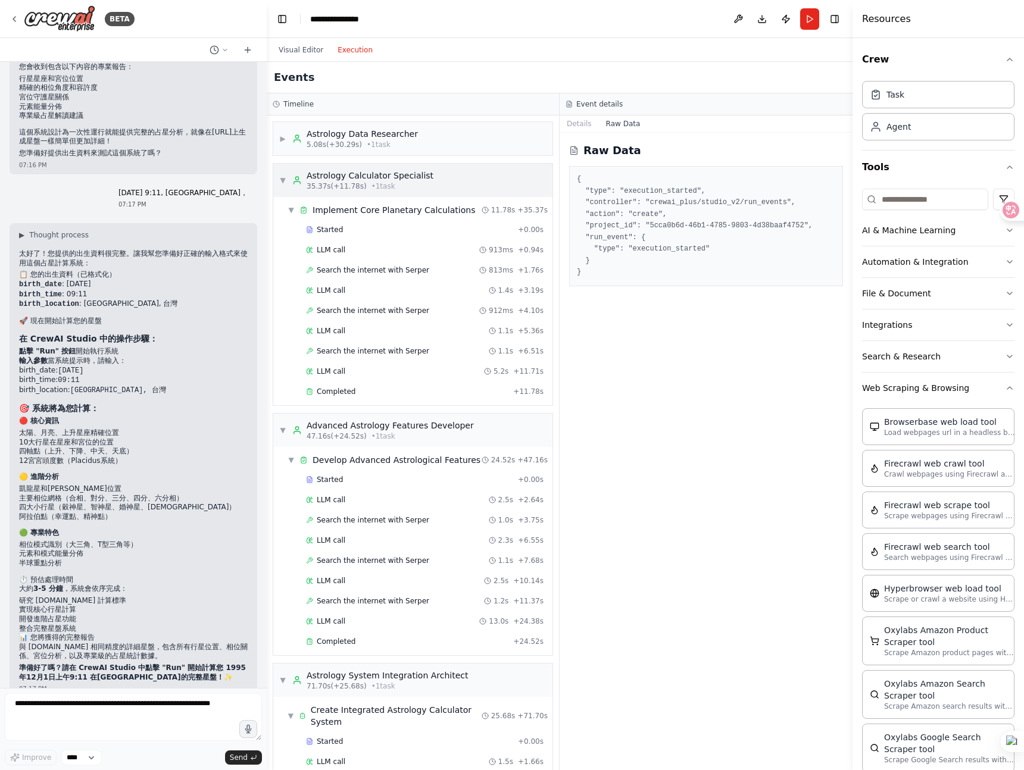
click at [279, 172] on div "▼ Astrology Calculator Specialist 35.37s (+11.78s) • 1 task" at bounding box center [356, 180] width 154 height 21
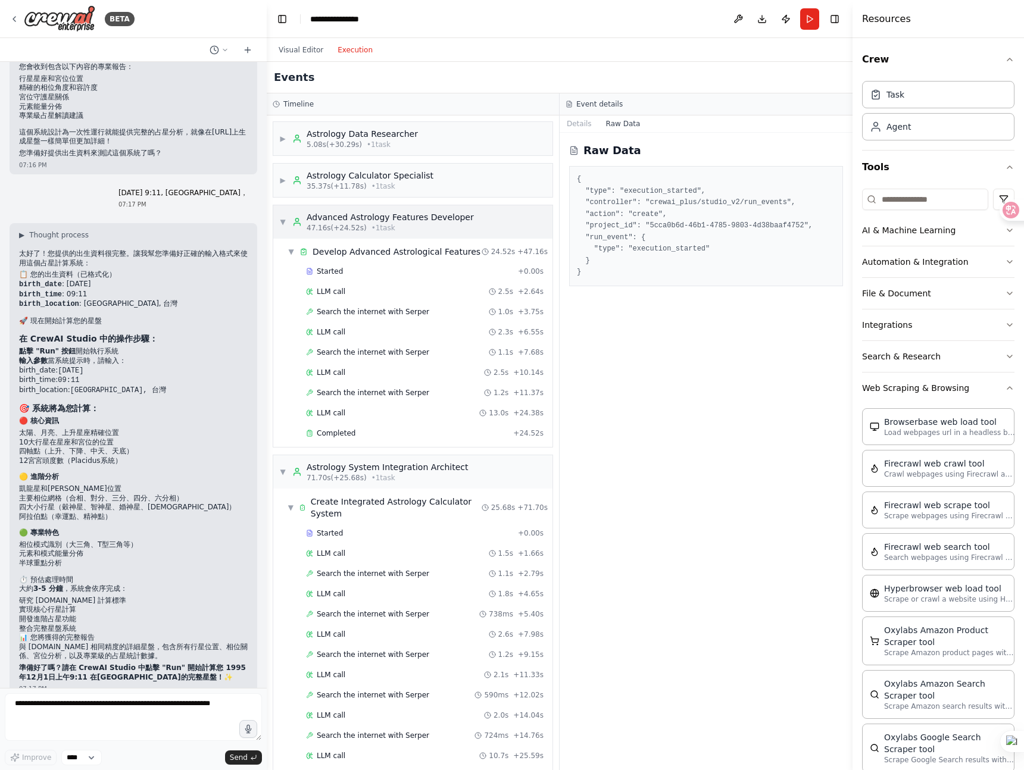
click at [277, 213] on div "▼ Advanced Astrology Features Developer 47.16s (+24.52s) • 1 task" at bounding box center [412, 221] width 279 height 33
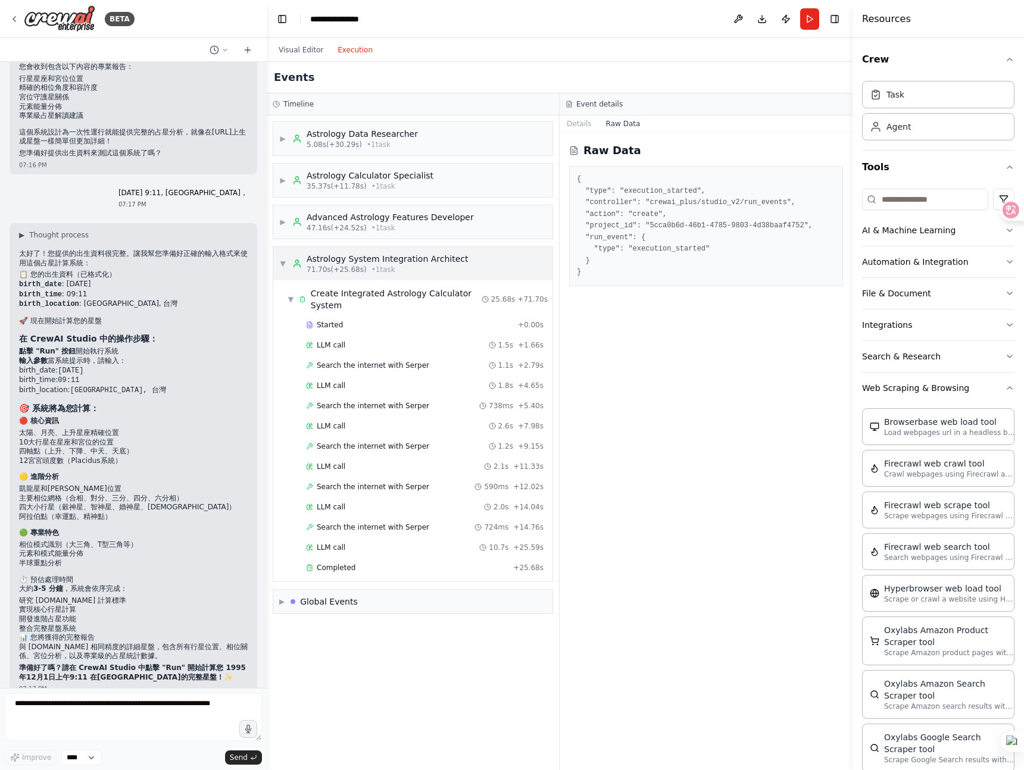
click at [282, 251] on div "▼ Astrology System Integration Architect 71.70s (+25.68s) • 1 task" at bounding box center [412, 263] width 279 height 33
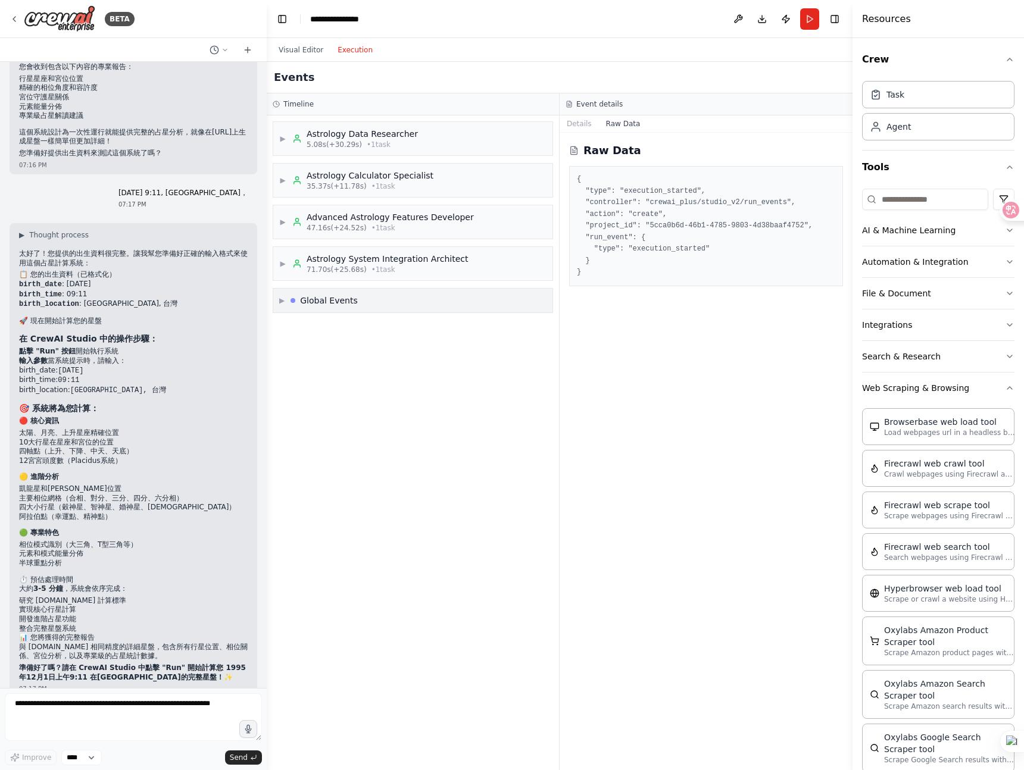
click at [280, 299] on span "▶" at bounding box center [281, 301] width 5 height 10
click at [281, 299] on span "▼" at bounding box center [281, 301] width 5 height 10
click at [302, 45] on button "Visual Editor" at bounding box center [300, 50] width 59 height 14
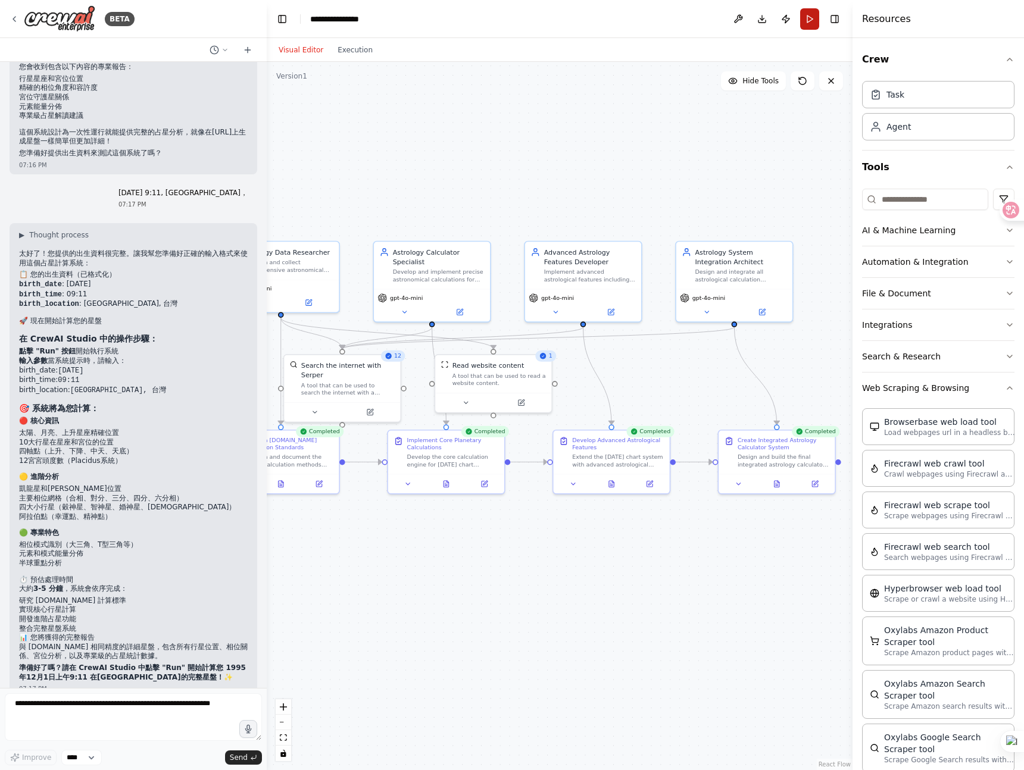
click at [810, 19] on button "Run" at bounding box center [809, 18] width 19 height 21
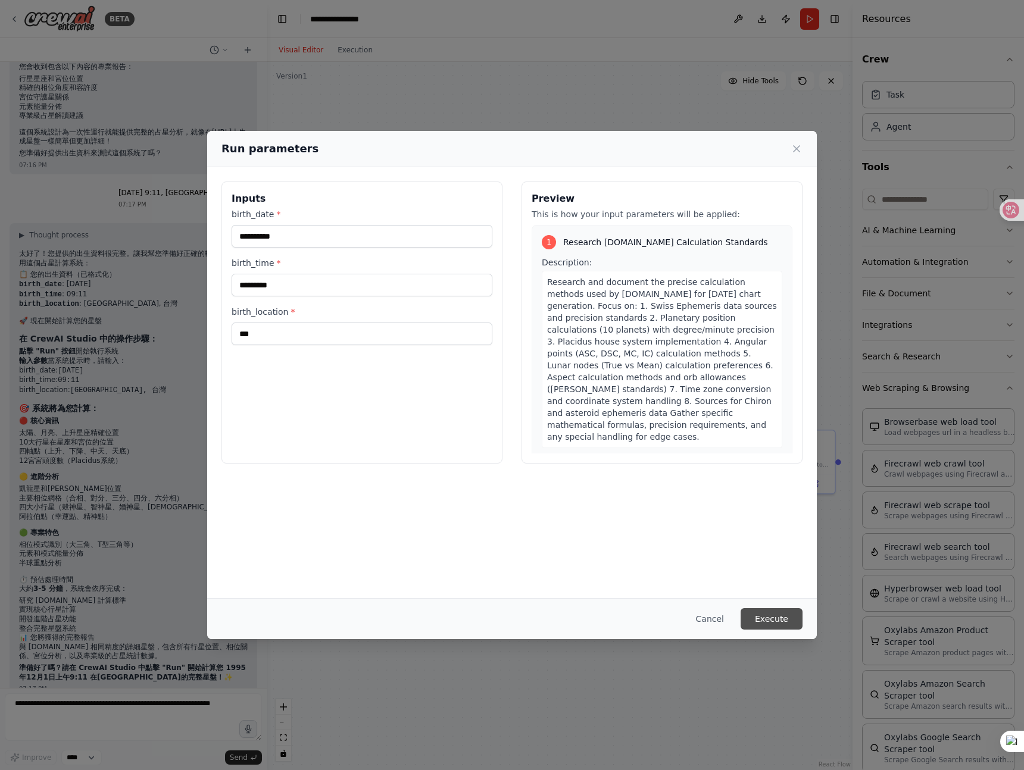
click at [766, 617] on button "Execute" at bounding box center [771, 618] width 62 height 21
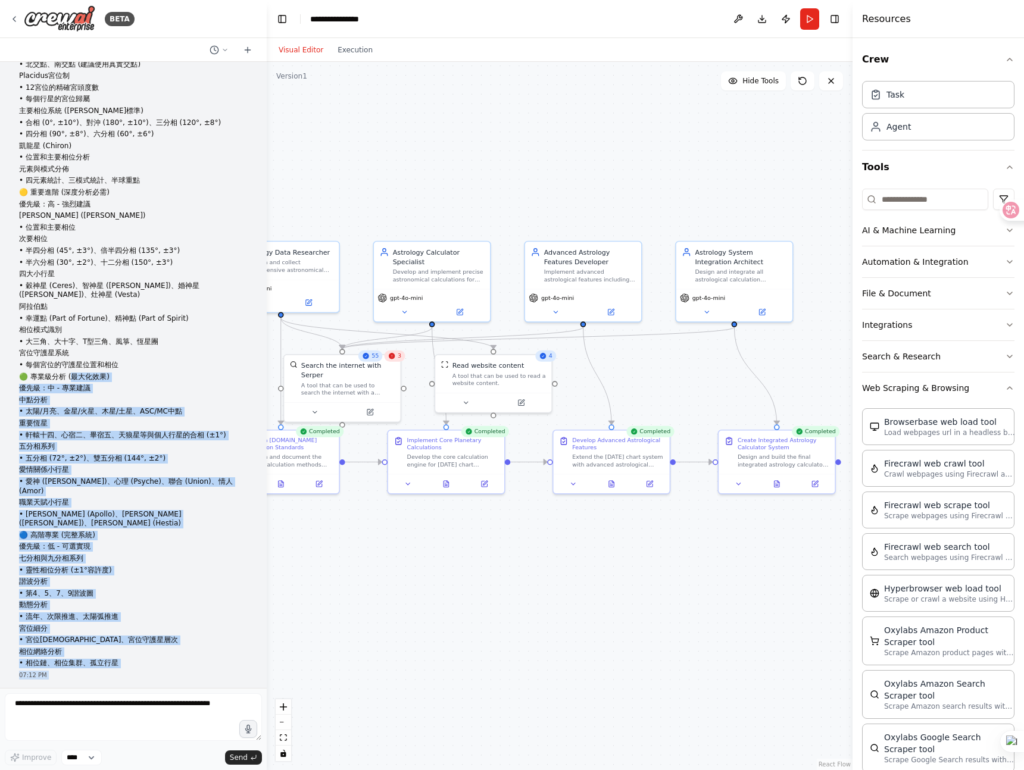
scroll to position [160, 0]
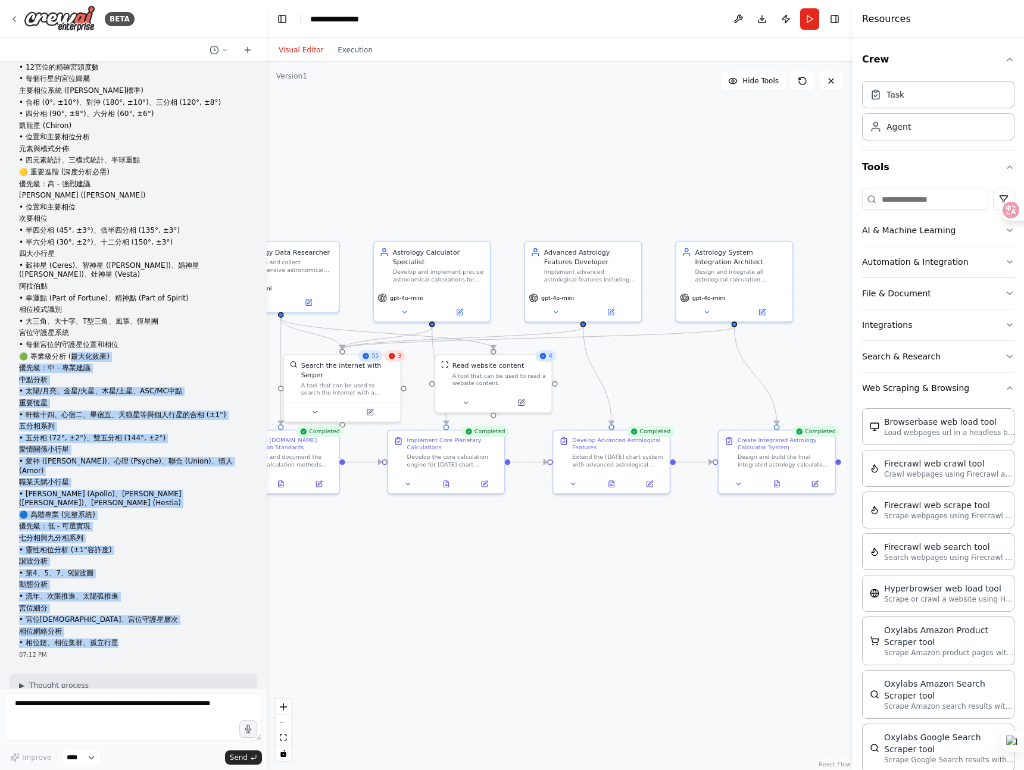
drag, startPoint x: 18, startPoint y: 80, endPoint x: 119, endPoint y: 623, distance: 552.7
click at [119, 623] on div "請幫我生成一個占星計算星盤資料的計算機。希望能算出跟Astro.co一樣的計算結果。希望能計算出以下結果： 🔴 核心必備 (Astro.com默認標準) 優先…" at bounding box center [133, 282] width 229 height 732
copy div "大化效果) 優先級：中 - 專業建議 中點分析 • 太陽/月亮、金星/火星、木星/土星、ASC/MC中點 重要恆星 • 軒轅十四、心宿二、畢宿五、天狼星等與個…"
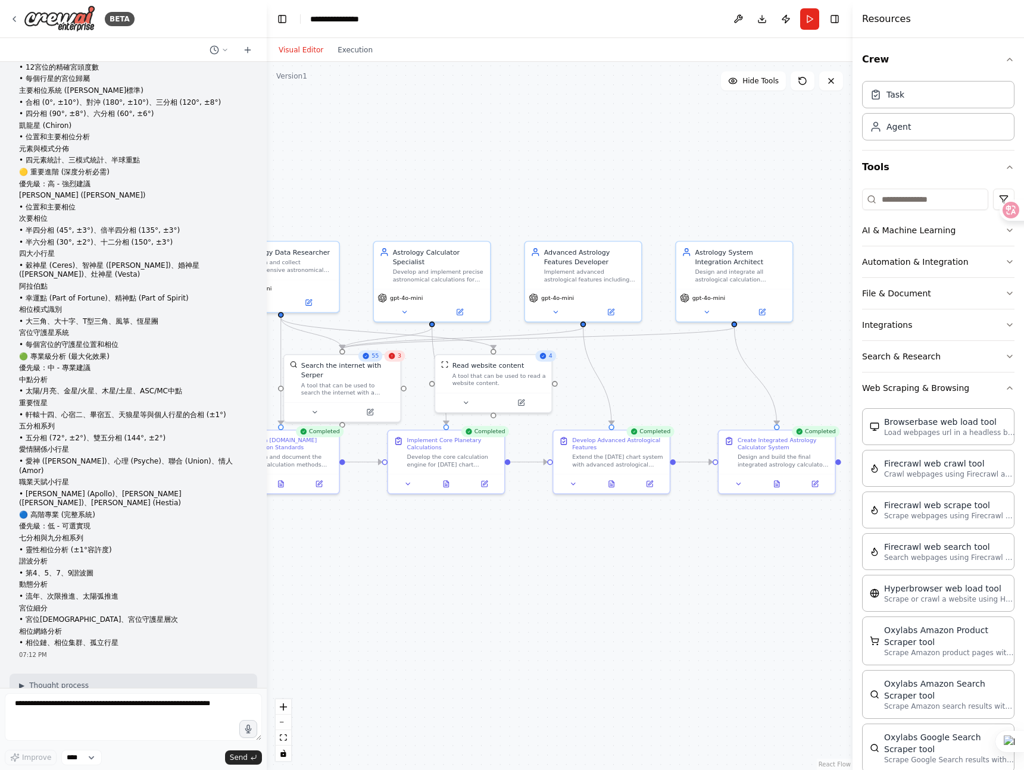
drag, startPoint x: 138, startPoint y: 508, endPoint x: 115, endPoint y: 597, distance: 92.1
click at [138, 522] on p "優先級：低 - 可選實現" at bounding box center [133, 527] width 229 height 10
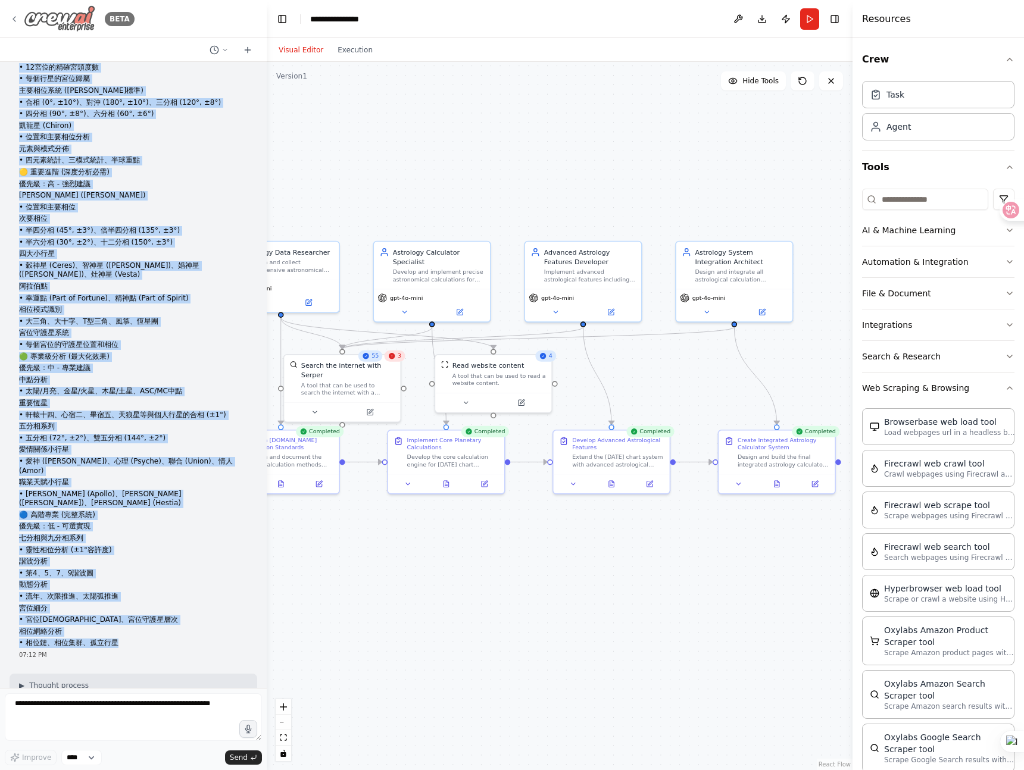
scroll to position [0, 0]
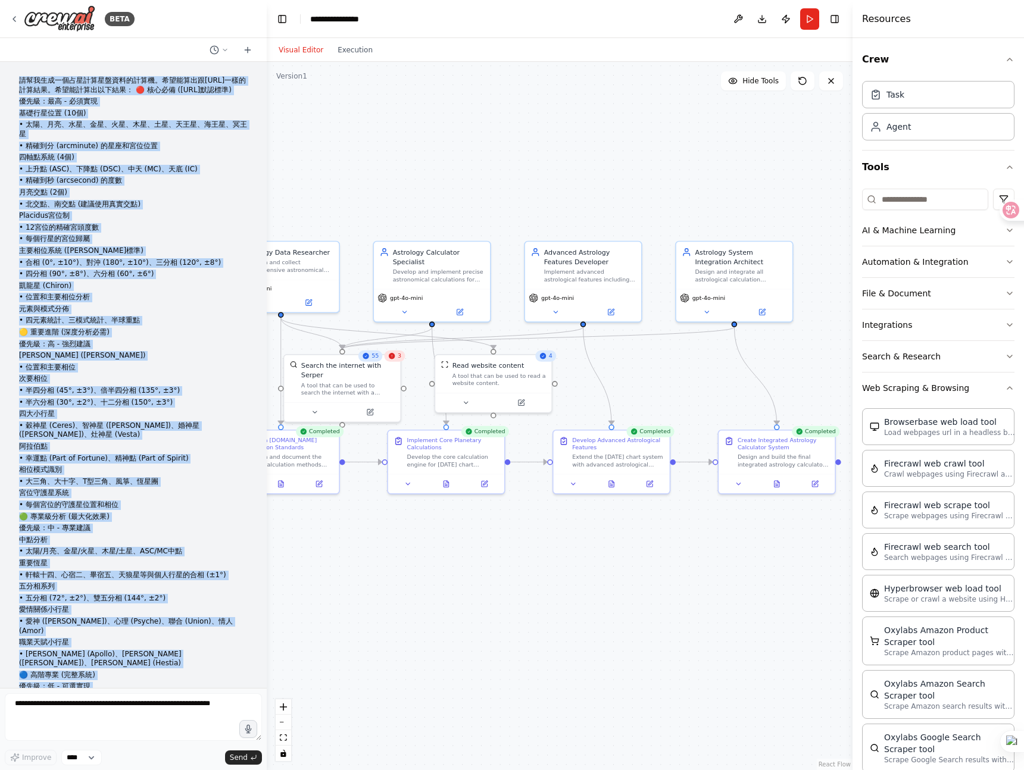
drag, startPoint x: 118, startPoint y: 627, endPoint x: 20, endPoint y: 83, distance: 552.9
click at [20, 83] on div "請幫我生成一個占星計算星盤資料的計算機。希望能算出跟Astro.co一樣的計算結果。希望能計算出以下結果： 🔴 核心必備 (Astro.com默認標準) 優先…" at bounding box center [133, 442] width 229 height 732
copy div "請幫我生成一個占星計算星盤資料的計算機。希望能算出跟Astro.co一樣的計算結果。希望能計算出以下結果： 🔴 核心必備 (Astro.com默認標準) 優先…"
click at [815, 22] on button "Run" at bounding box center [809, 18] width 19 height 21
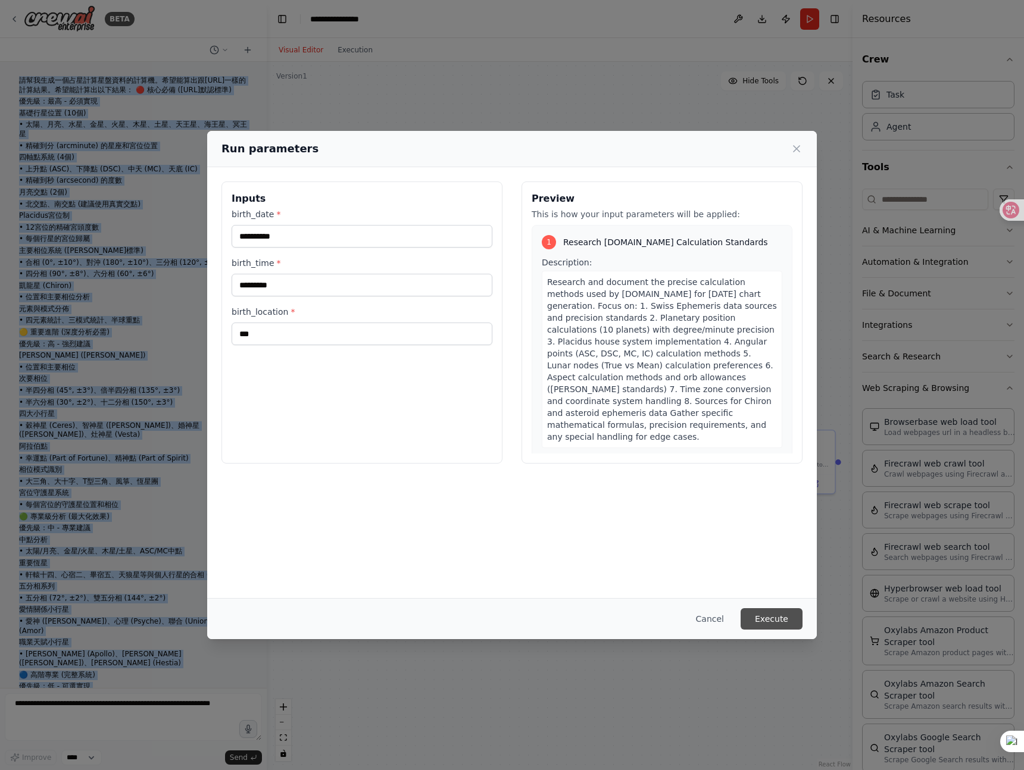
click at [782, 621] on button "Execute" at bounding box center [771, 618] width 62 height 21
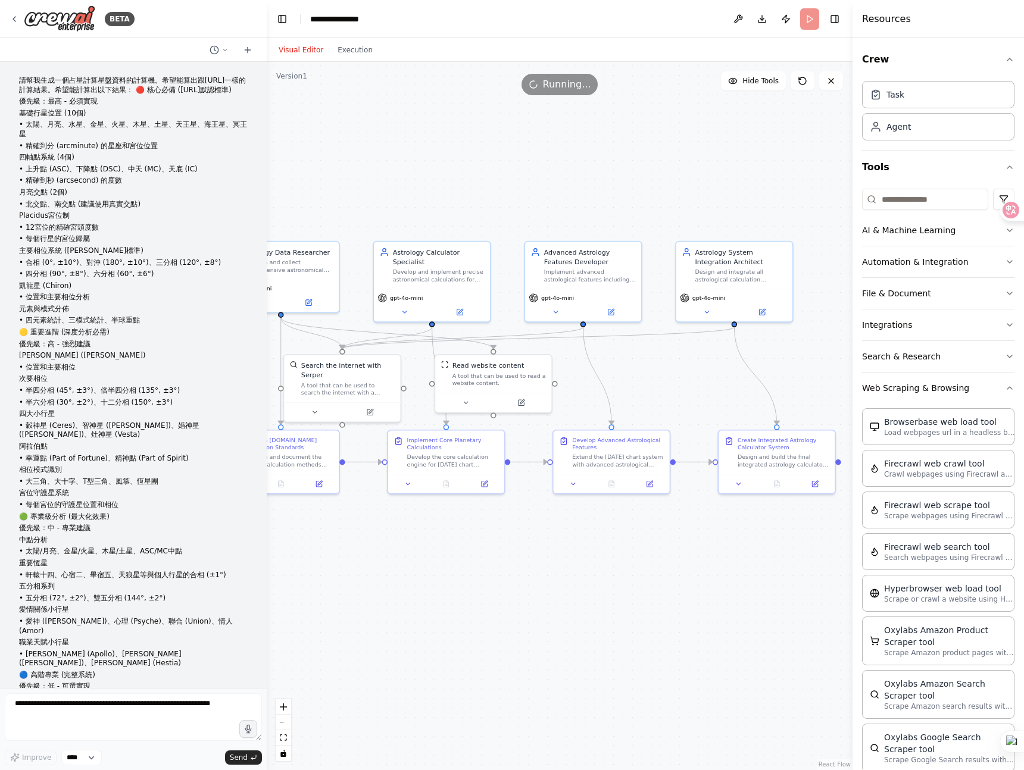
click at [256, 24] on div "BETA" at bounding box center [133, 19] width 267 height 38
click at [55, 18] on img at bounding box center [59, 18] width 71 height 27
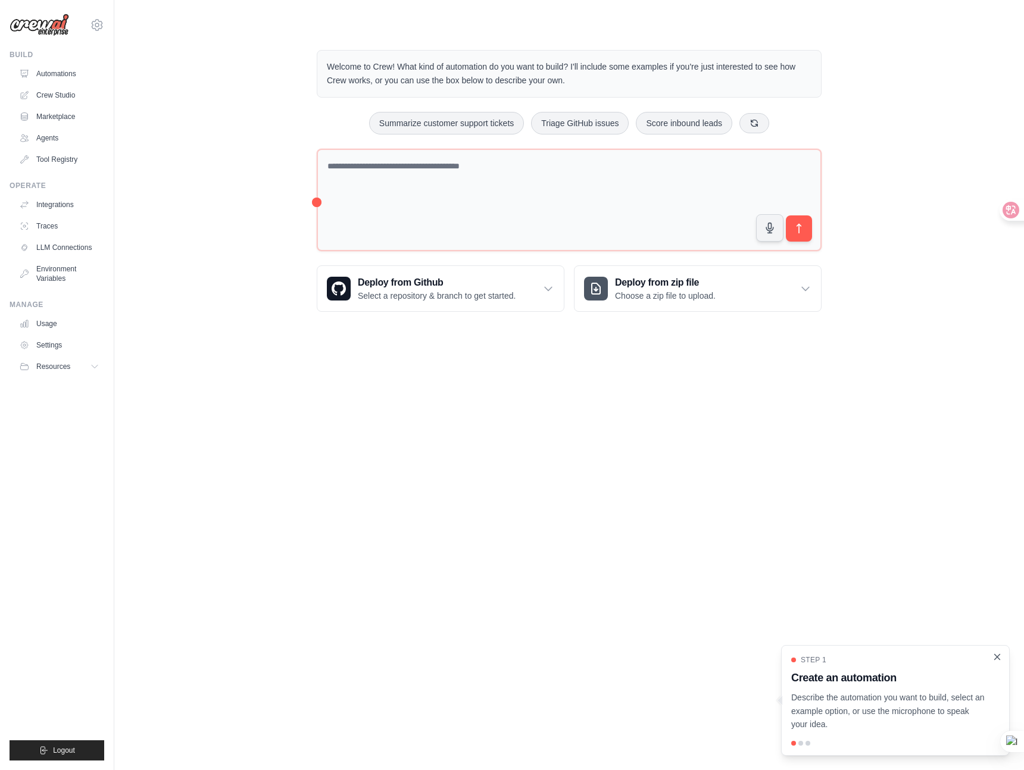
click at [1001, 658] on icon "Close walkthrough" at bounding box center [997, 657] width 11 height 11
click at [64, 35] on img at bounding box center [40, 25] width 60 height 23
click at [61, 24] on img at bounding box center [40, 25] width 60 height 23
drag, startPoint x: 95, startPoint y: 23, endPoint x: 111, endPoint y: 26, distance: 15.8
click at [95, 23] on icon at bounding box center [97, 25] width 4 height 4
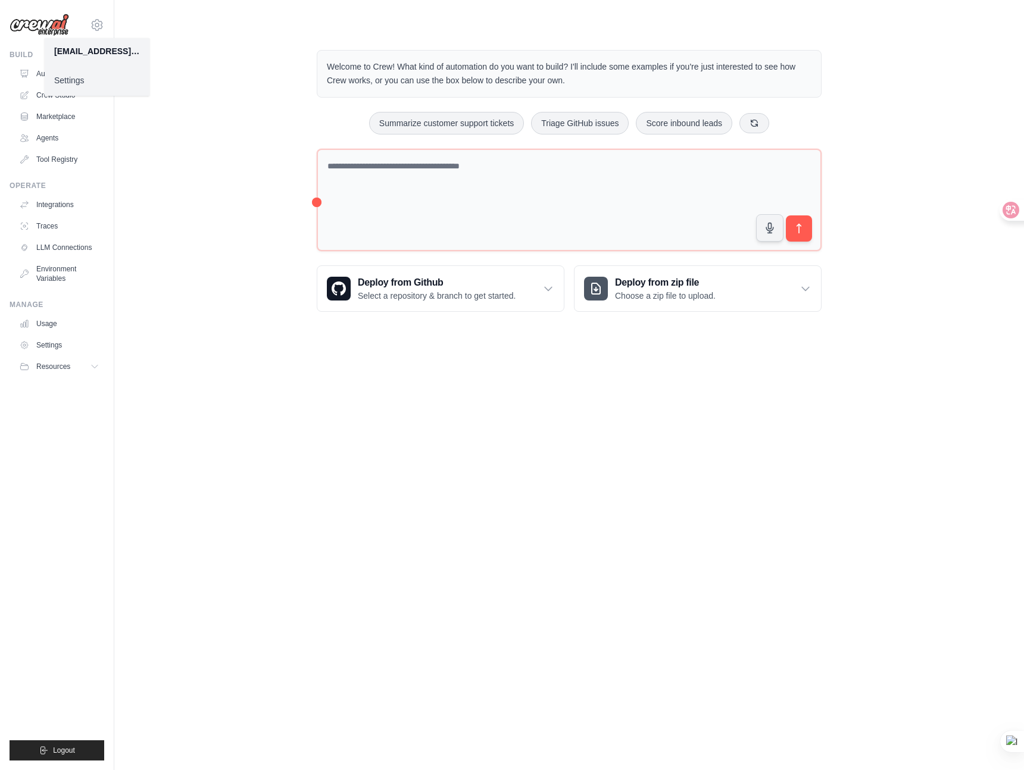
click at [86, 78] on link "Settings" at bounding box center [97, 80] width 105 height 21
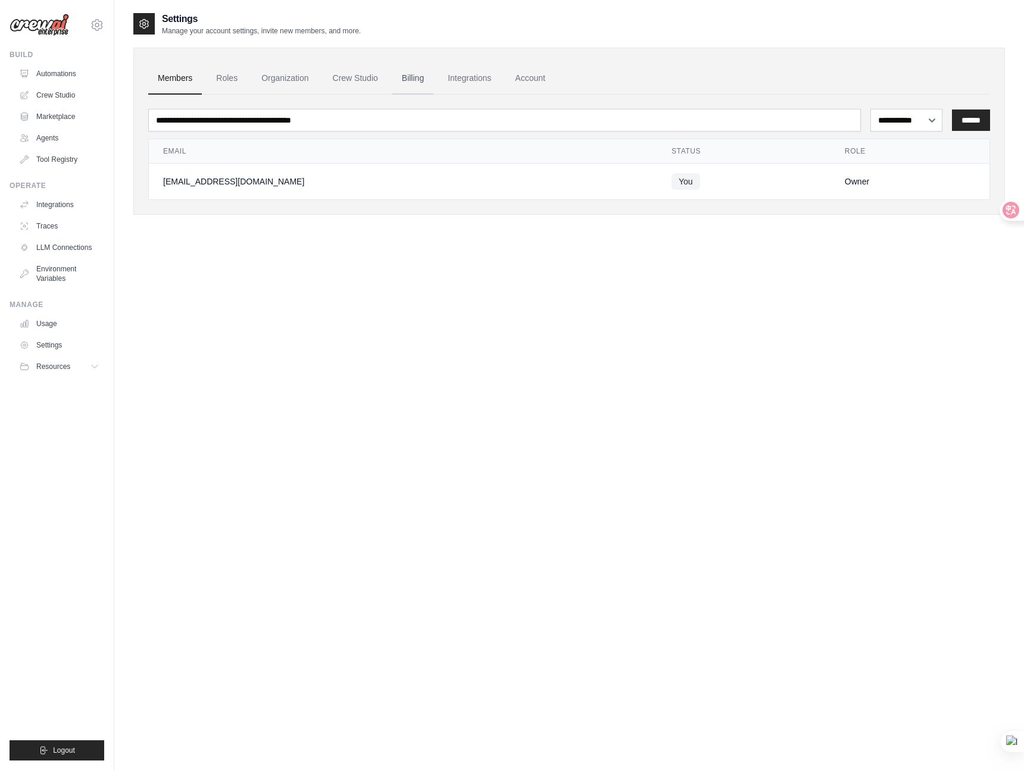
click at [418, 77] on link "Billing" at bounding box center [412, 78] width 41 height 32
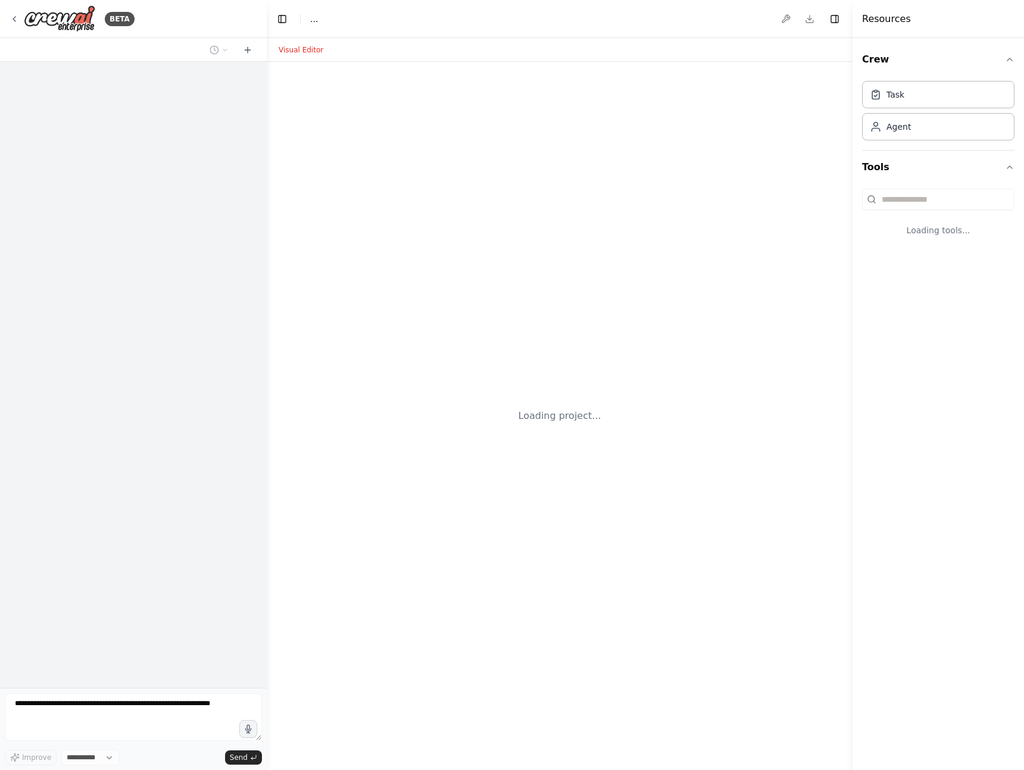
select select "****"
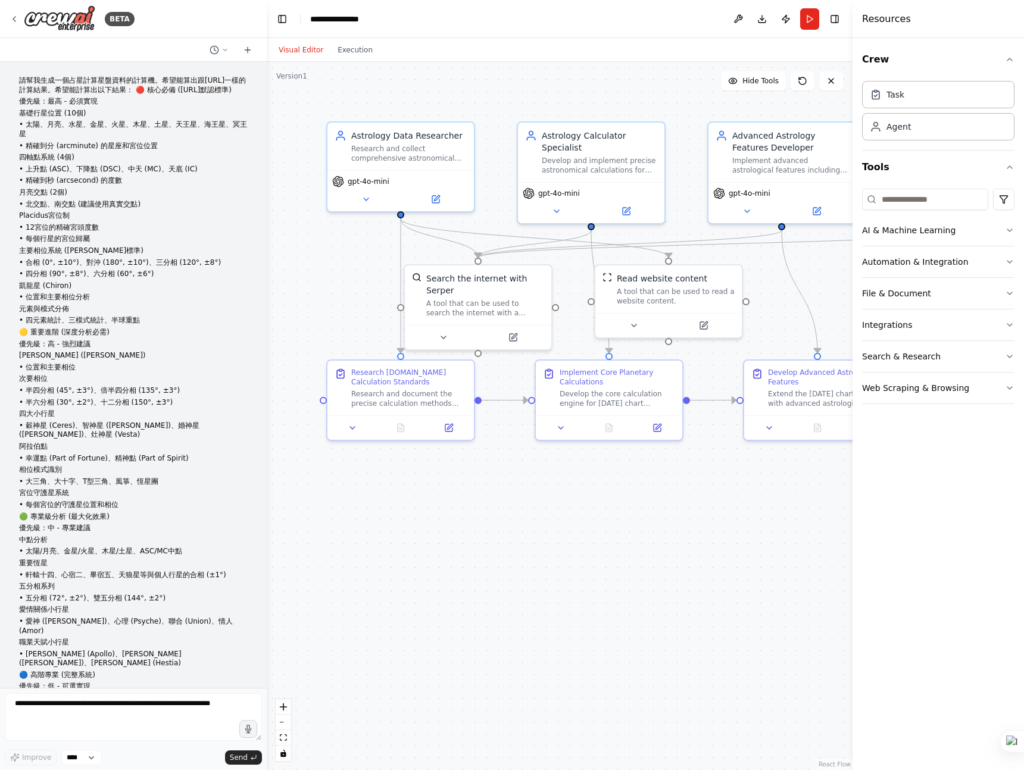
scroll to position [1129, 0]
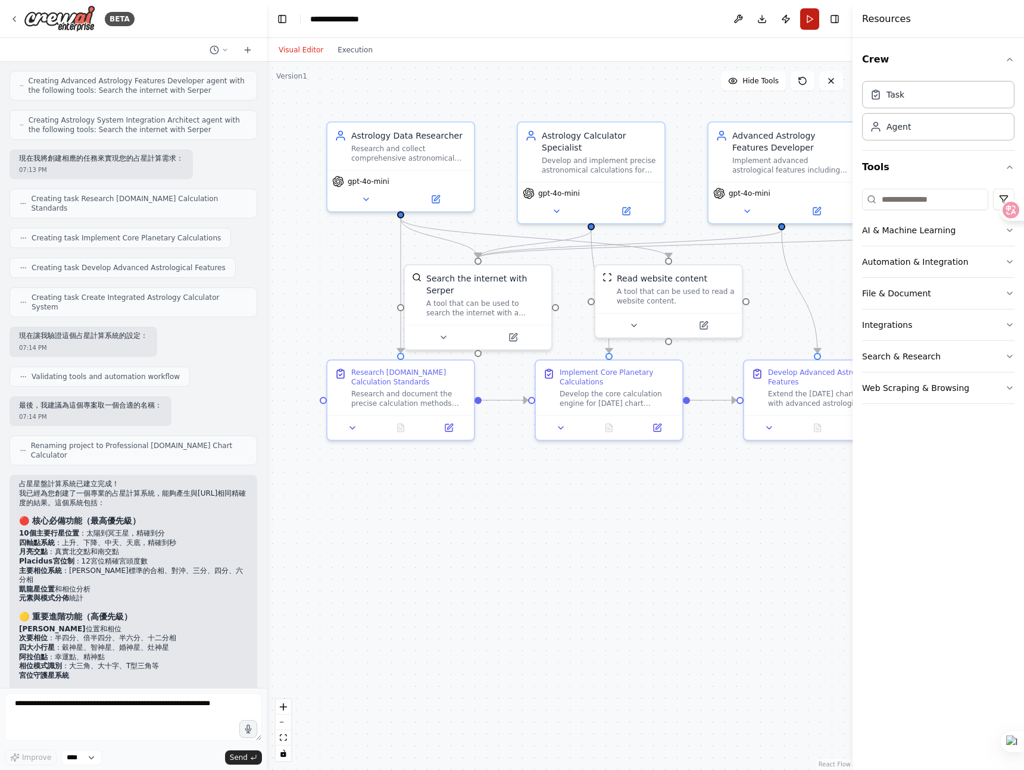
click at [812, 18] on button "Run" at bounding box center [809, 18] width 19 height 21
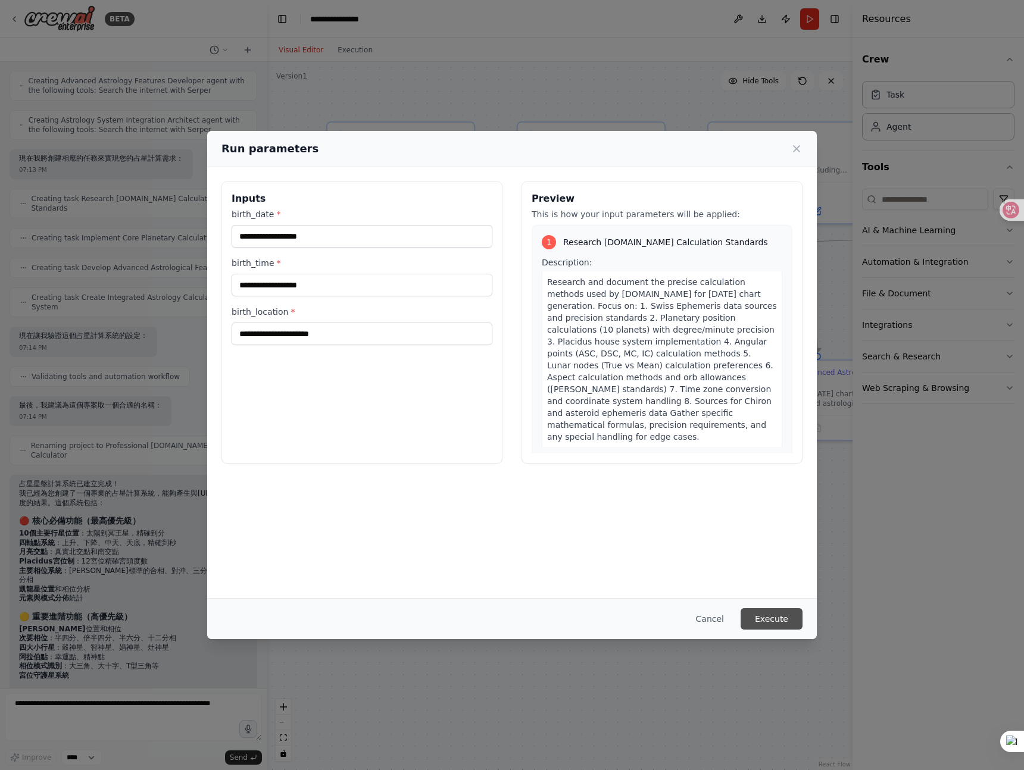
click at [772, 626] on button "Execute" at bounding box center [771, 618] width 62 height 21
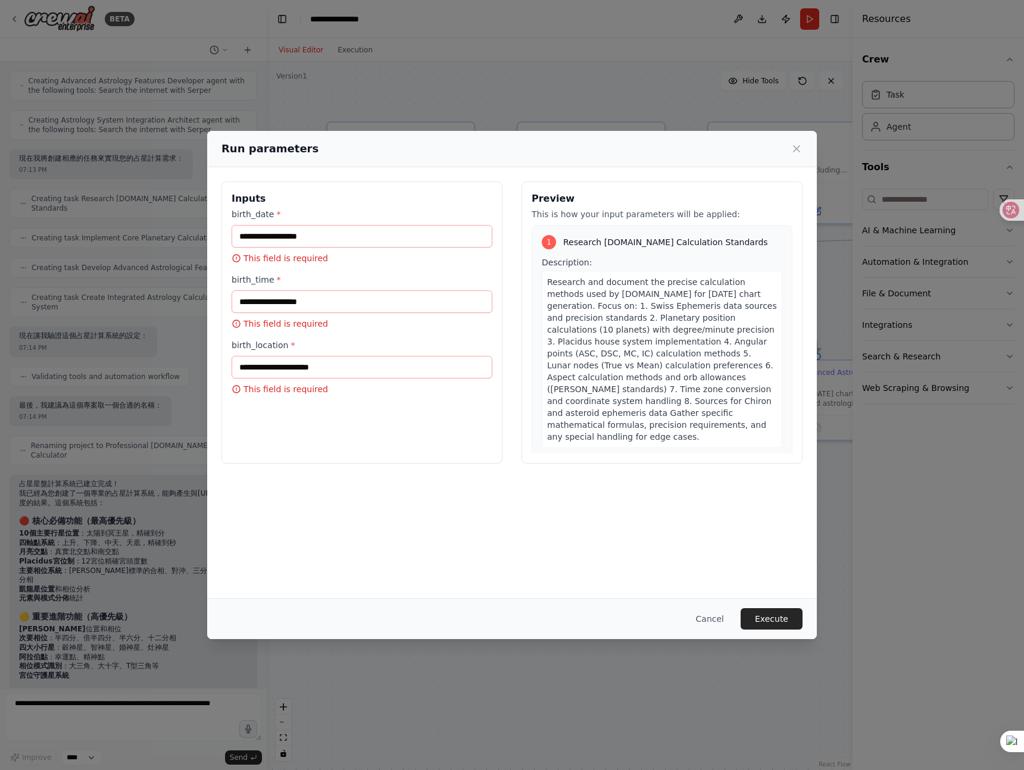
click at [319, 251] on div "birth_date * This field is required" at bounding box center [362, 236] width 261 height 56
drag, startPoint x: 314, startPoint y: 239, endPoint x: 302, endPoint y: 241, distance: 12.0
click at [313, 239] on input "birth_date *" at bounding box center [362, 236] width 261 height 23
type input "**********"
drag, startPoint x: 274, startPoint y: 303, endPoint x: 276, endPoint y: 292, distance: 10.9
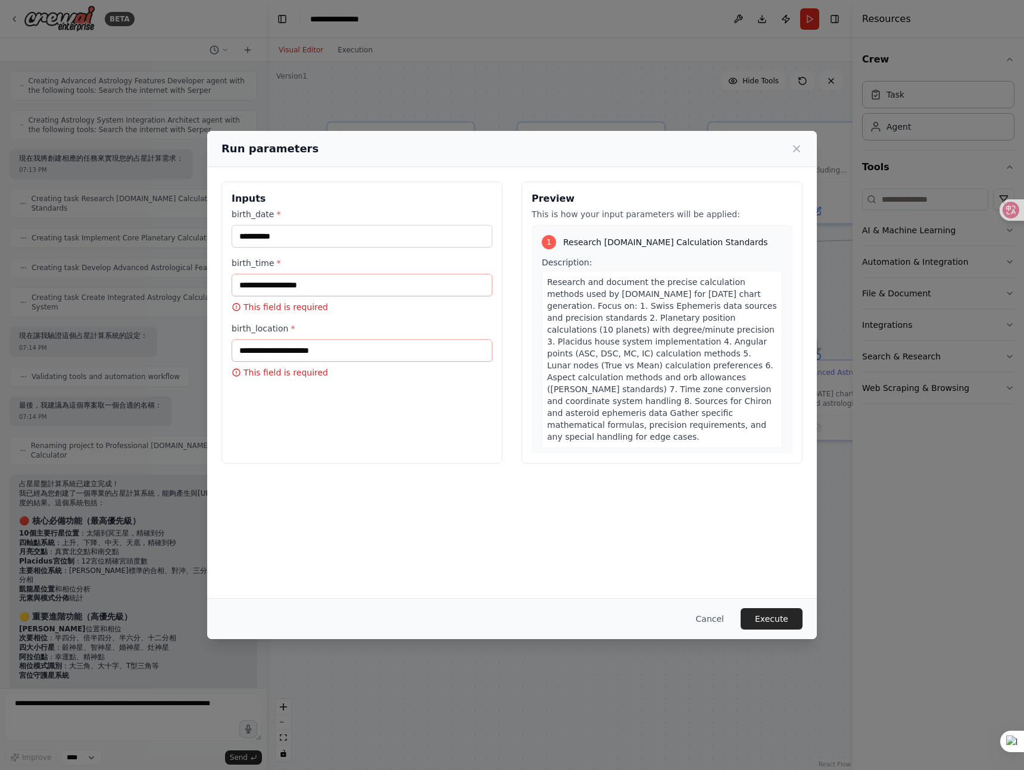
click at [274, 301] on p "This field is required" at bounding box center [362, 307] width 261 height 12
click at [276, 292] on input "birth_time *" at bounding box center [362, 285] width 261 height 23
click at [277, 285] on input "birth_time *" at bounding box center [362, 285] width 261 height 23
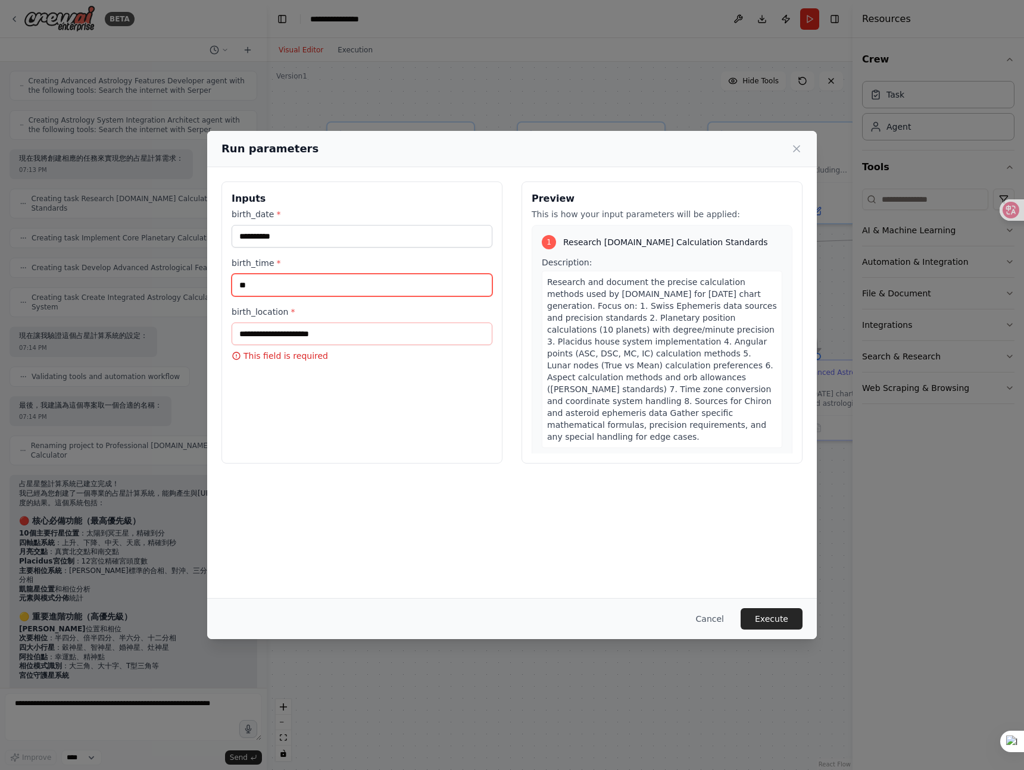
type input "*"
type input "*********"
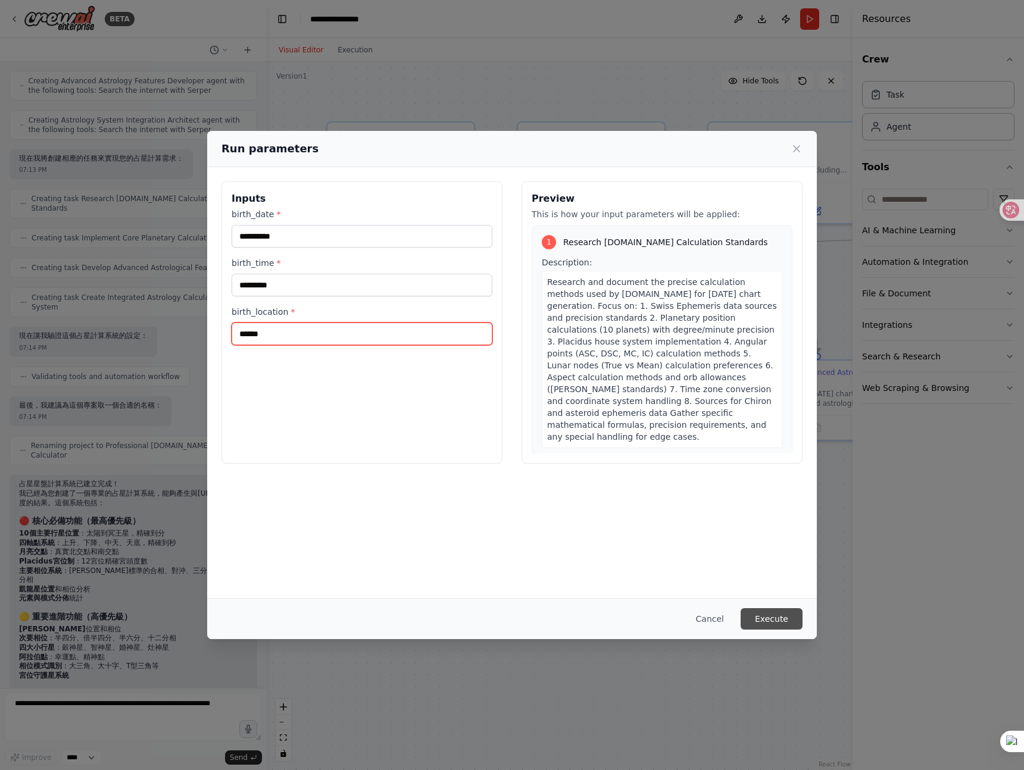
type input "******"
click at [756, 614] on button "Execute" at bounding box center [771, 618] width 62 height 21
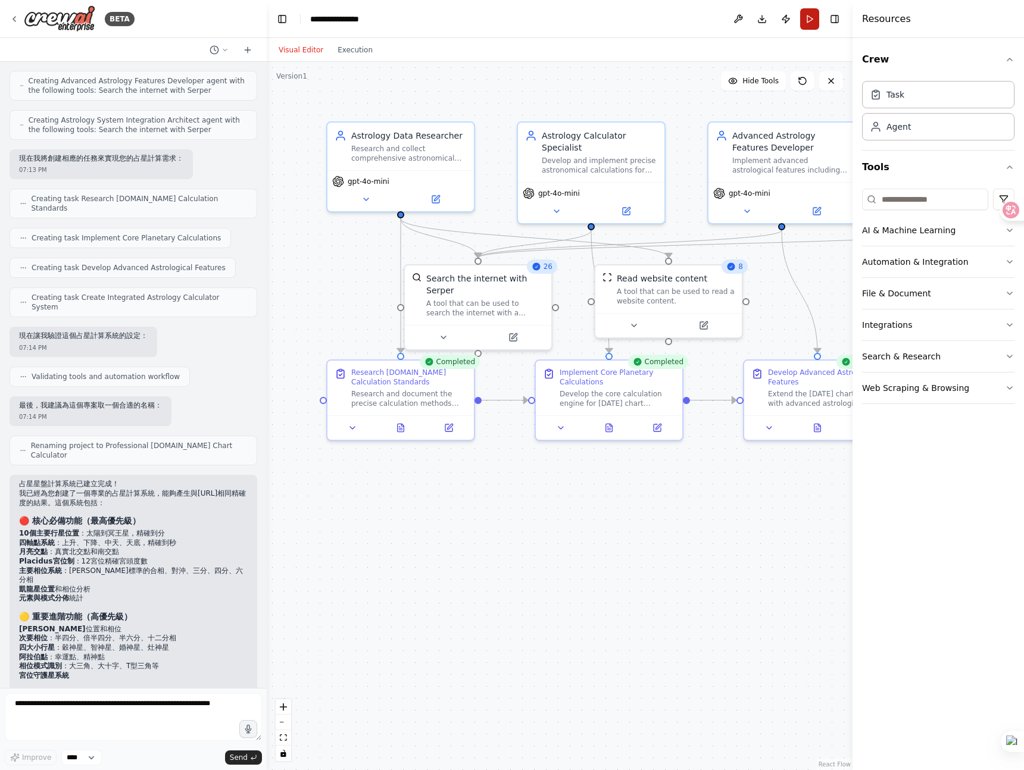
click at [806, 11] on button "Run" at bounding box center [809, 18] width 19 height 21
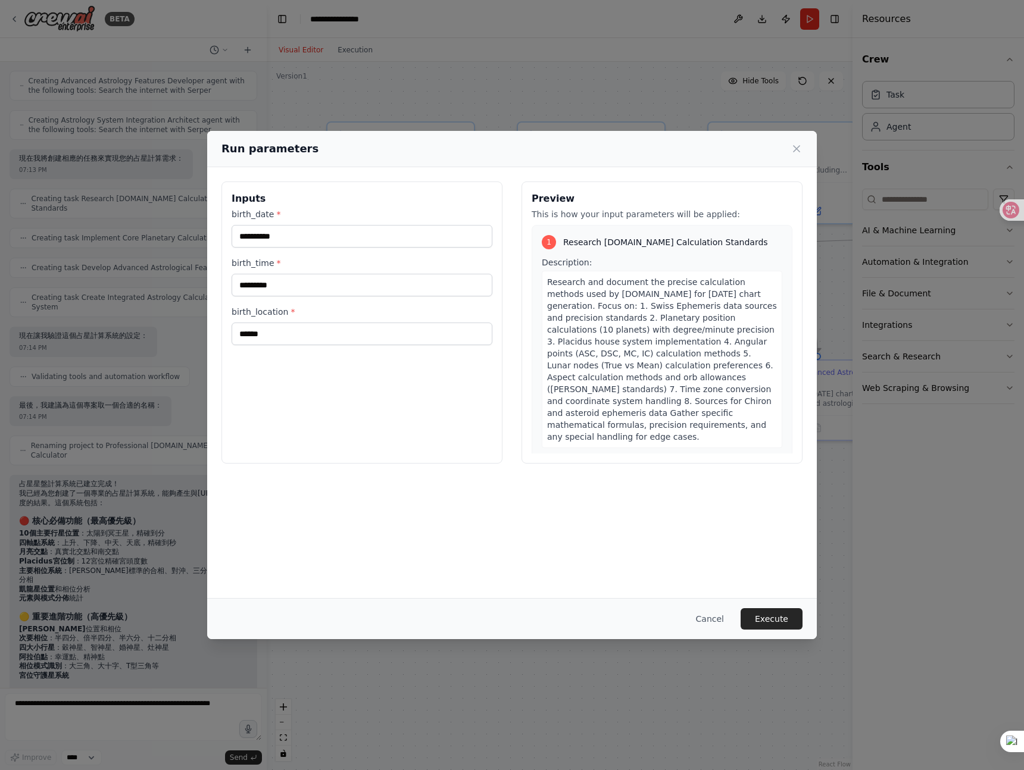
click at [786, 623] on button "Execute" at bounding box center [771, 618] width 62 height 21
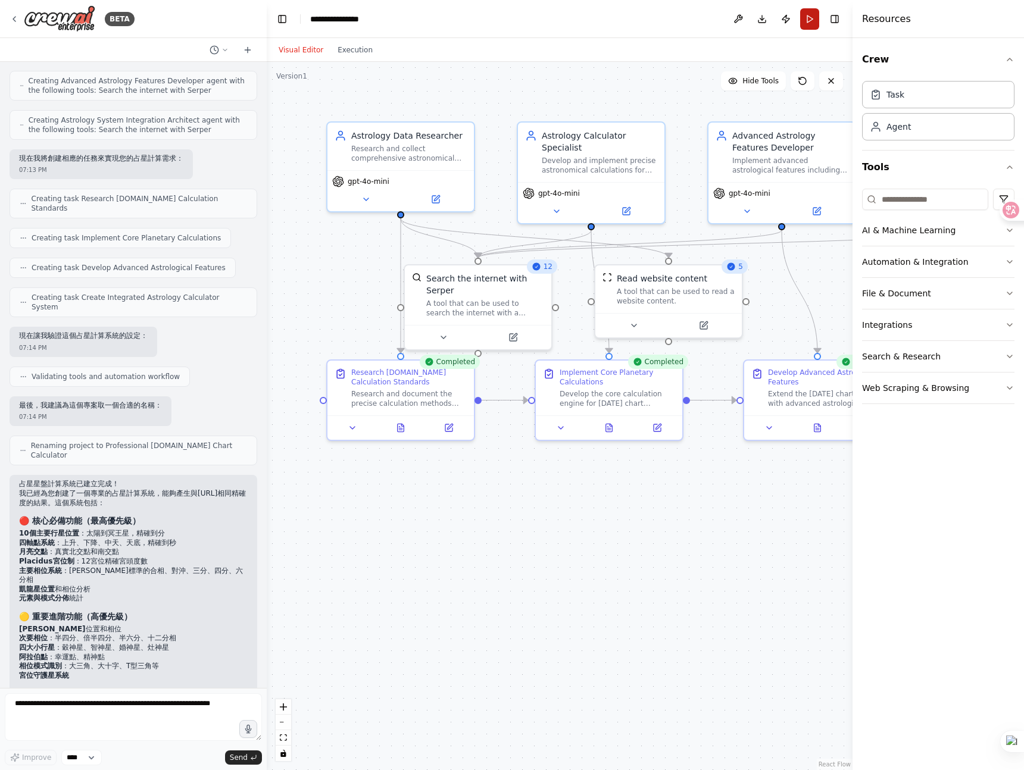
click at [811, 17] on button "Run" at bounding box center [809, 18] width 19 height 21
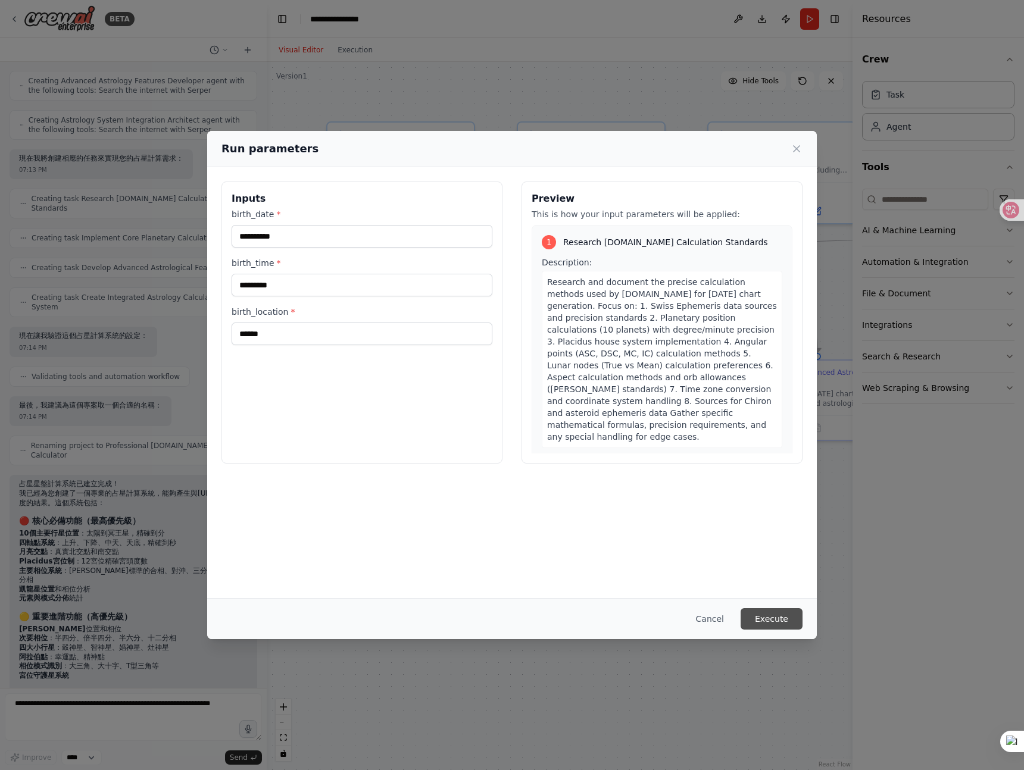
click at [782, 624] on button "Execute" at bounding box center [771, 618] width 62 height 21
